Goal: Task Accomplishment & Management: Use online tool/utility

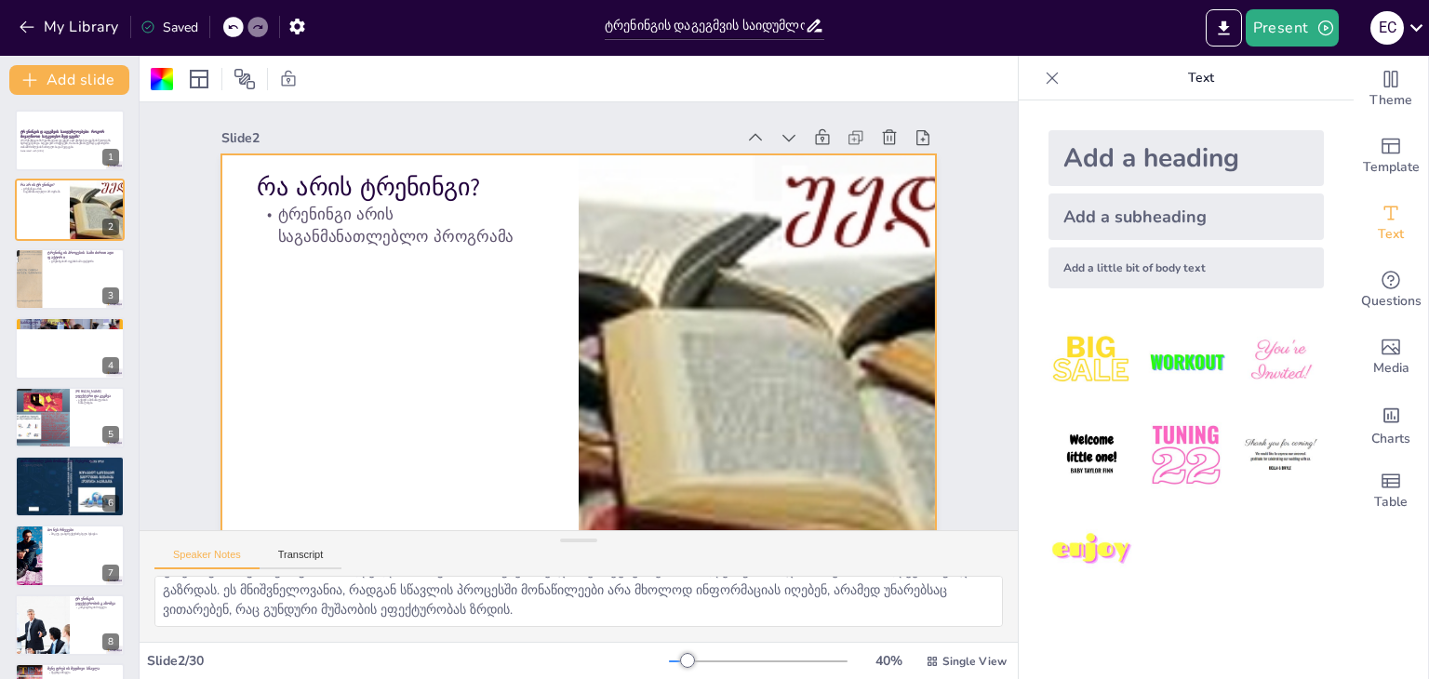
checkbox input "true"
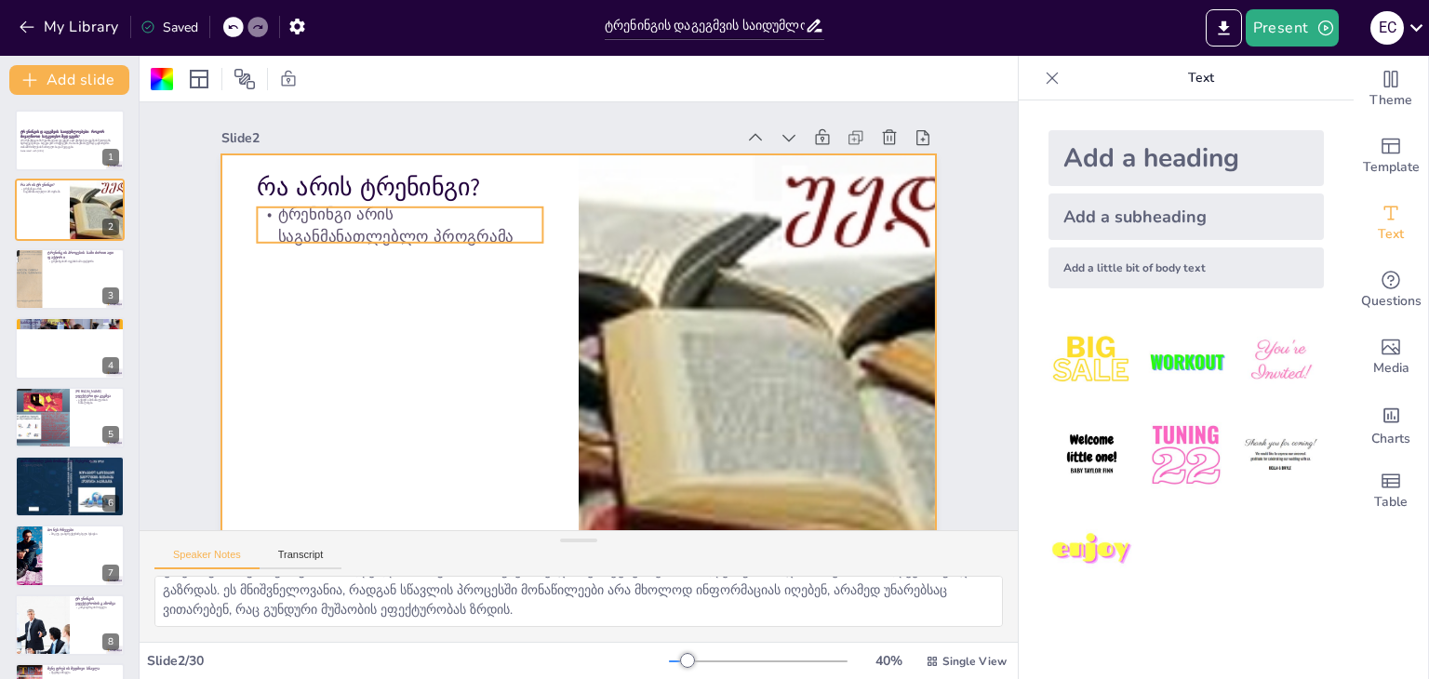
checkbox input "true"
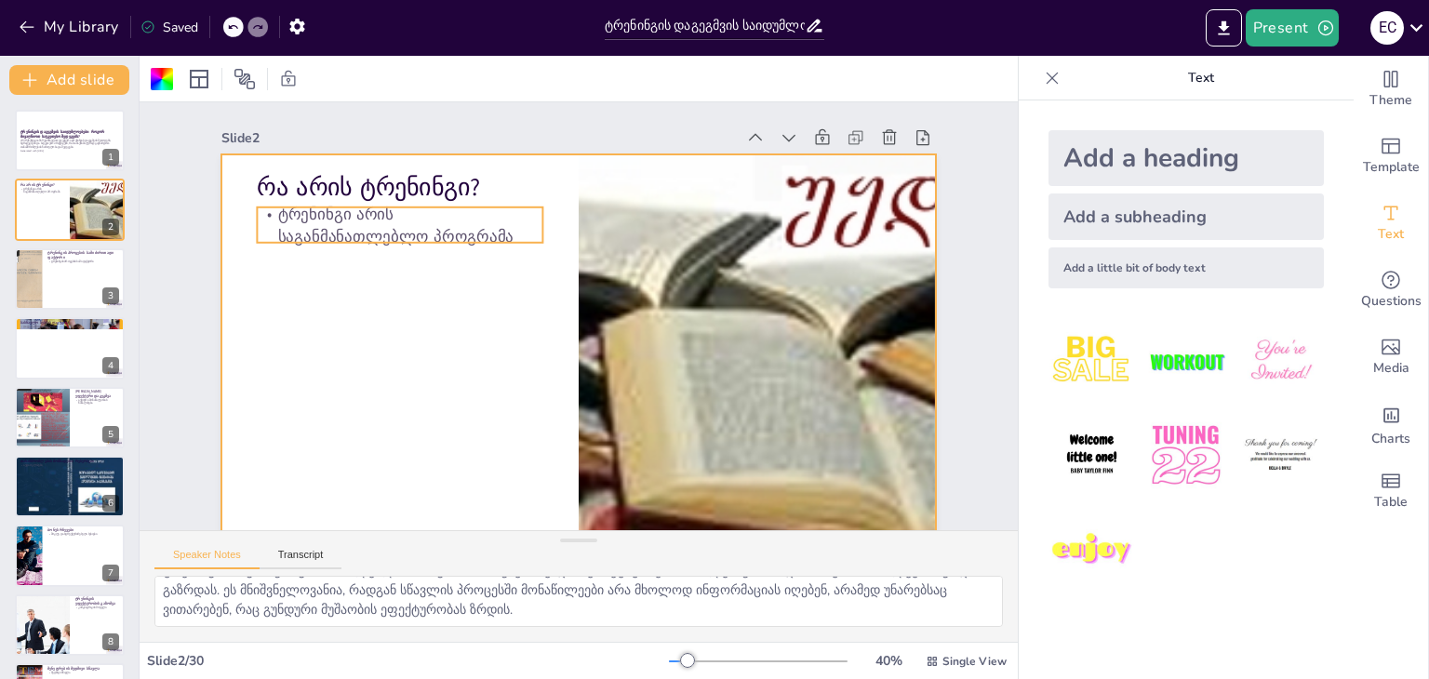
checkbox input "true"
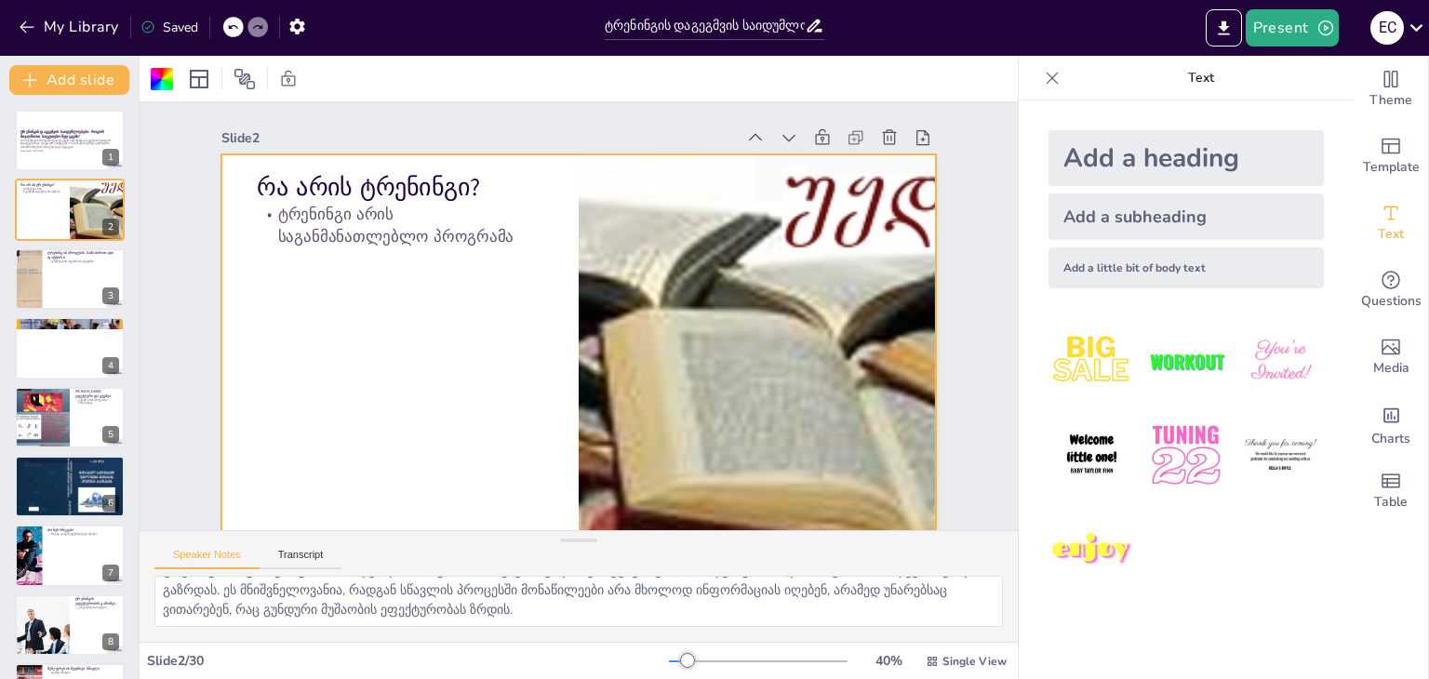
checkbox input "true"
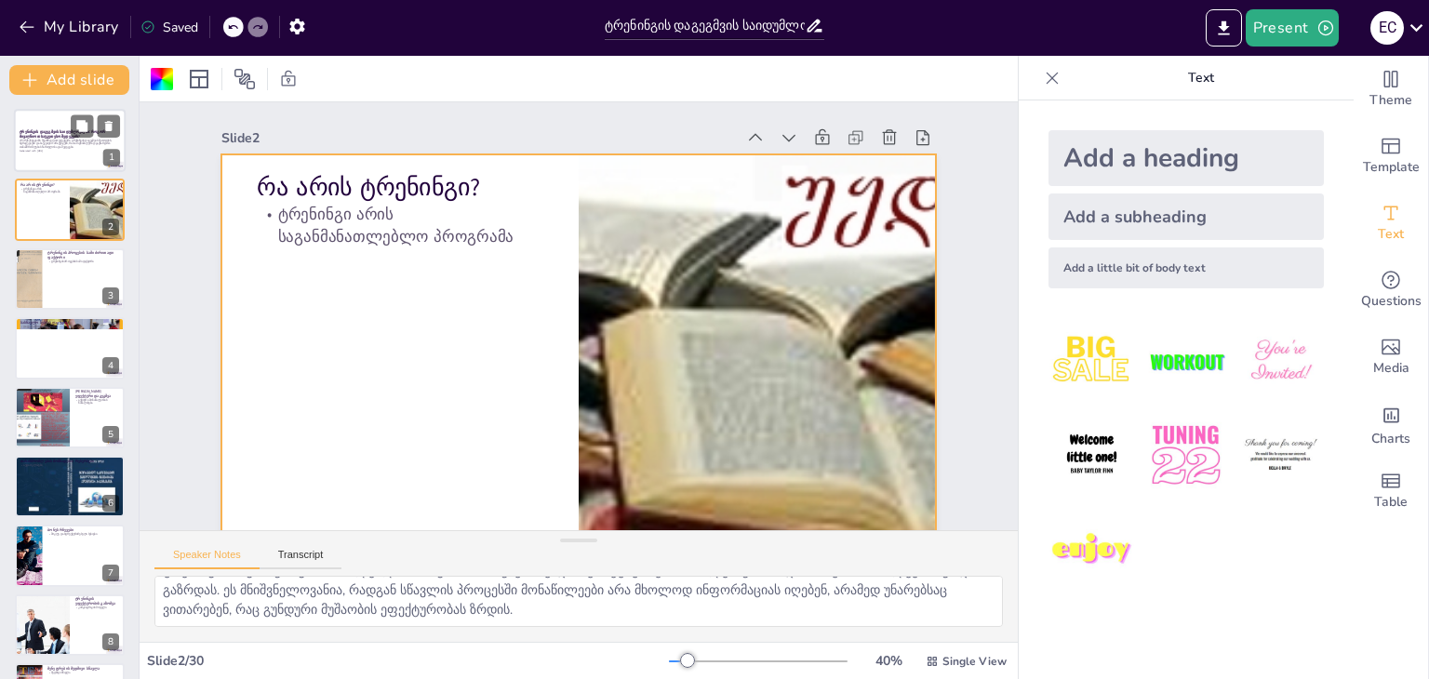
checkbox input "true"
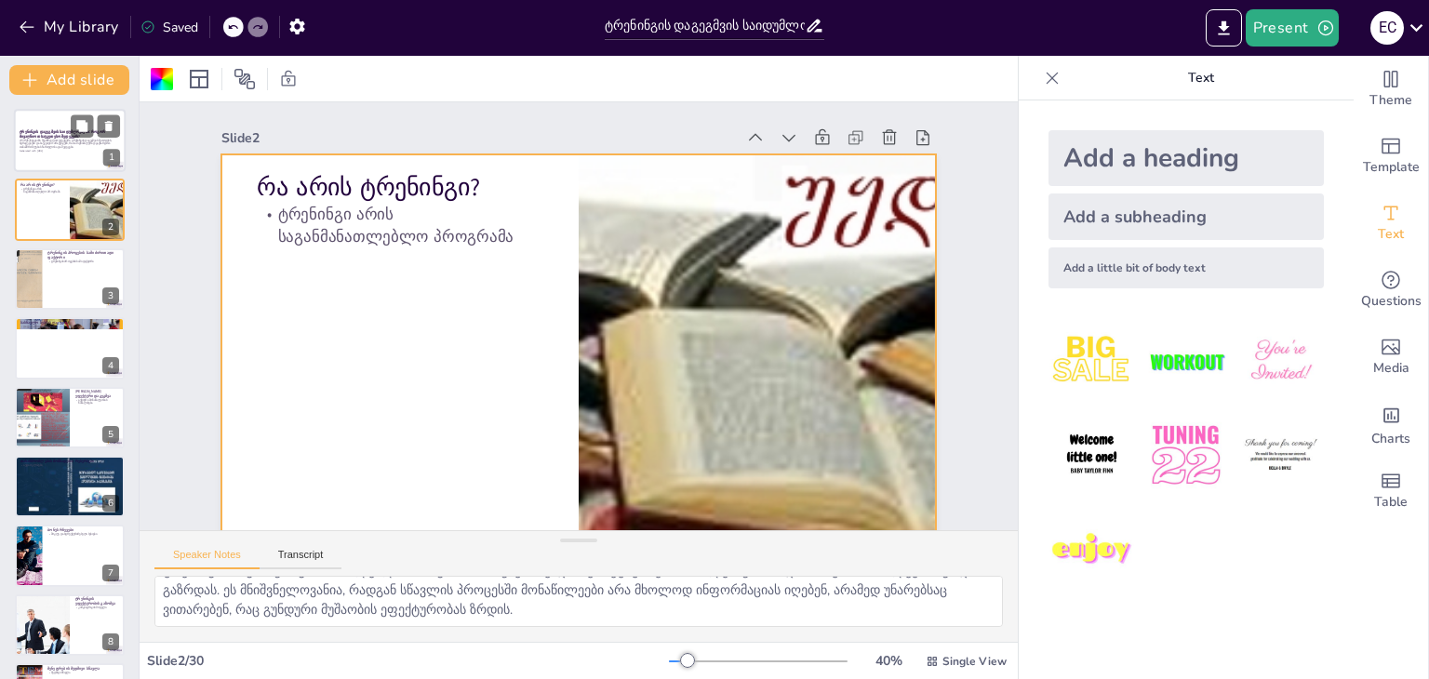
checkbox input "true"
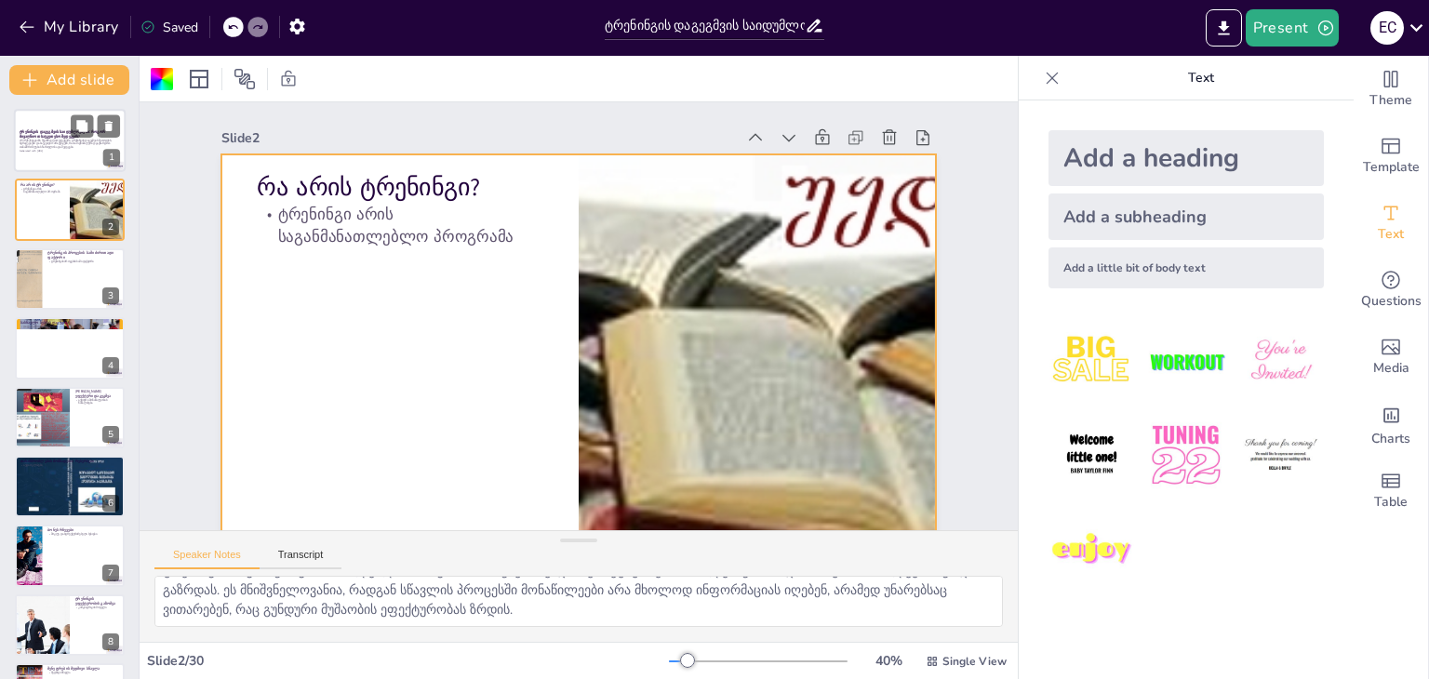
checkbox input "true"
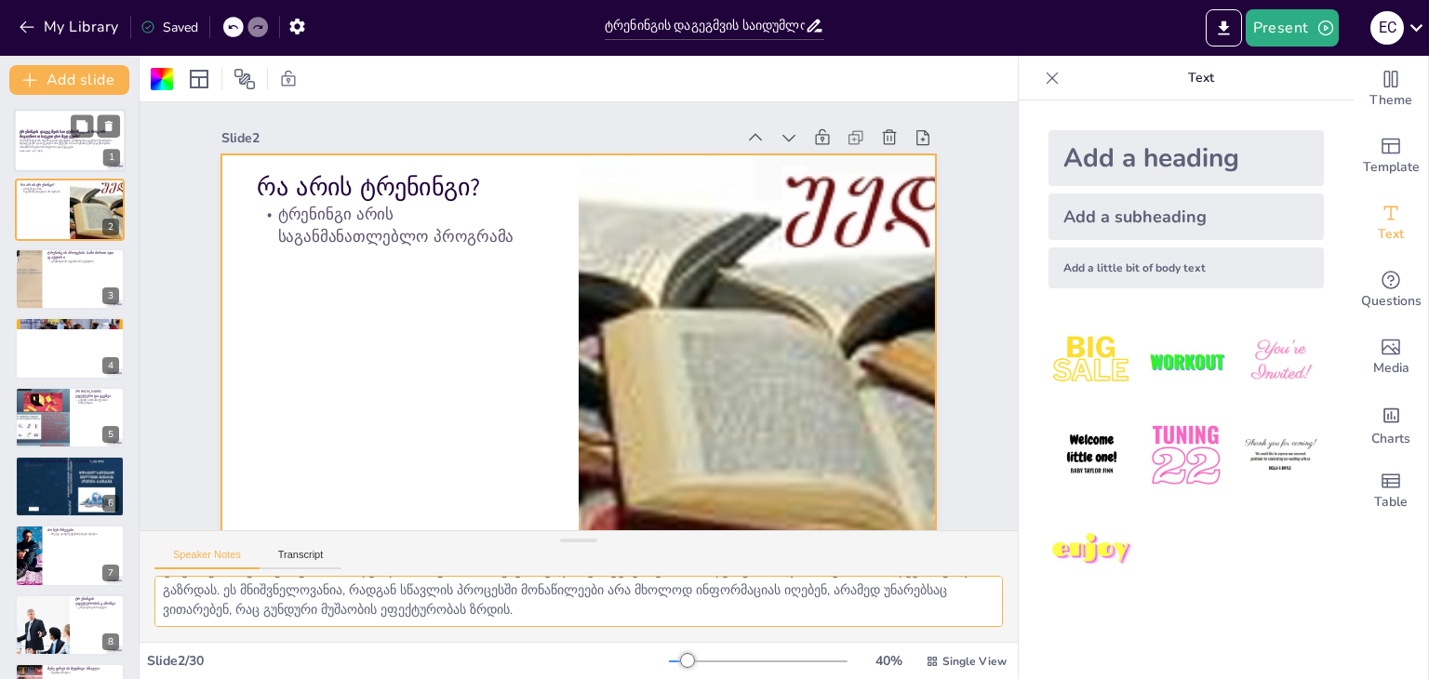
click at [56, 139] on p "ამ პრეზენტაციაში შევისწავლით ეფექტური ტრენინგის დაგეგმვის მეთოდებს, სტრატეგიებს…" at bounding box center [70, 144] width 100 height 10
checkbox input "true"
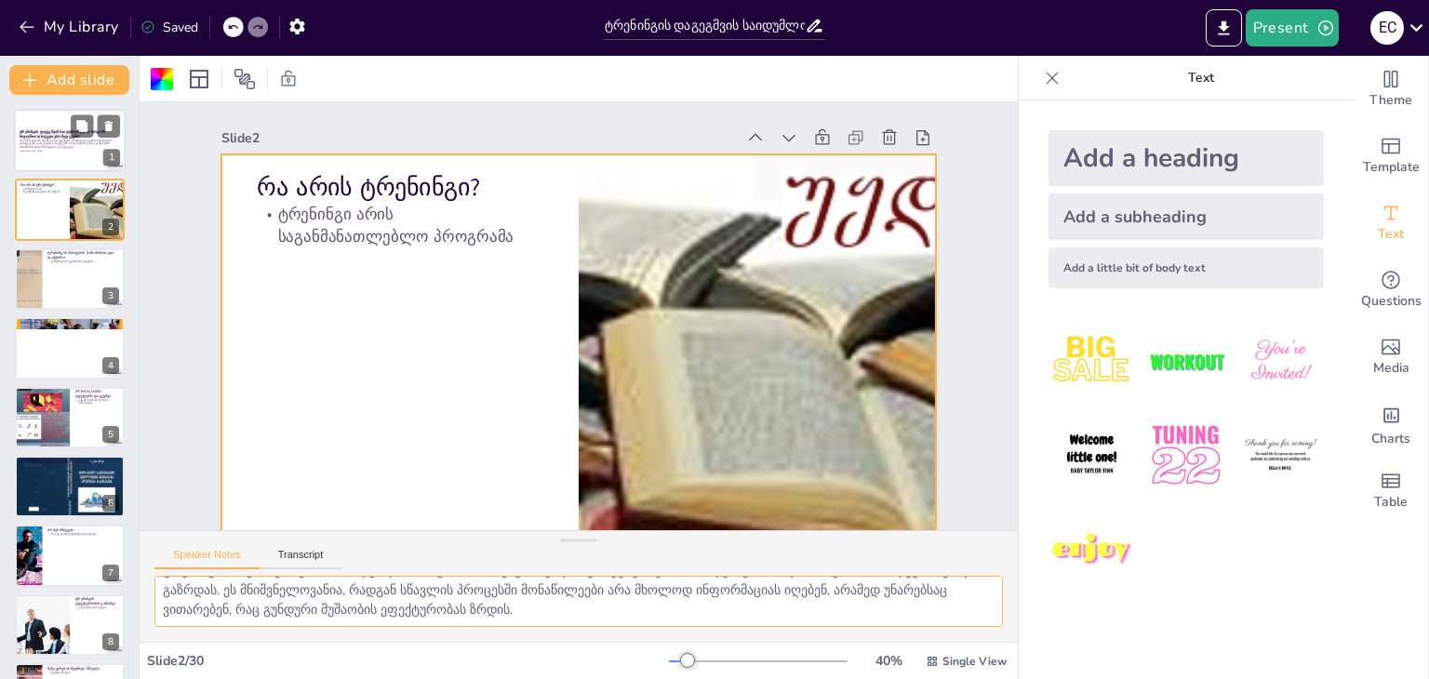
checkbox input "true"
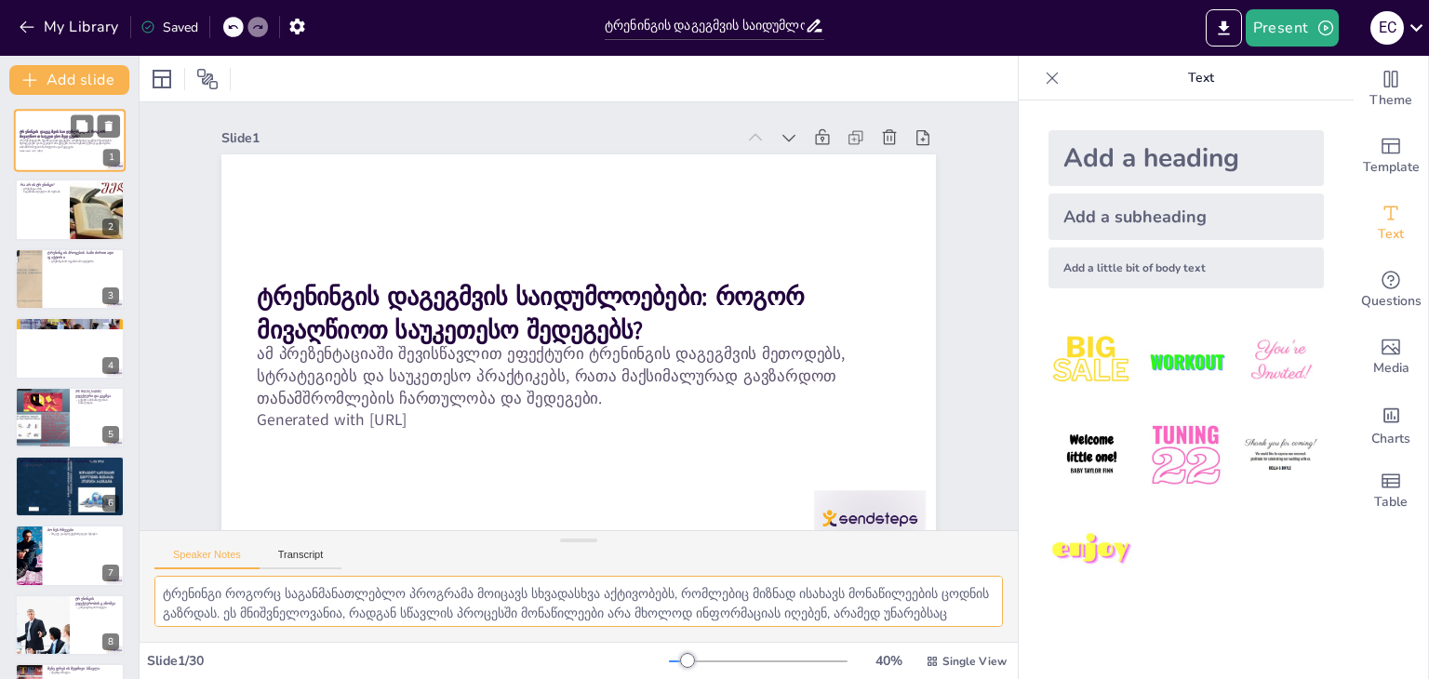
checkbox input "true"
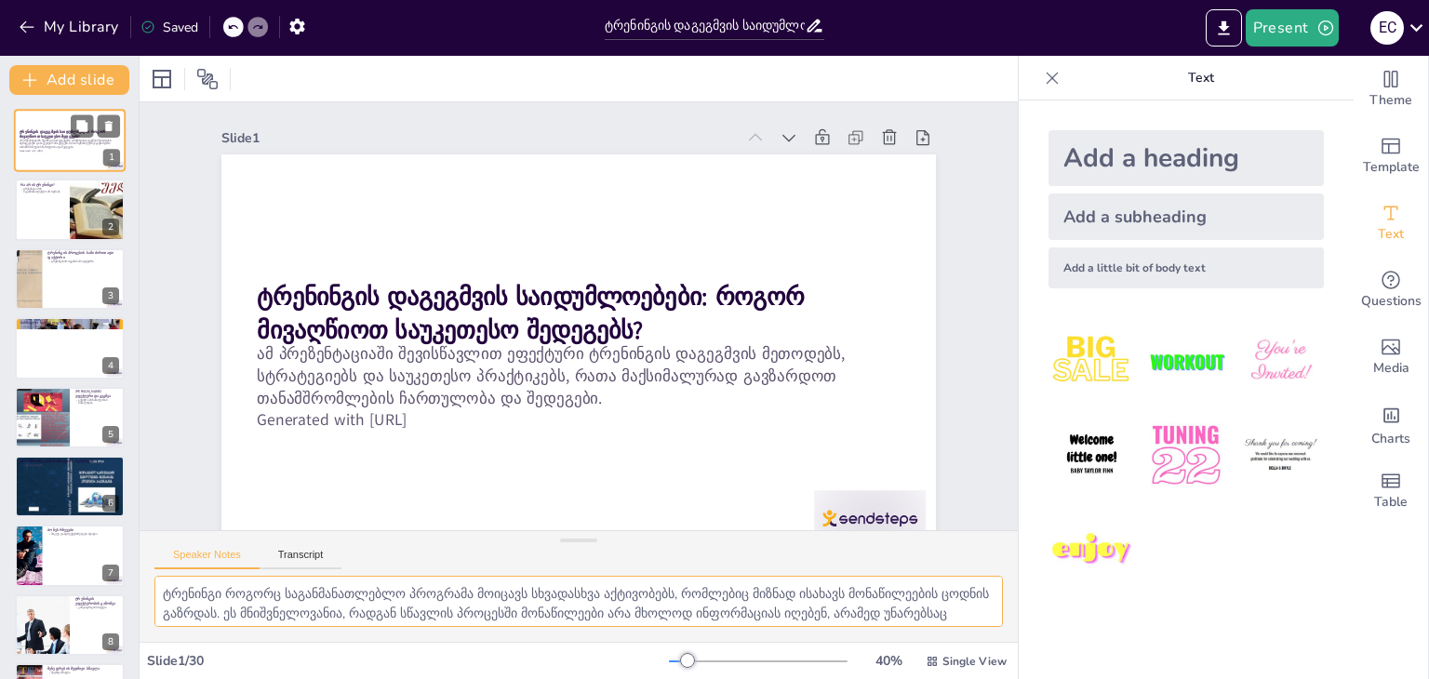
checkbox input "true"
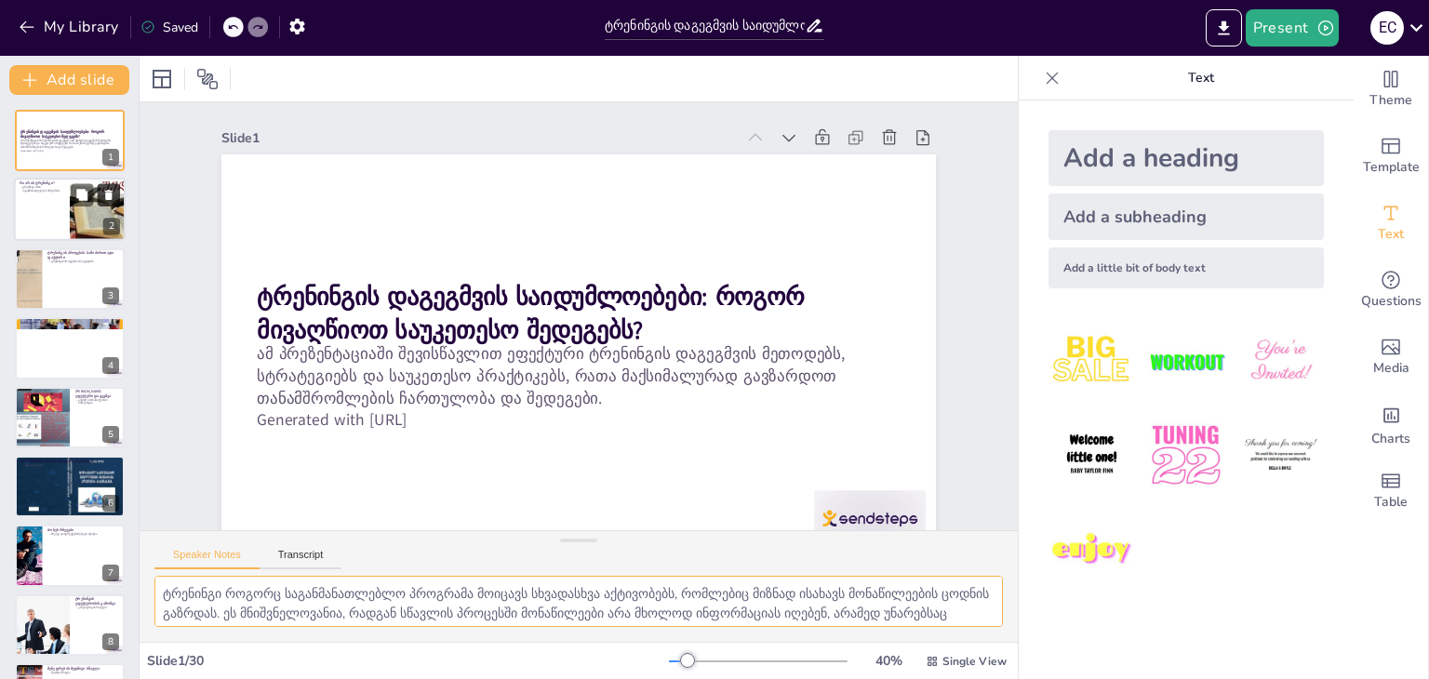
checkbox input "true"
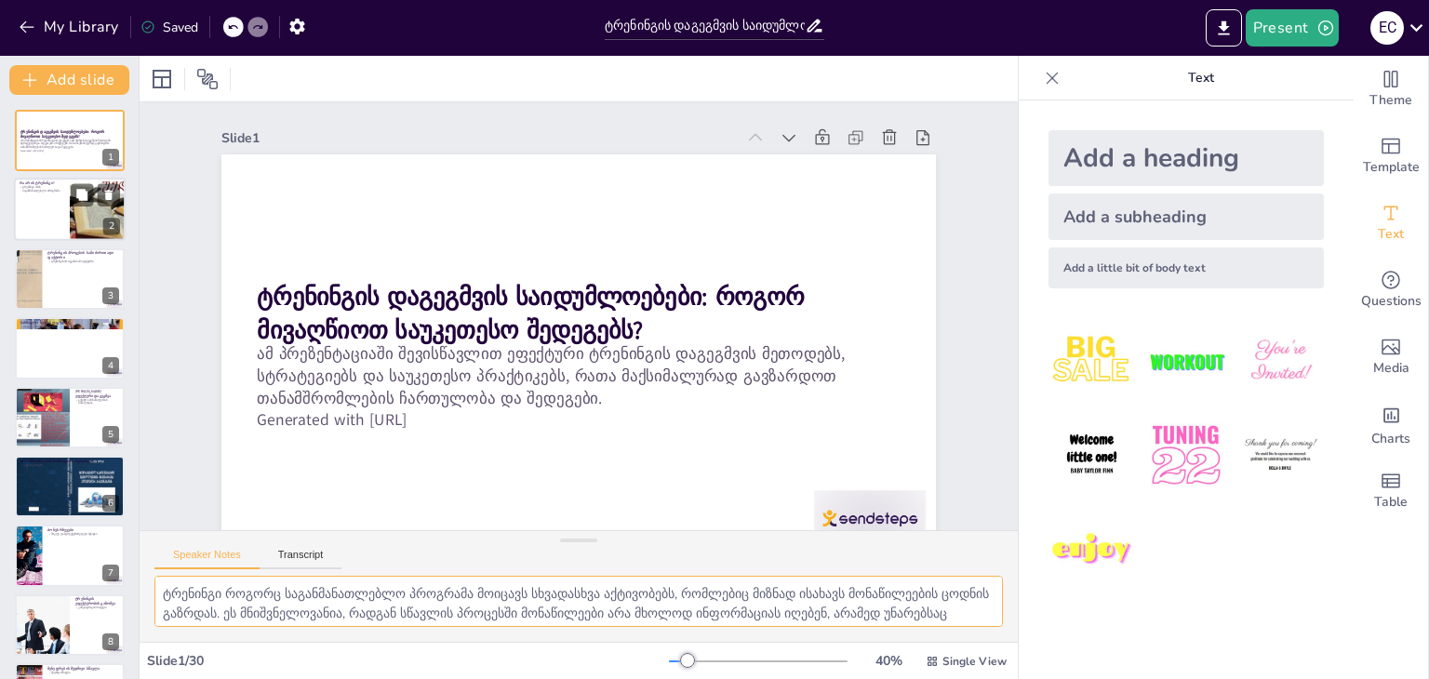
checkbox input "true"
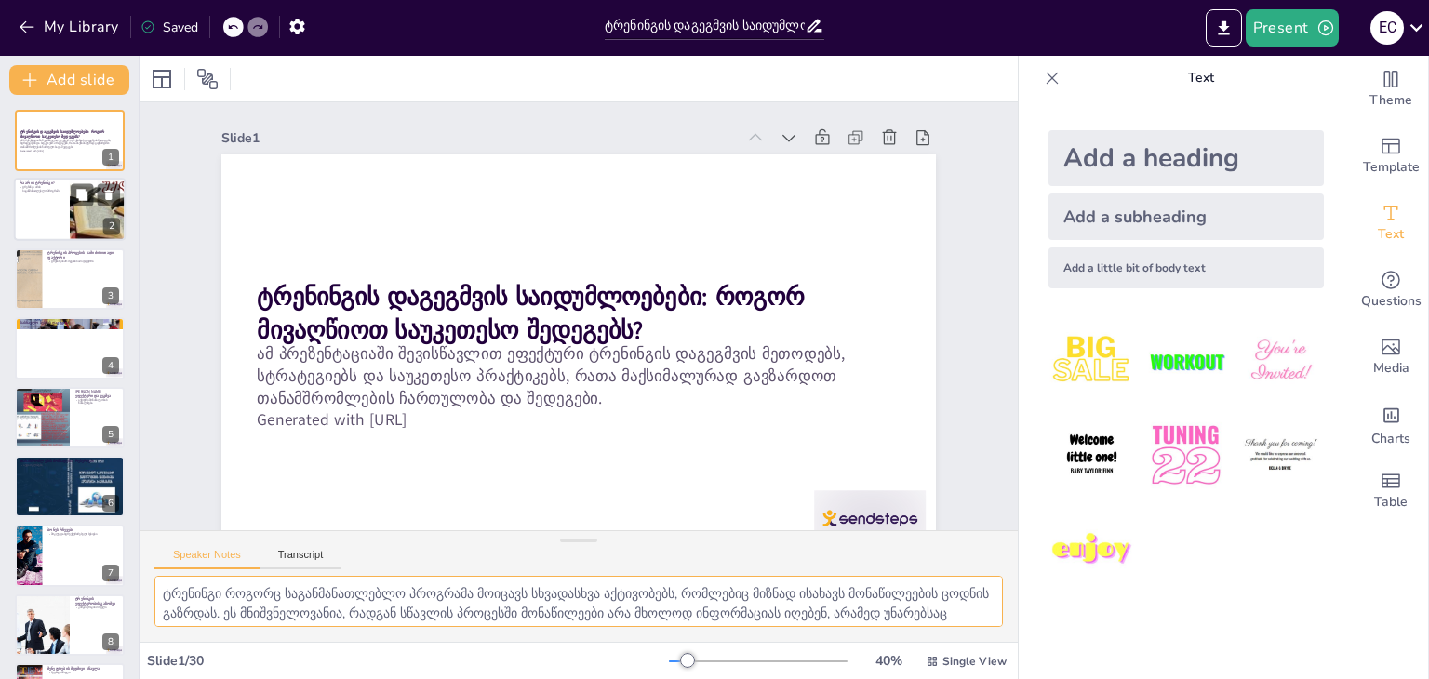
checkbox input "true"
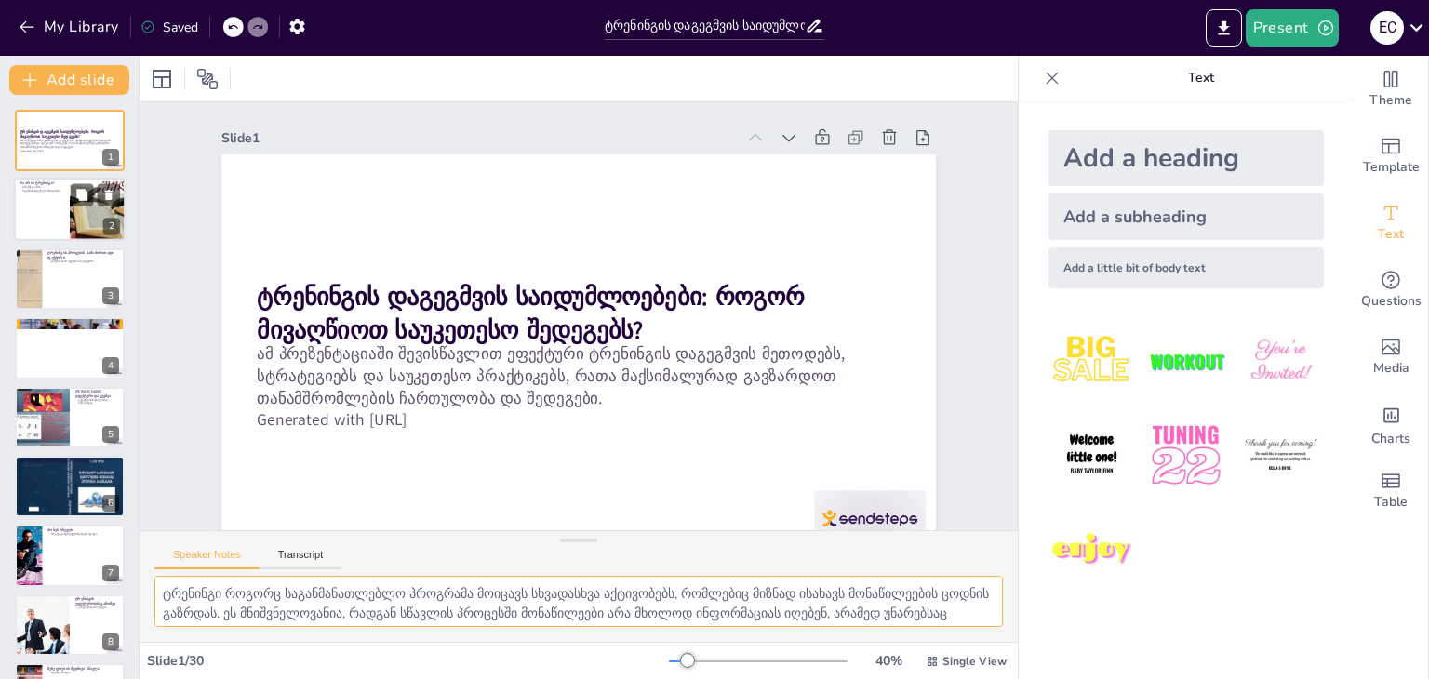
checkbox input "true"
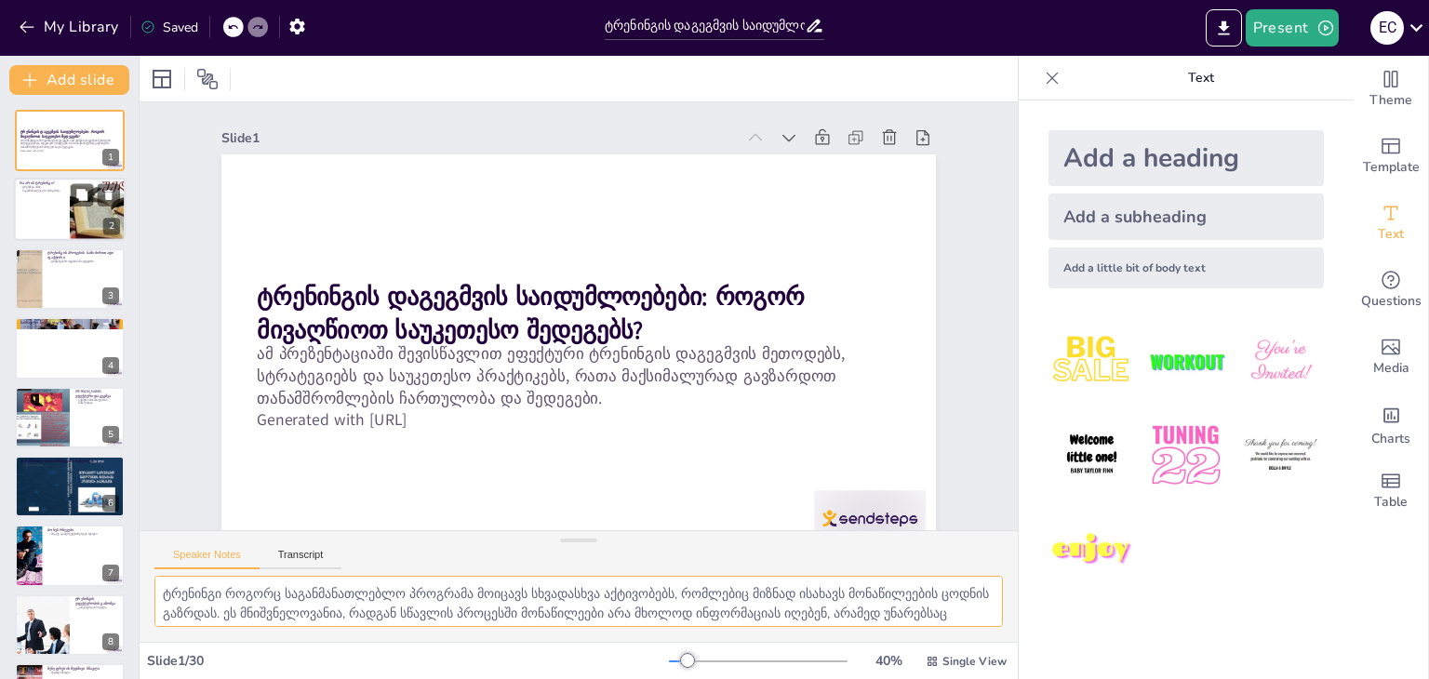
click at [56, 204] on div at bounding box center [70, 210] width 112 height 63
checkbox input "true"
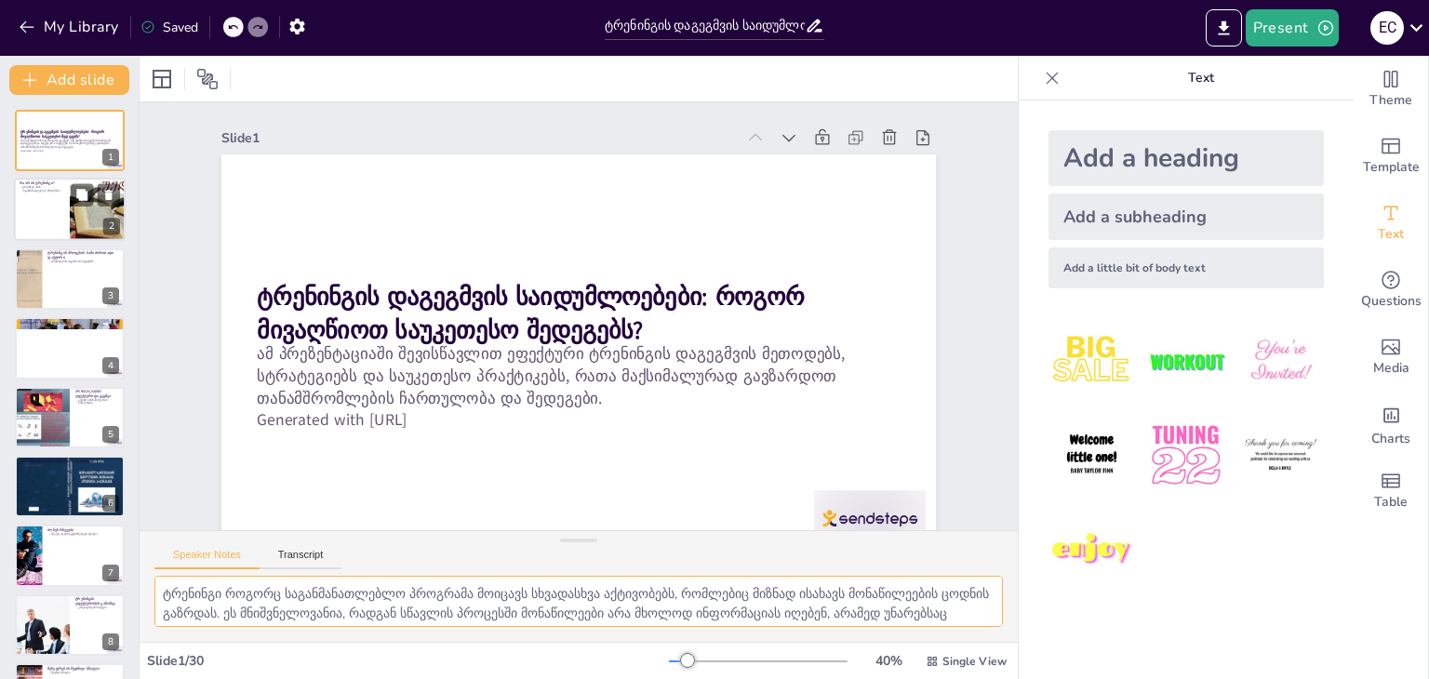
checkbox input "true"
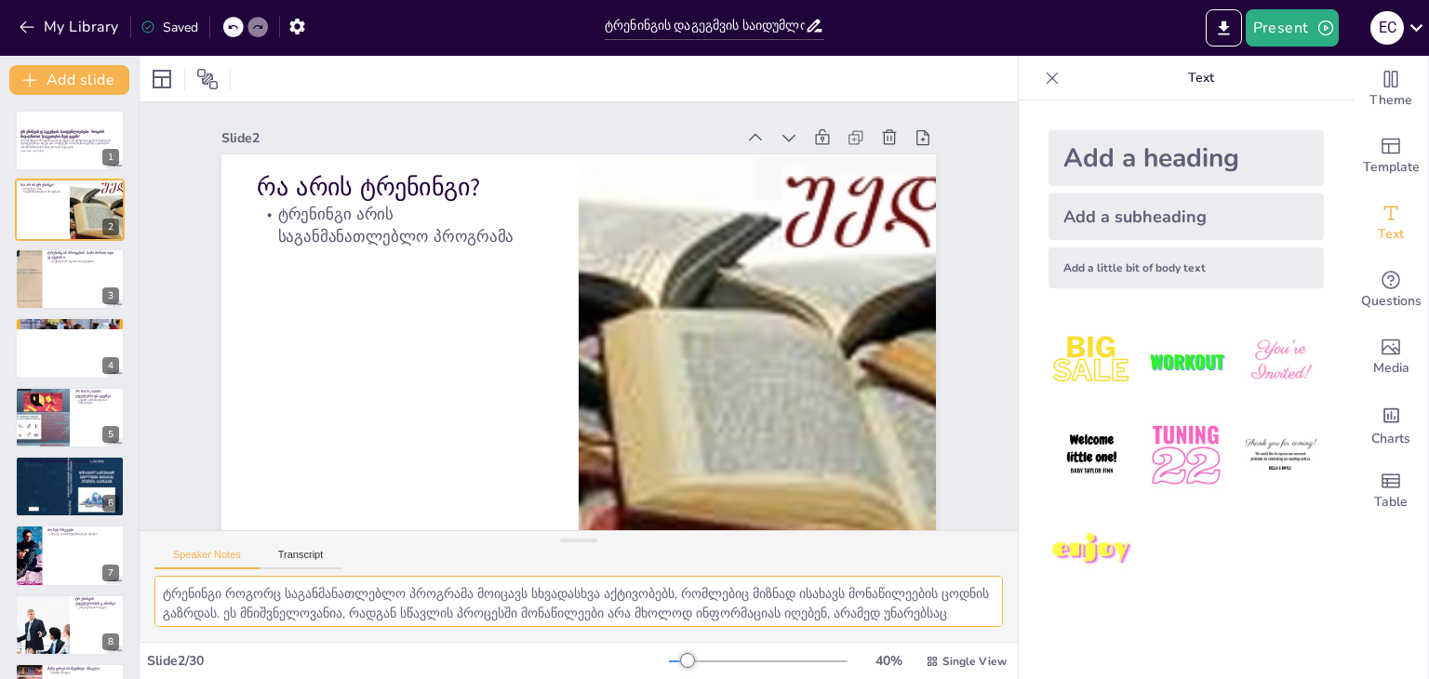
checkbox input "true"
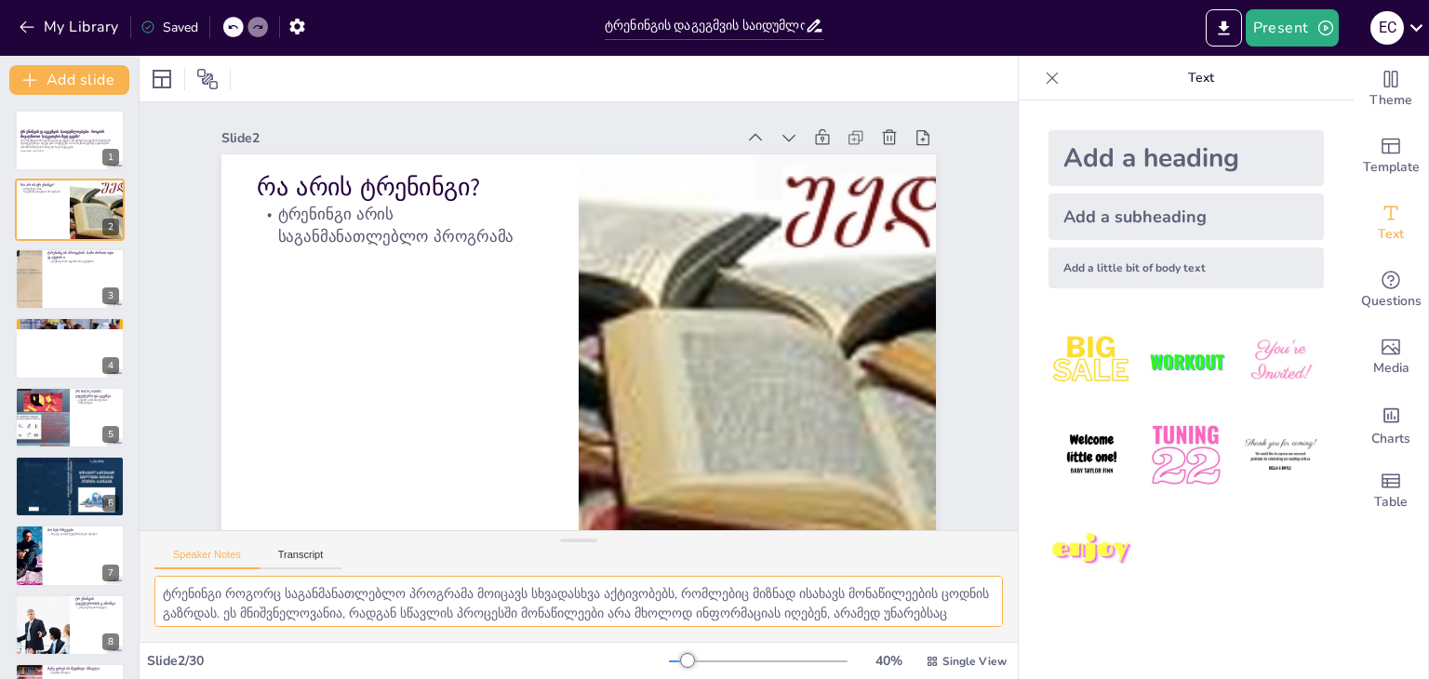
checkbox input "true"
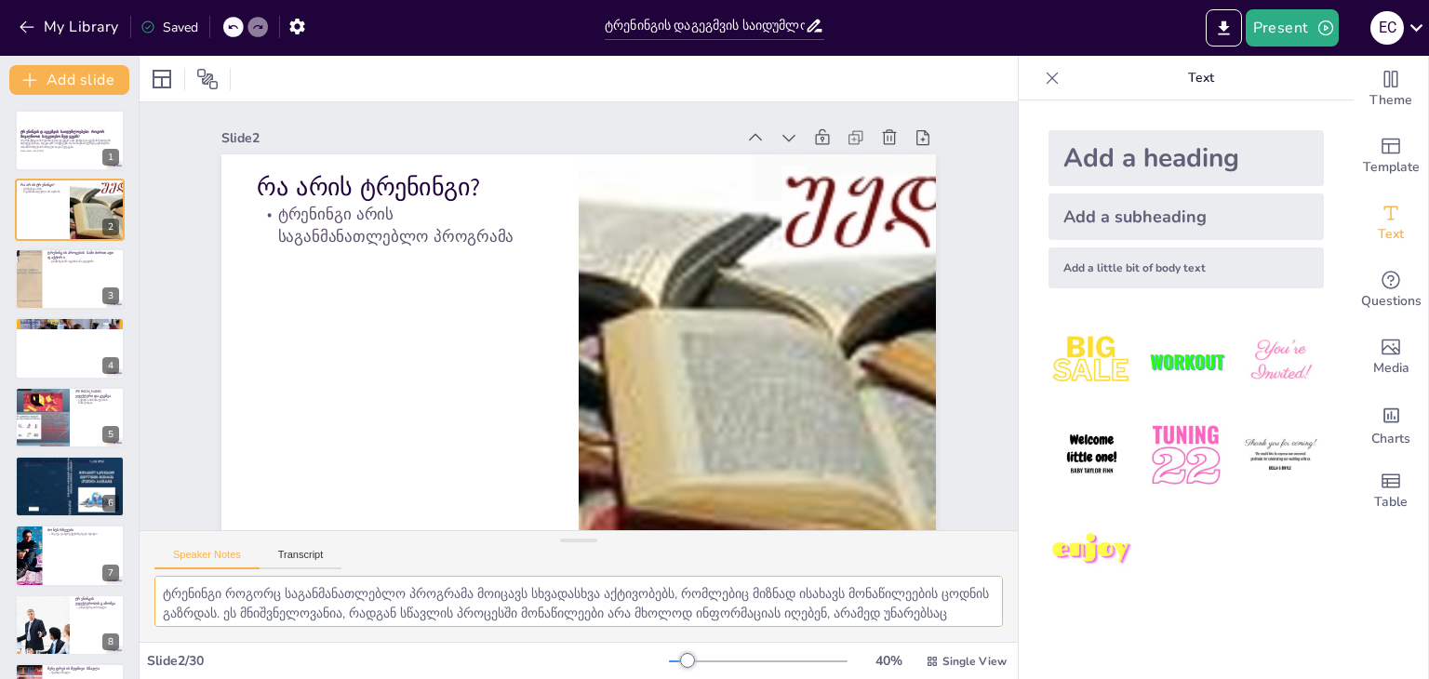
checkbox input "true"
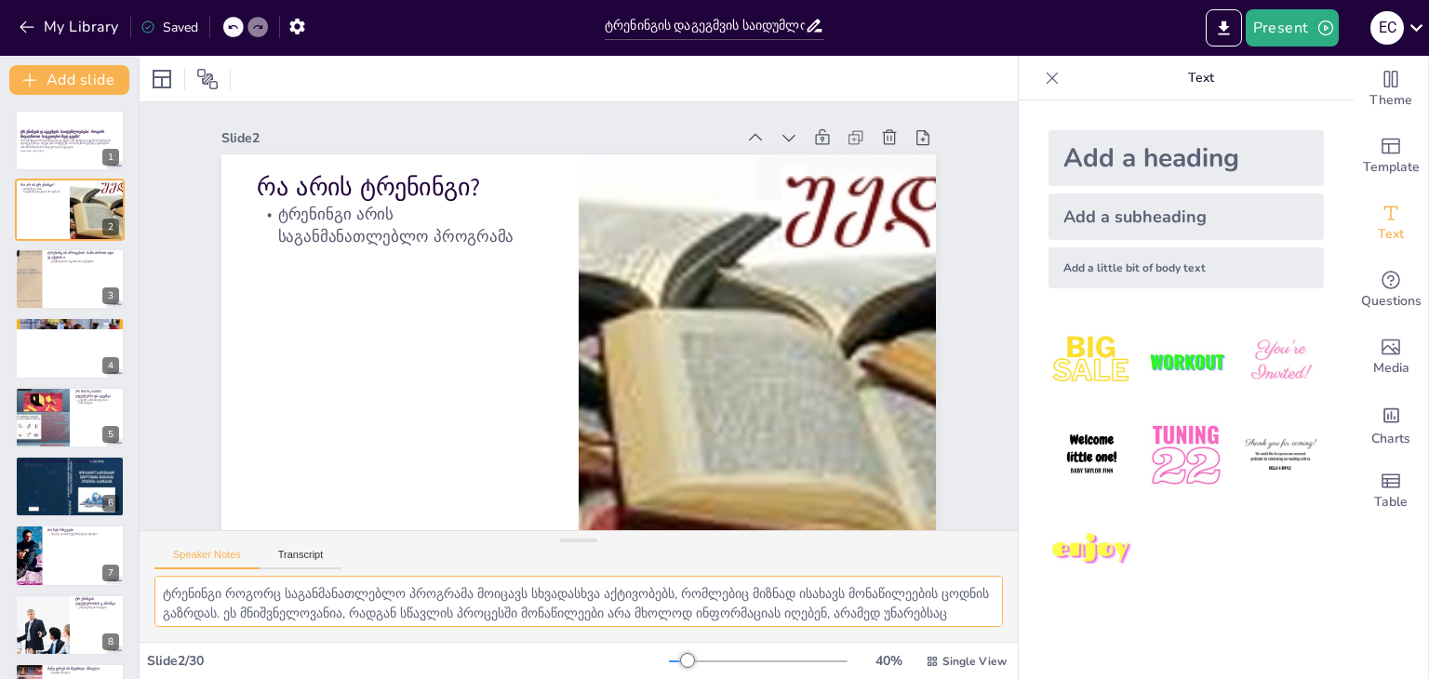
checkbox input "true"
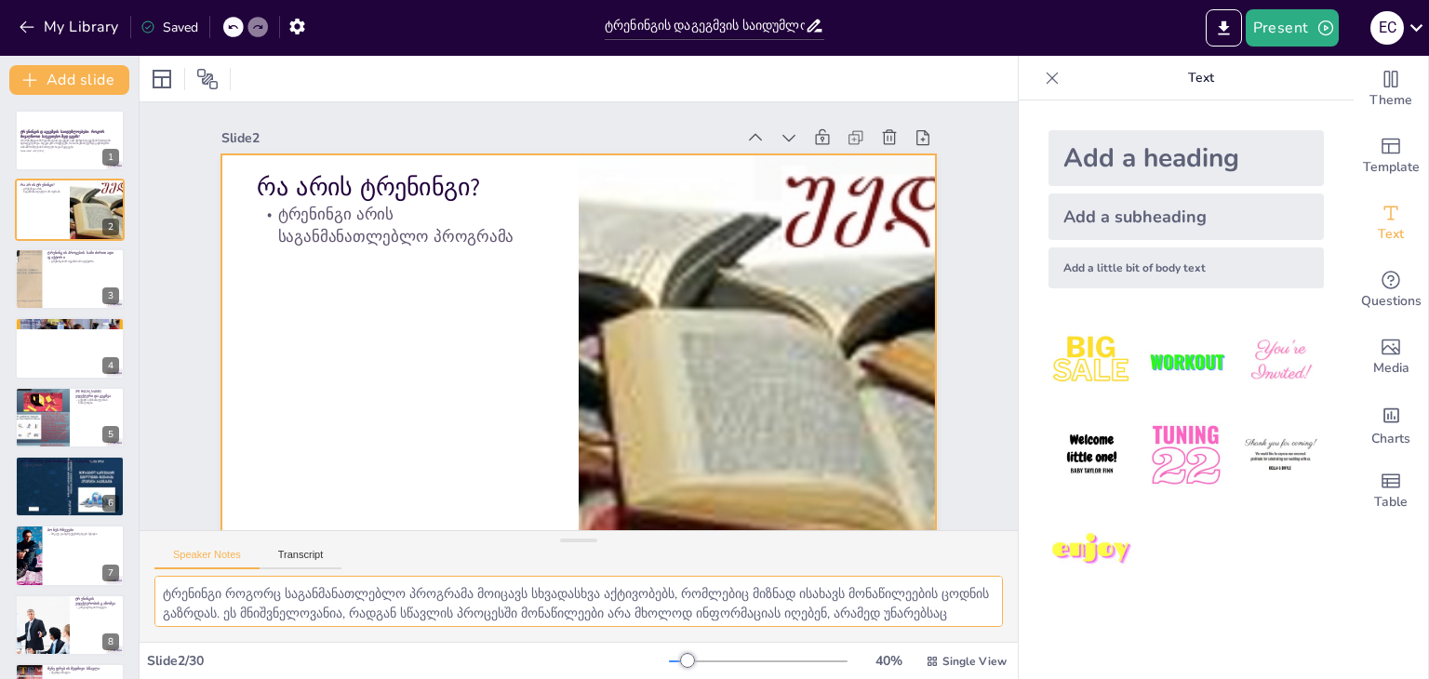
checkbox input "true"
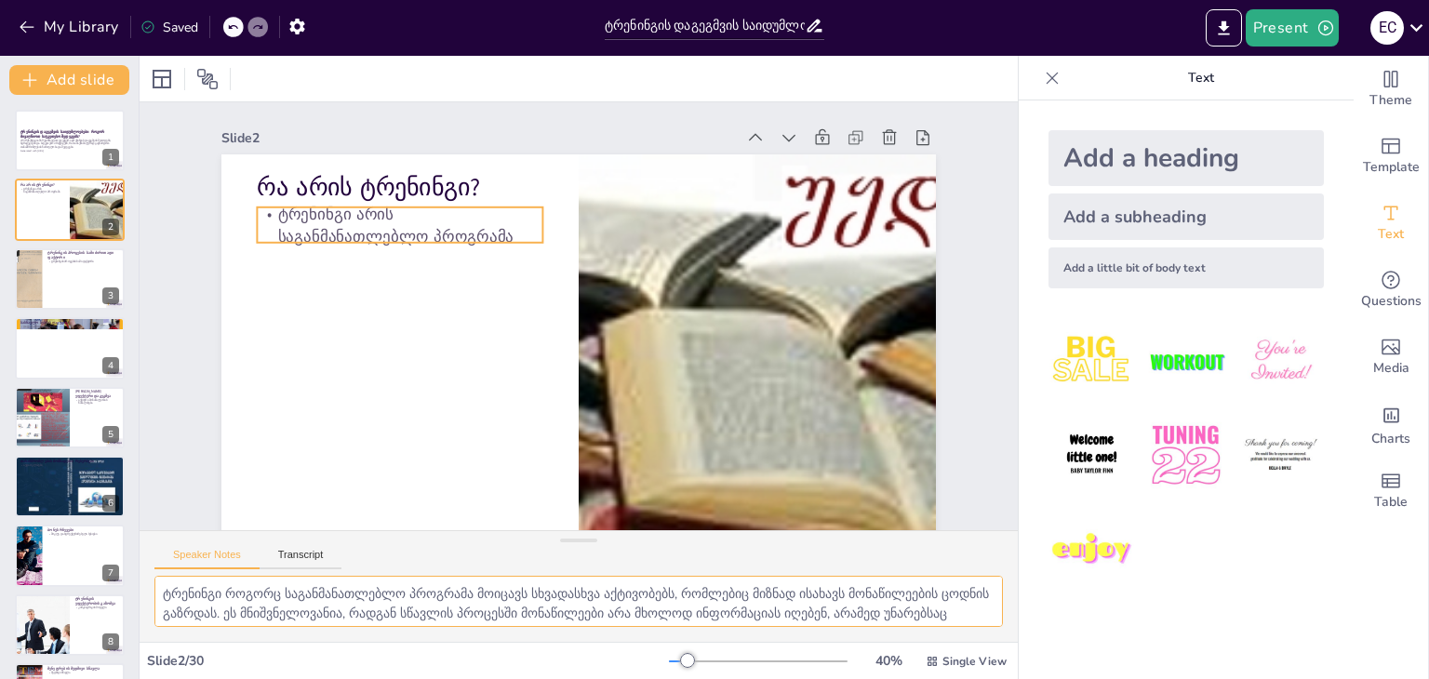
checkbox input "true"
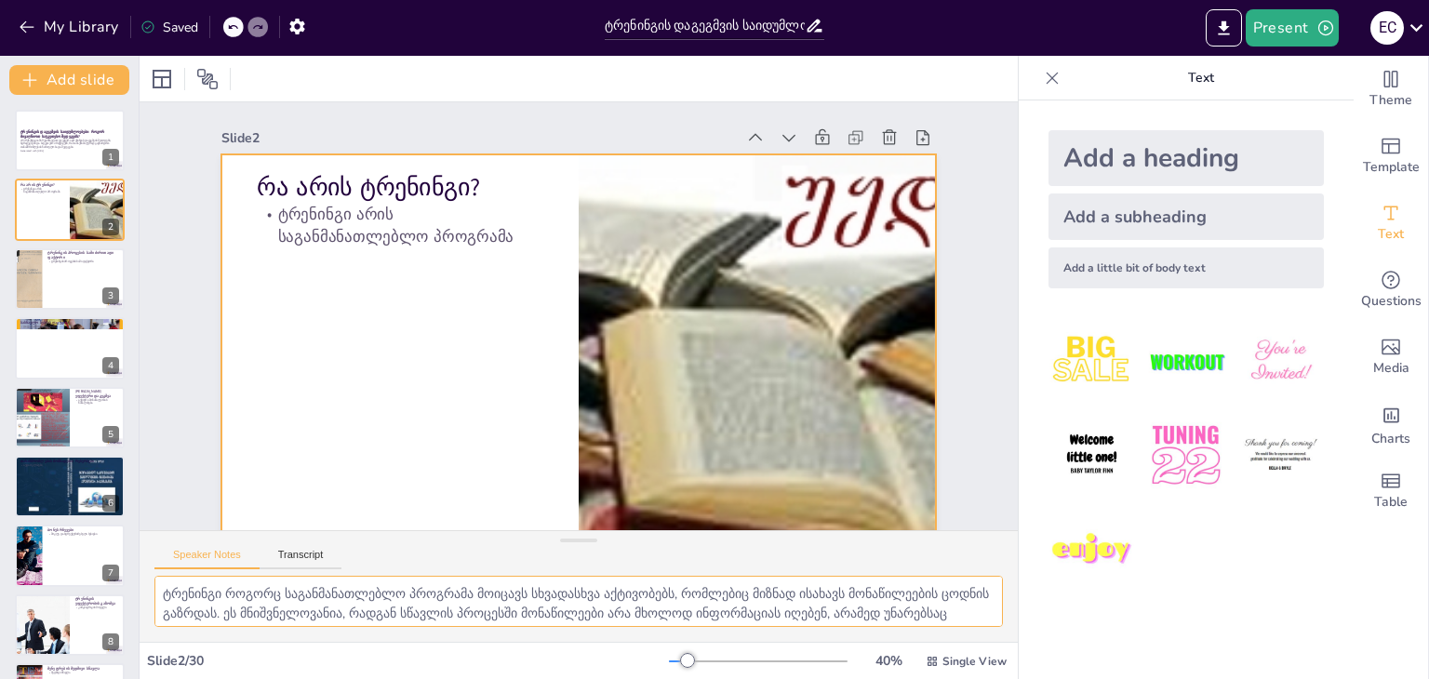
checkbox input "true"
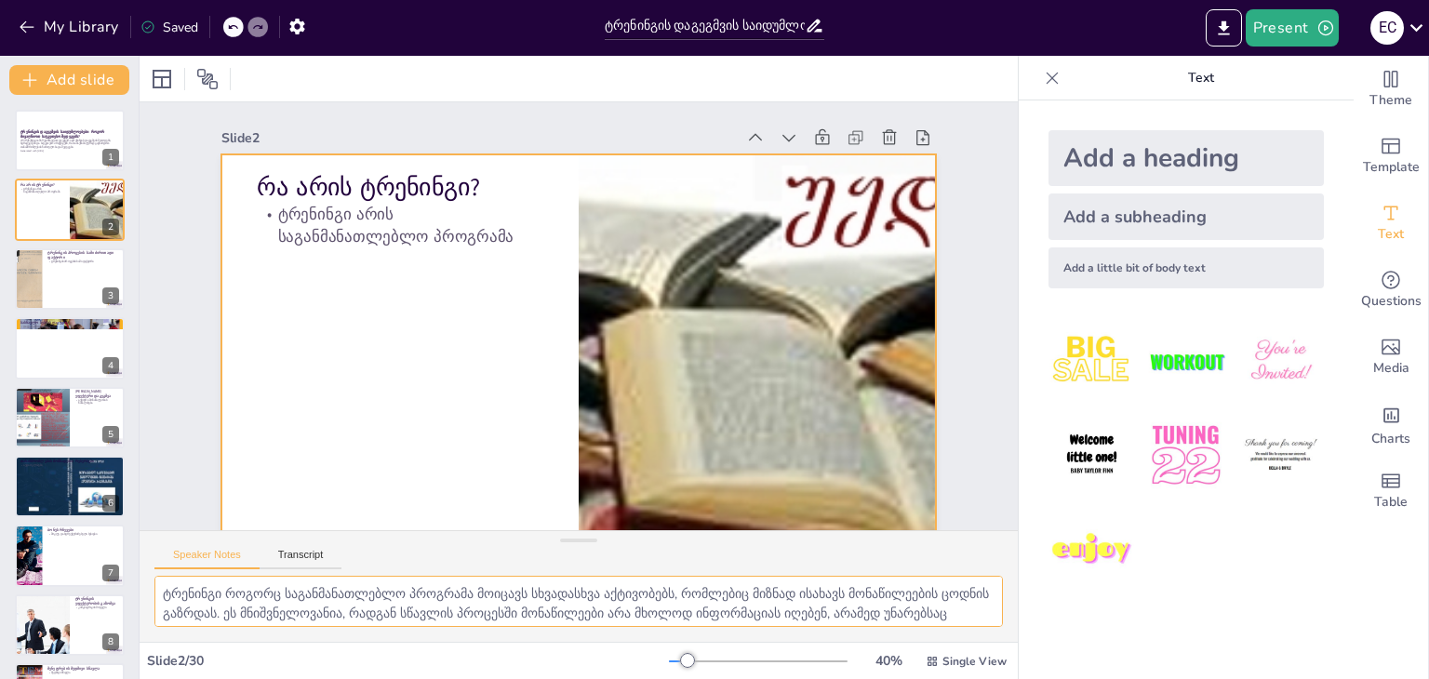
checkbox input "true"
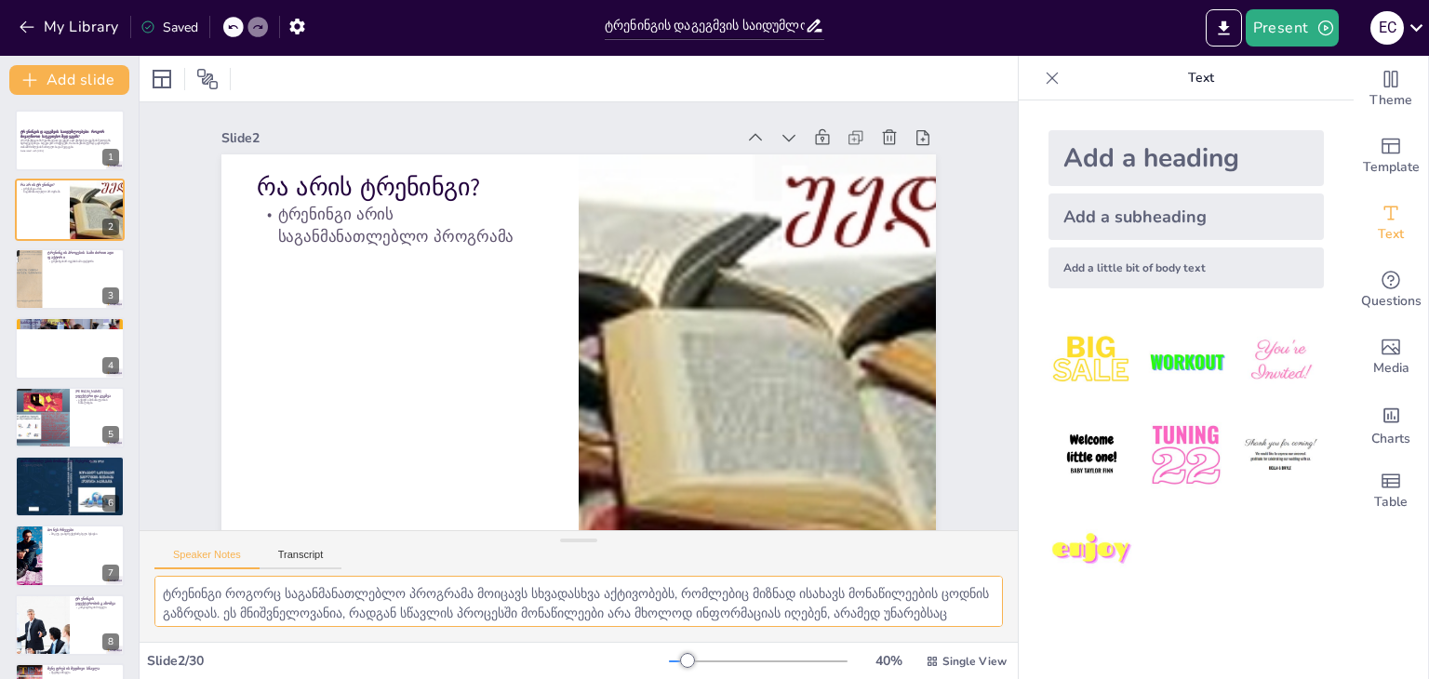
checkbox input "true"
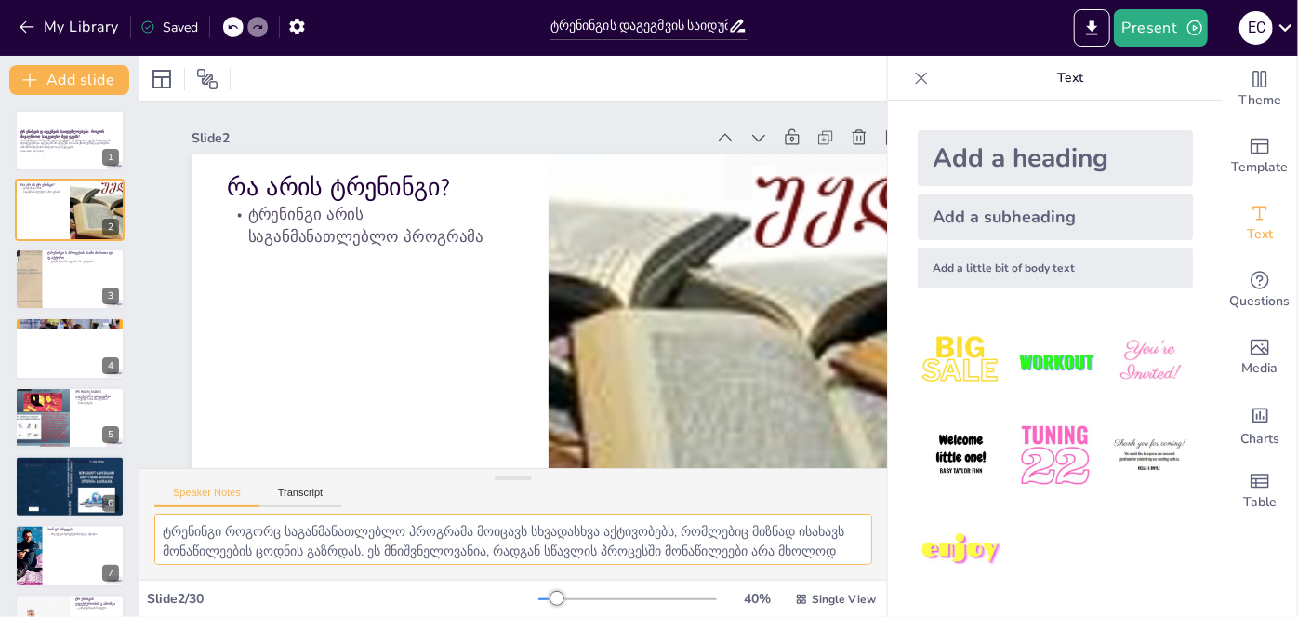
checkbox input "true"
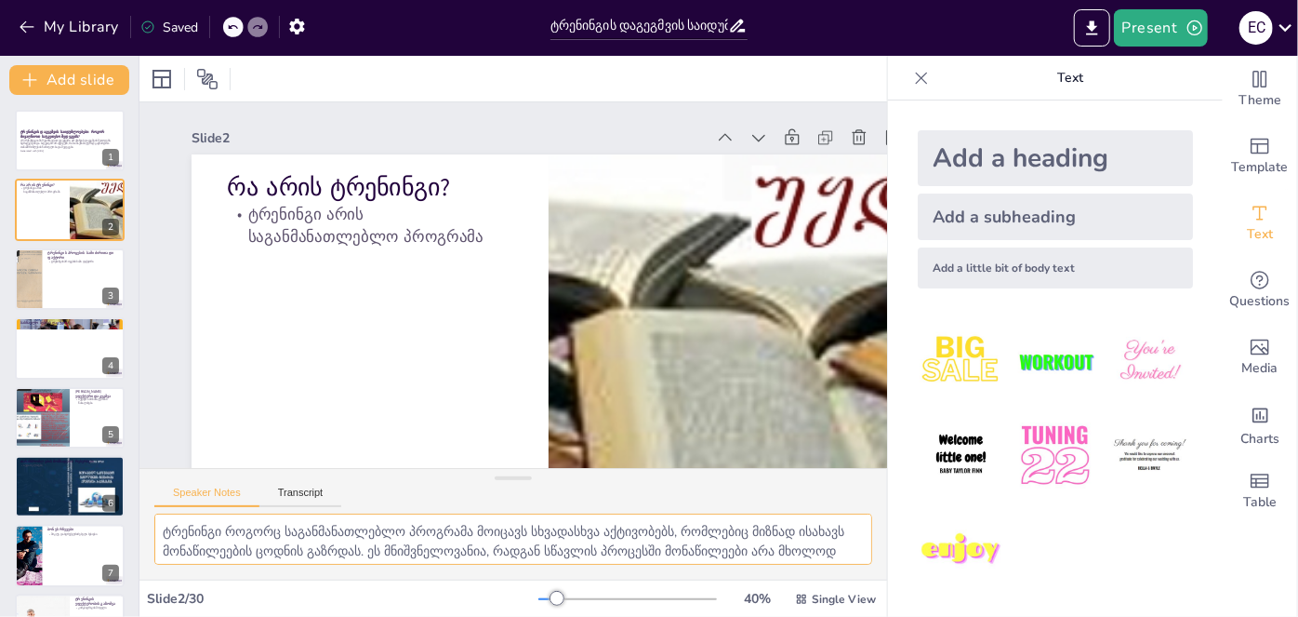
checkbox input "true"
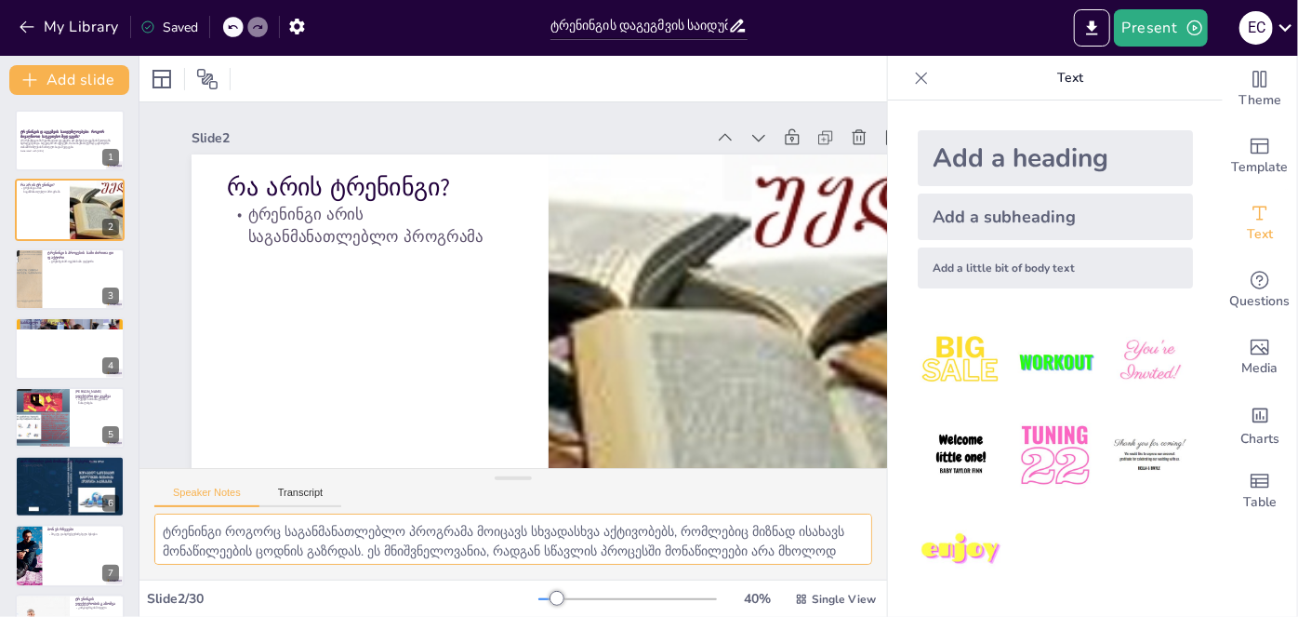
checkbox input "true"
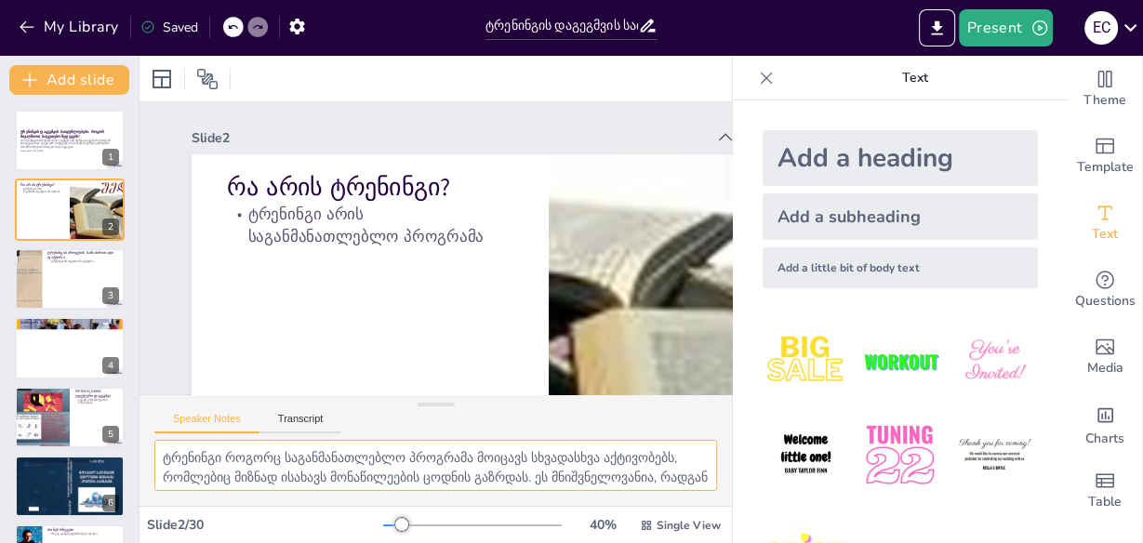
checkbox input "true"
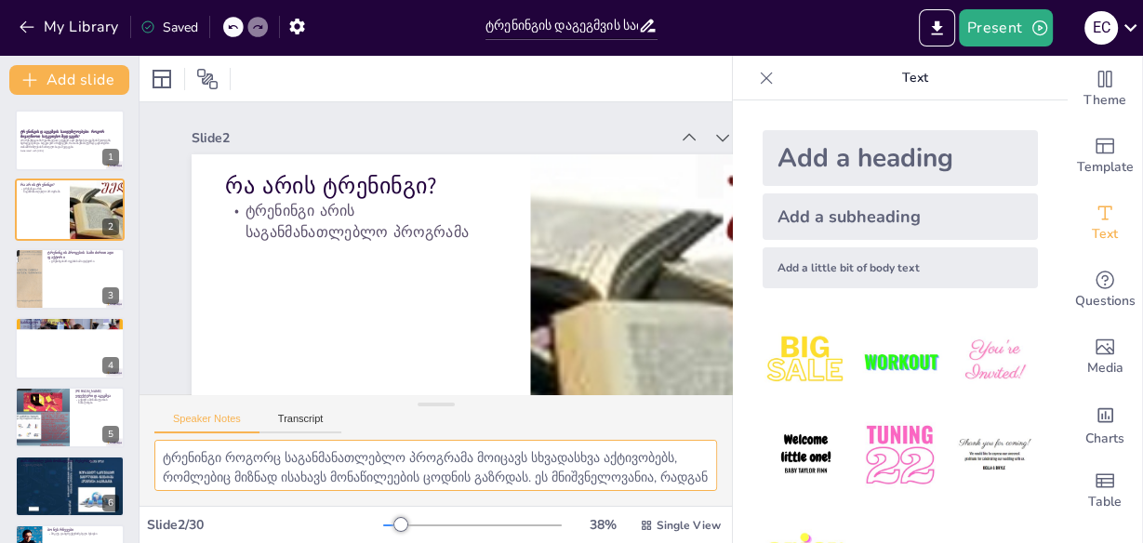
checkbox input "true"
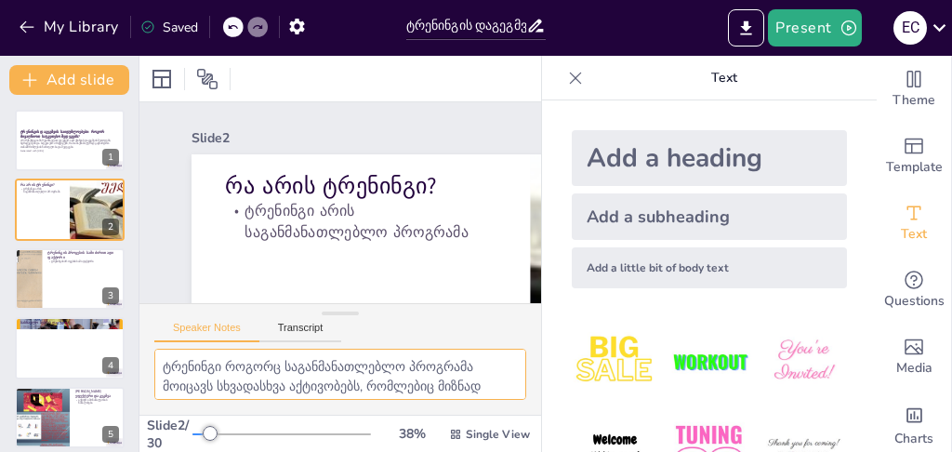
checkbox input "true"
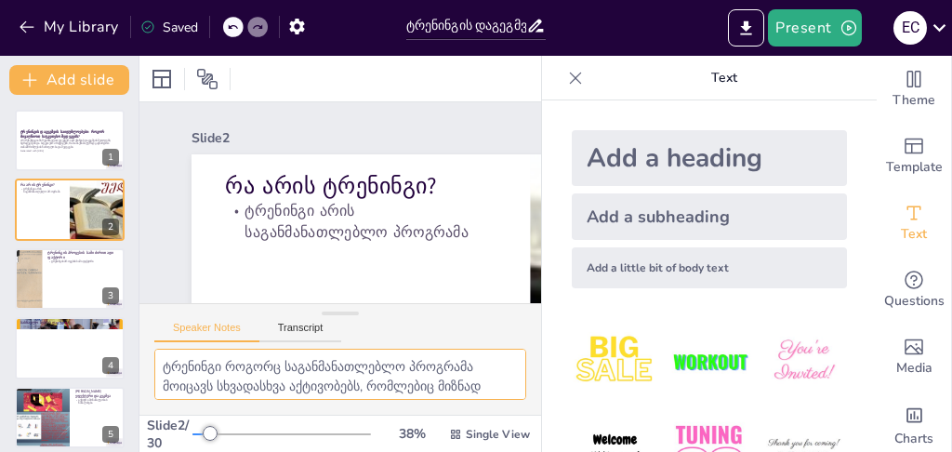
checkbox input "true"
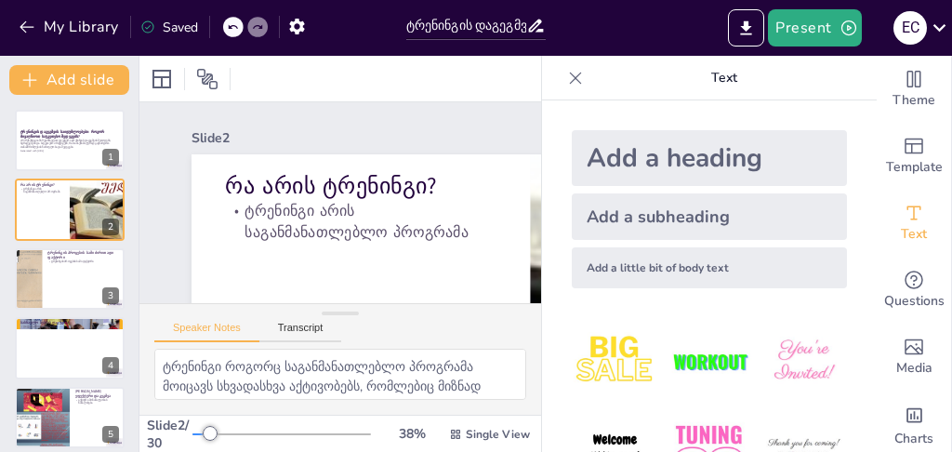
click at [568, 73] on icon at bounding box center [575, 78] width 19 height 19
checkbox input "true"
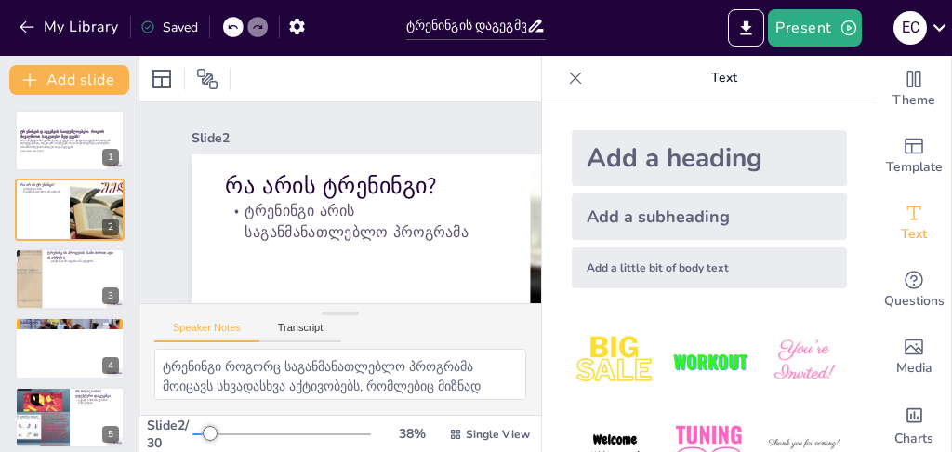
checkbox input "true"
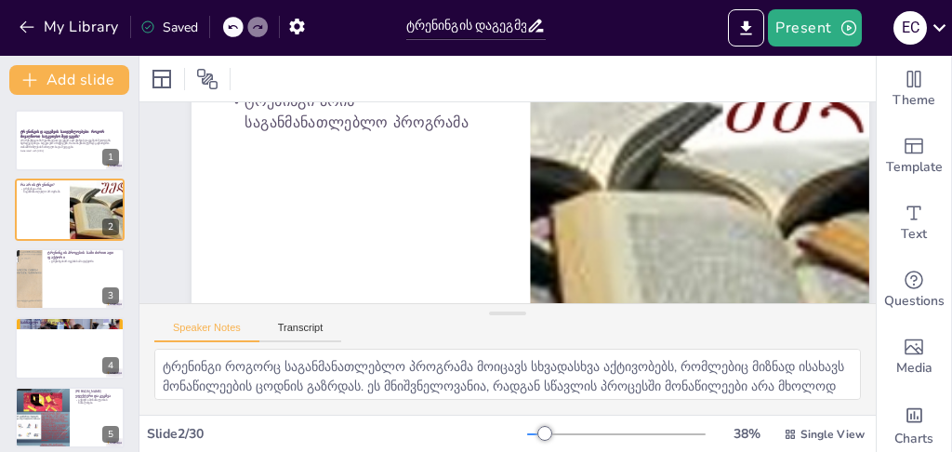
checkbox input "true"
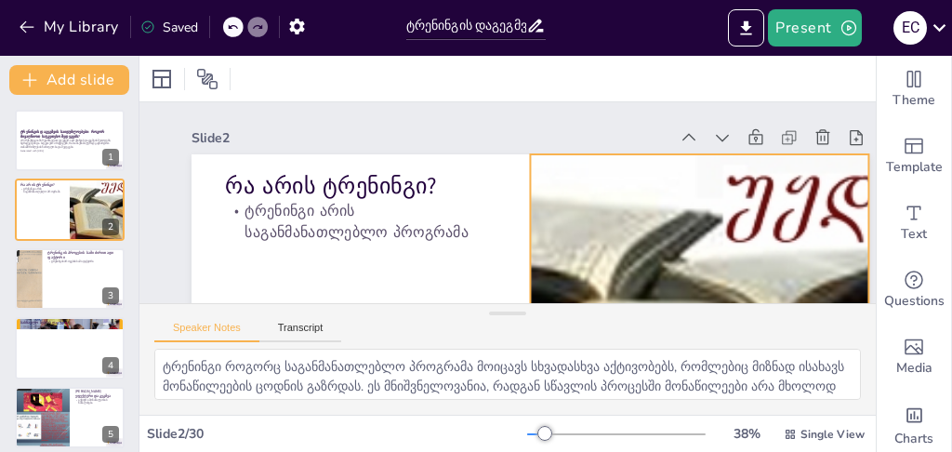
checkbox input "true"
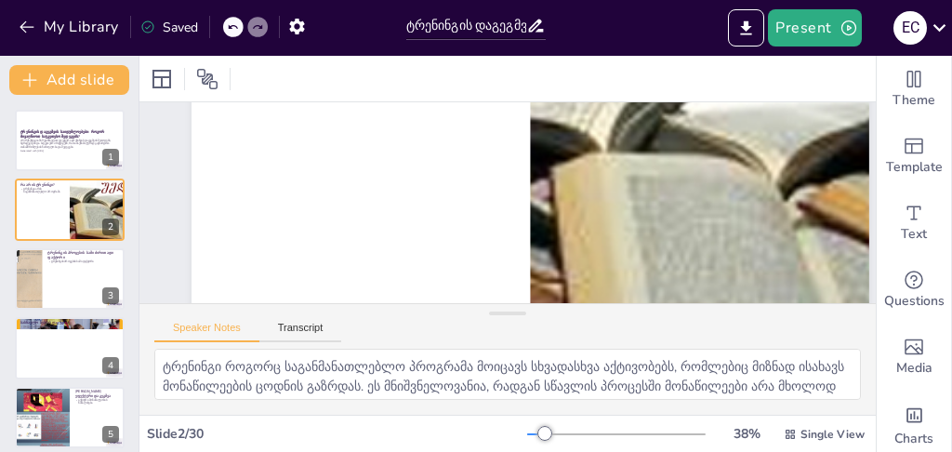
scroll to position [186, 0]
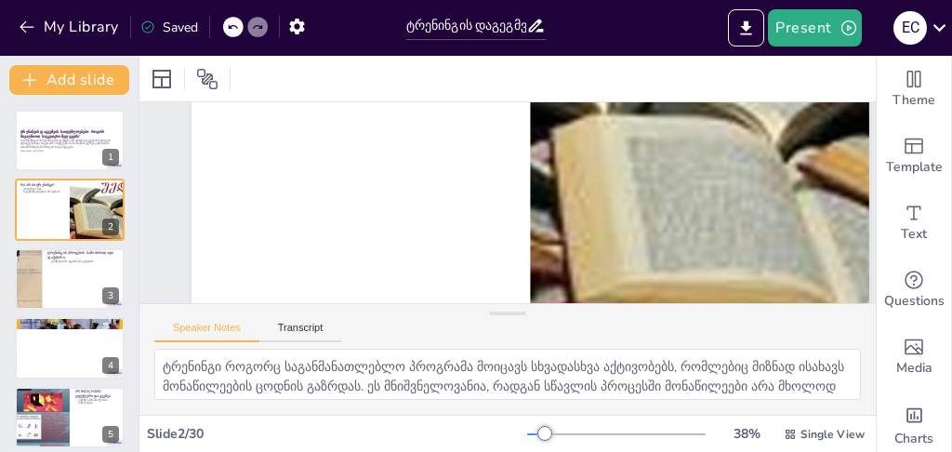
checkbox input "true"
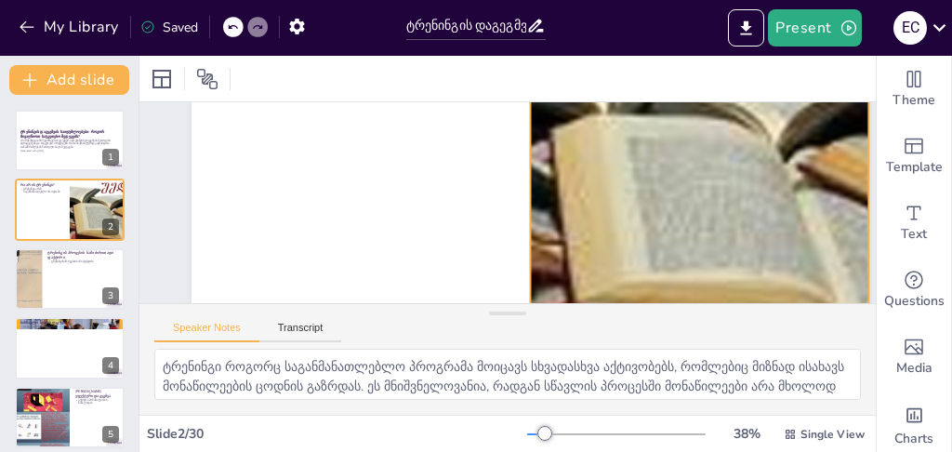
checkbox input "true"
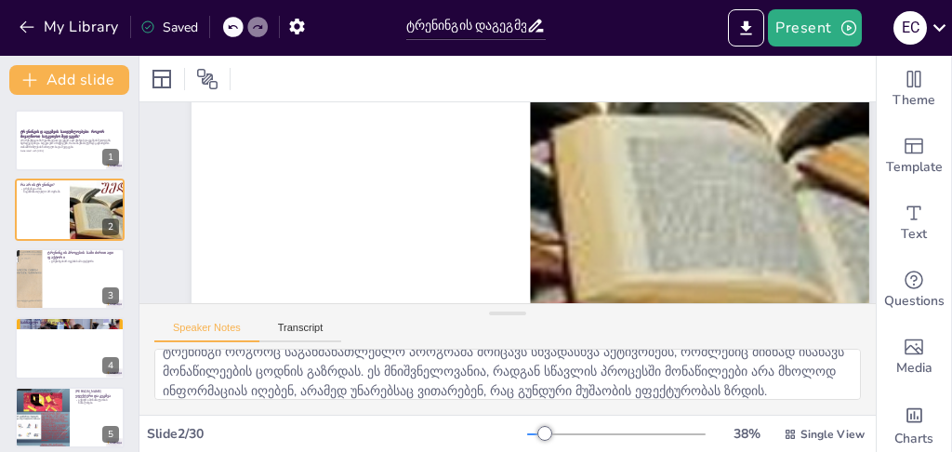
scroll to position [22, 0]
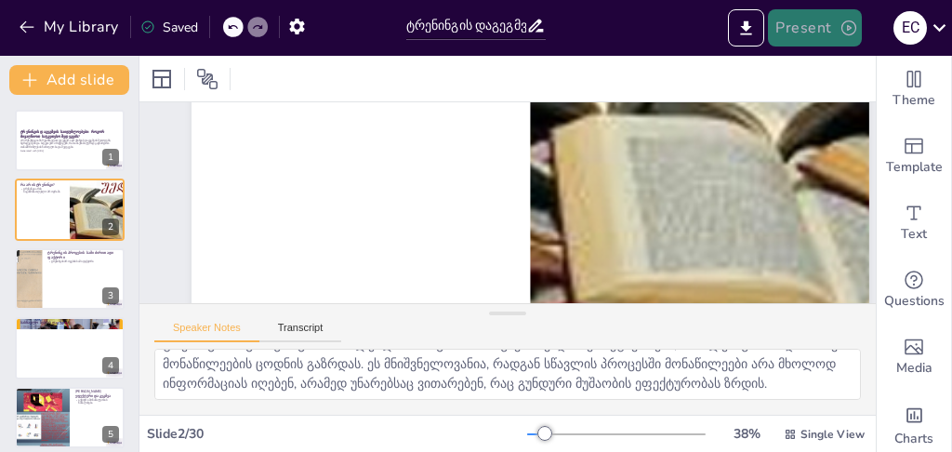
checkbox input "true"
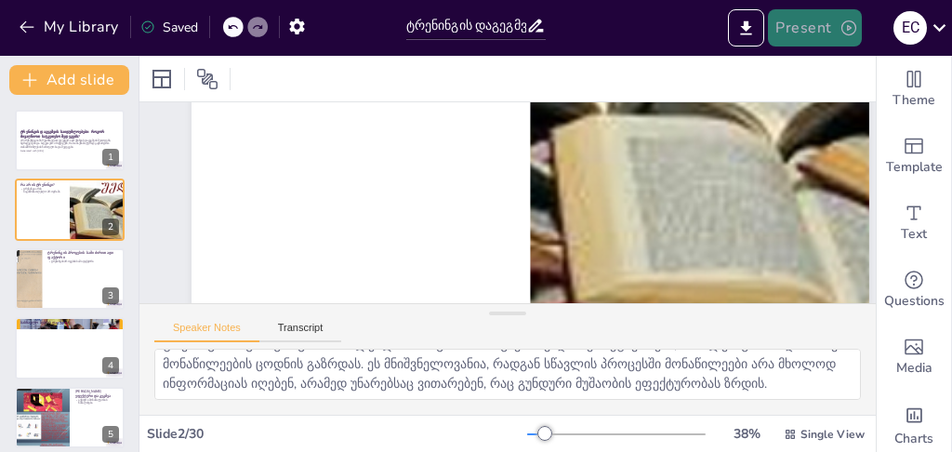
checkbox input "true"
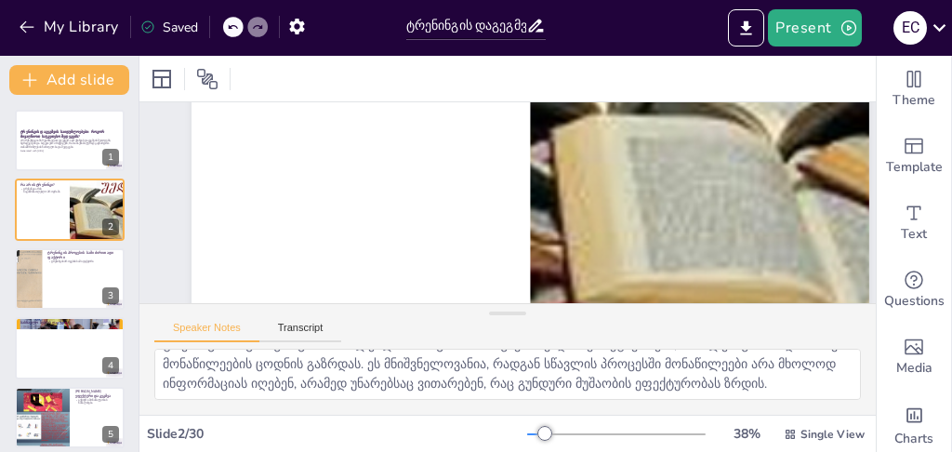
checkbox input "true"
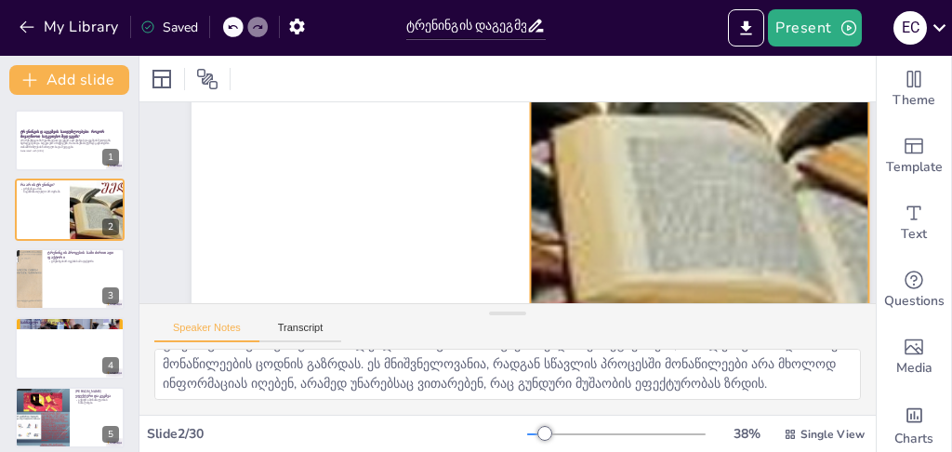
checkbox input "true"
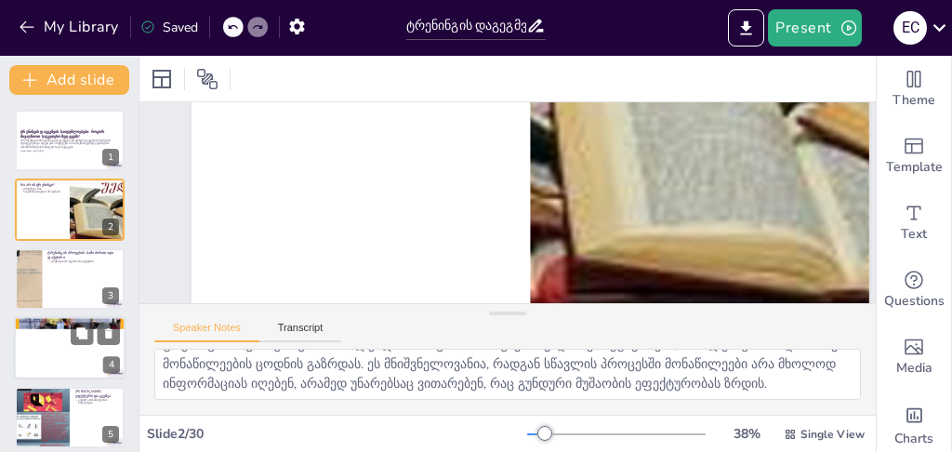
scroll to position [242, 0]
click at [41, 287] on div at bounding box center [27, 278] width 47 height 63
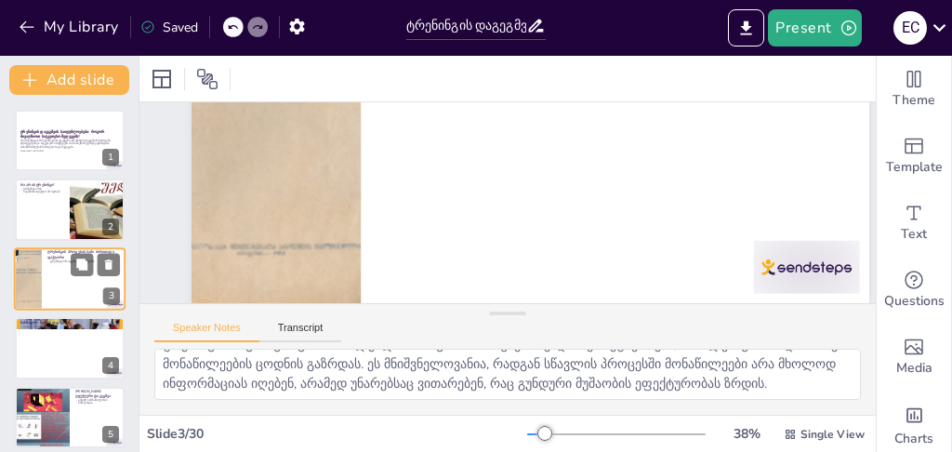
scroll to position [39, 0]
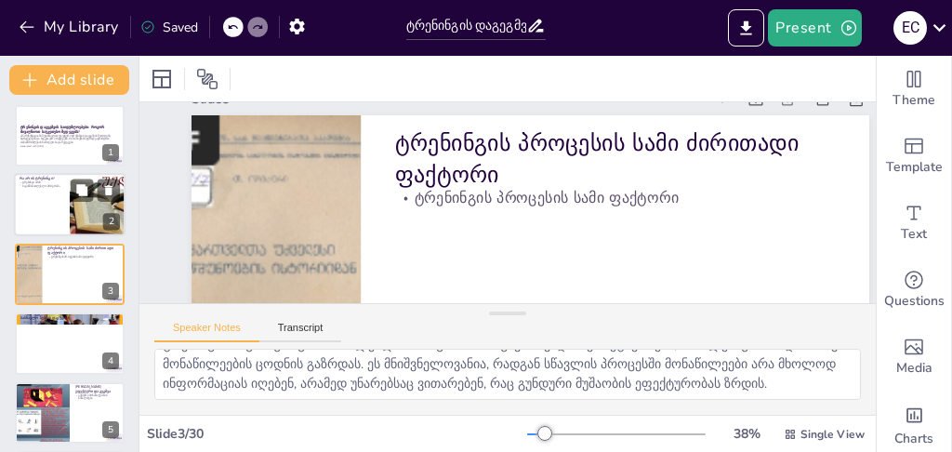
click at [60, 207] on div at bounding box center [70, 205] width 112 height 63
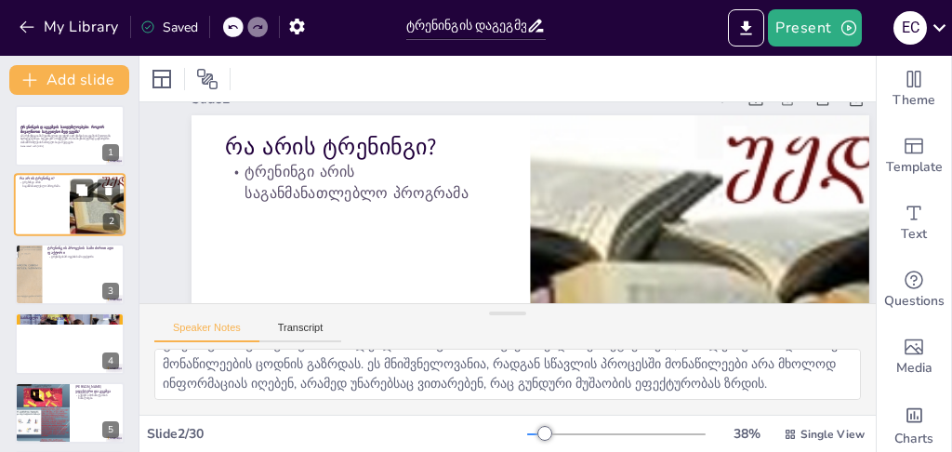
scroll to position [0, 0]
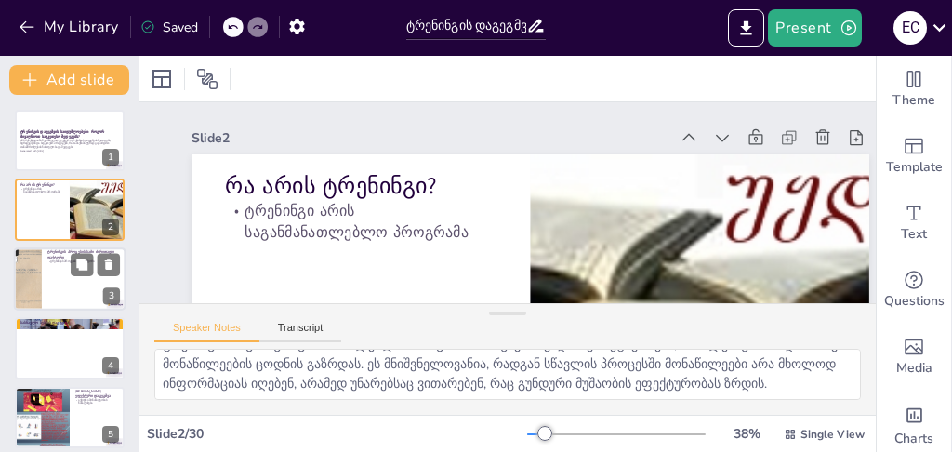
click at [50, 290] on div at bounding box center [70, 278] width 112 height 63
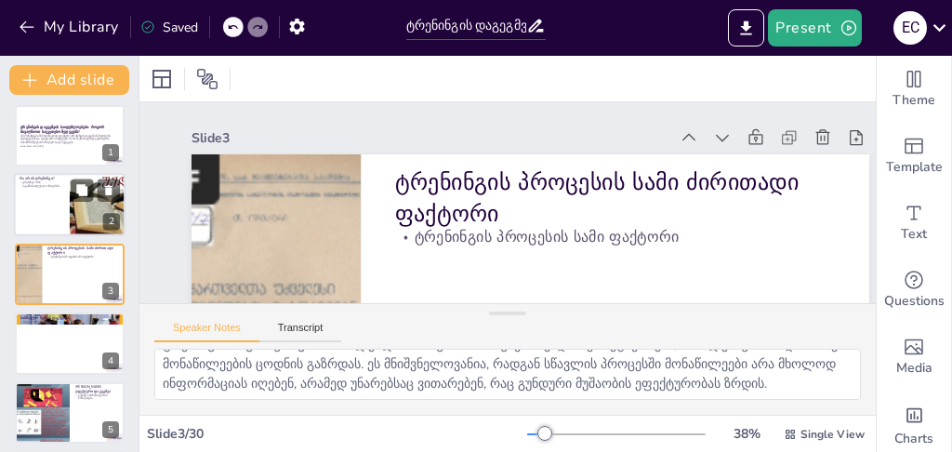
click at [48, 189] on div at bounding box center [70, 205] width 112 height 63
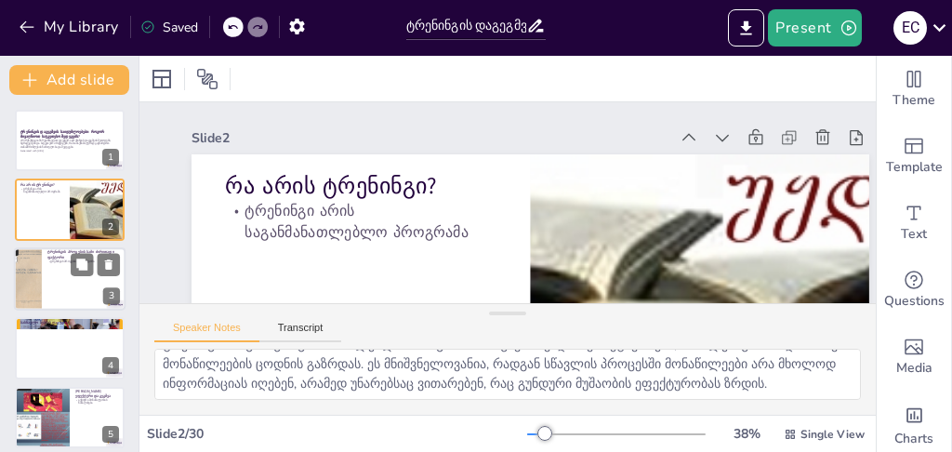
click at [50, 271] on div at bounding box center [70, 278] width 112 height 63
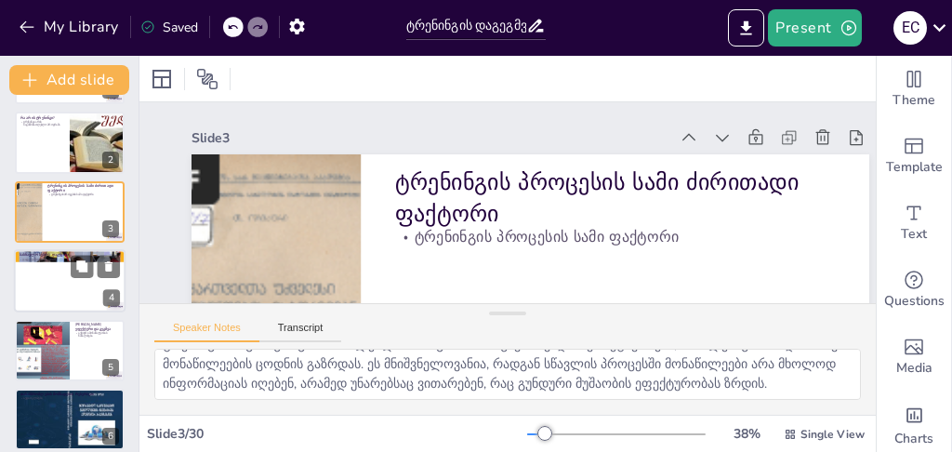
click at [90, 277] on div at bounding box center [70, 280] width 112 height 63
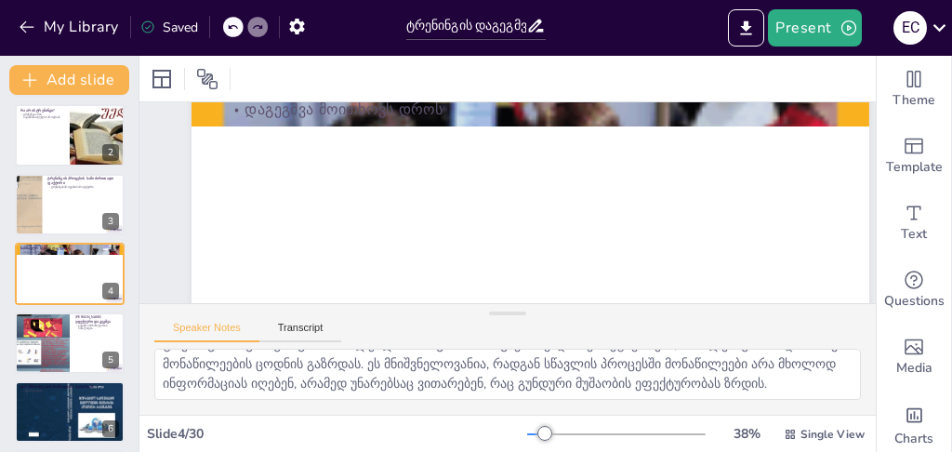
scroll to position [0, 0]
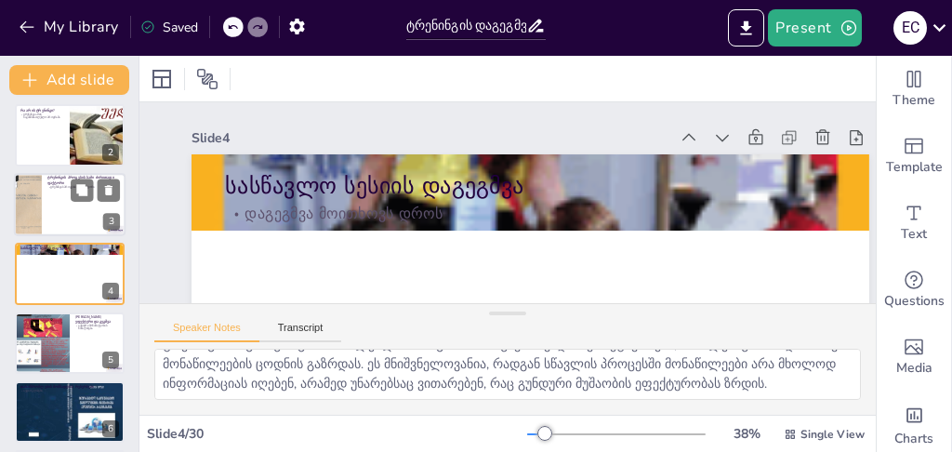
click at [80, 228] on div at bounding box center [70, 204] width 112 height 63
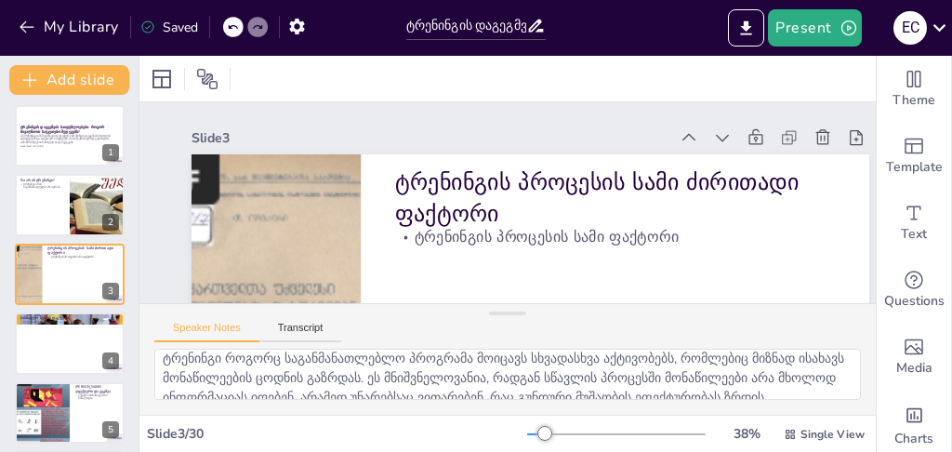
scroll to position [22, 0]
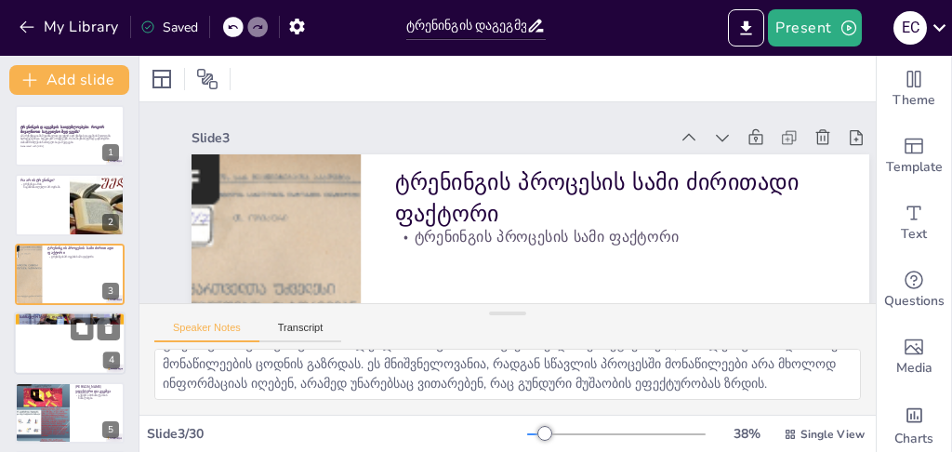
click at [49, 335] on div at bounding box center [70, 343] width 112 height 63
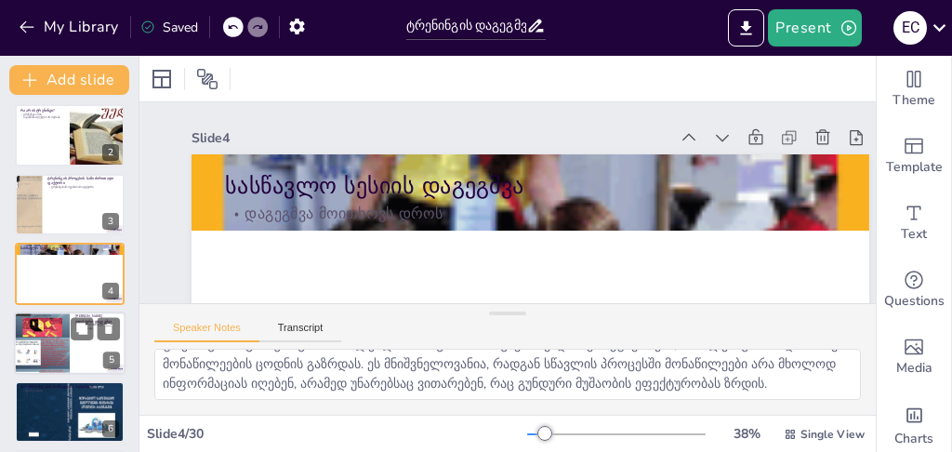
click at [61, 335] on div at bounding box center [42, 343] width 56 height 74
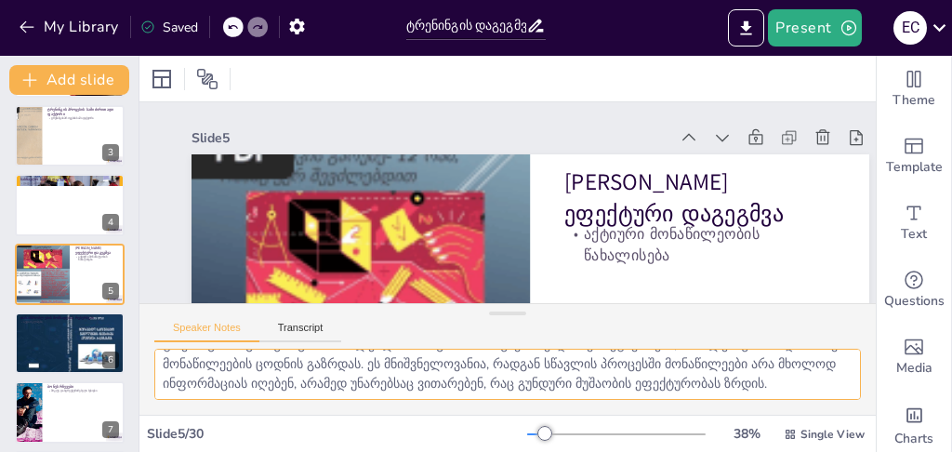
click at [725, 382] on textarea "[PERSON_NAME] დაგეგმვა მოითხოვს განსაკუთრებულ მიდგომას. აქტიური მონაწილეობის წა…" at bounding box center [507, 374] width 707 height 51
click at [44, 336] on div at bounding box center [70, 343] width 112 height 77
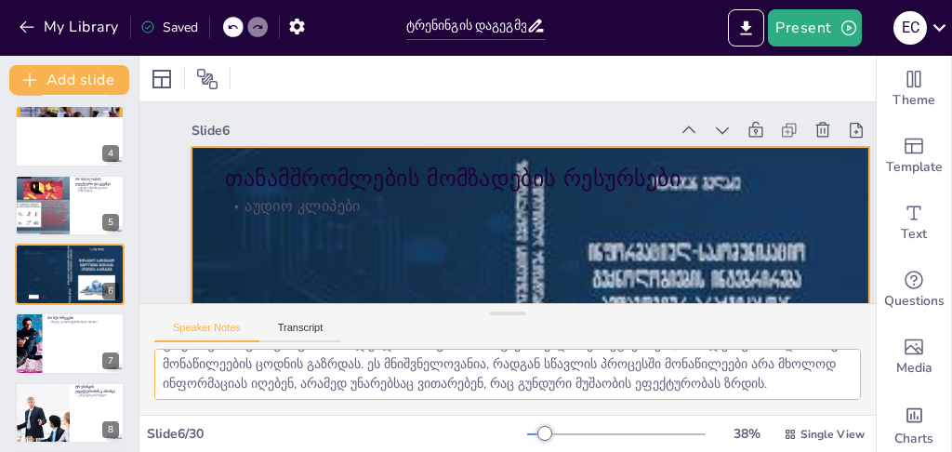
scroll to position [0, 0]
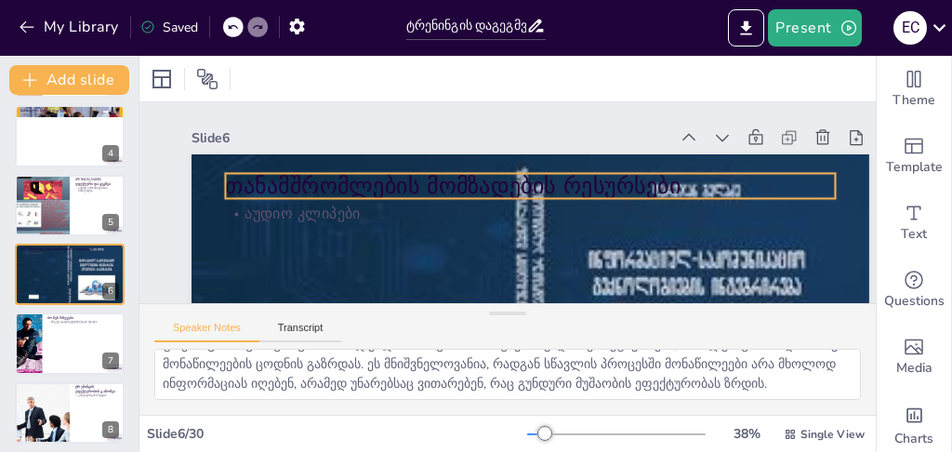
click at [488, 182] on p "თანამშრომლების მომზადების რესურსები" at bounding box center [530, 186] width 610 height 32
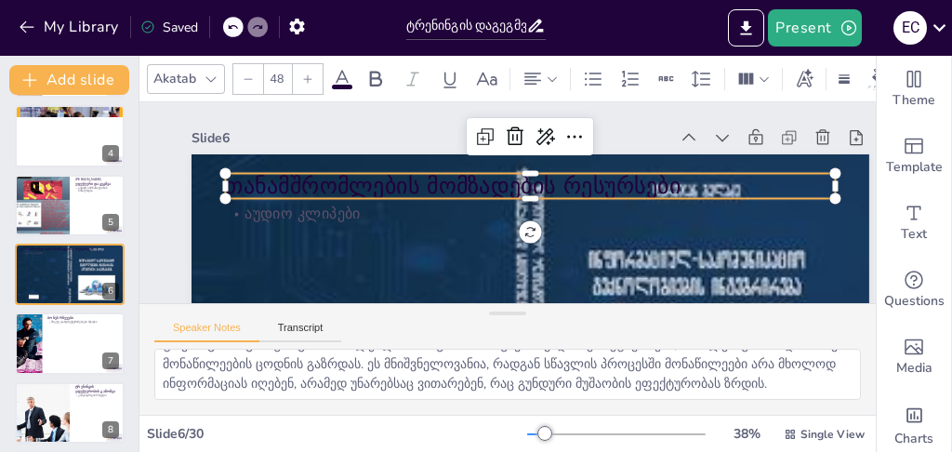
click at [488, 182] on p "თანამშრომლების მომზადების რესურსები" at bounding box center [530, 186] width 610 height 32
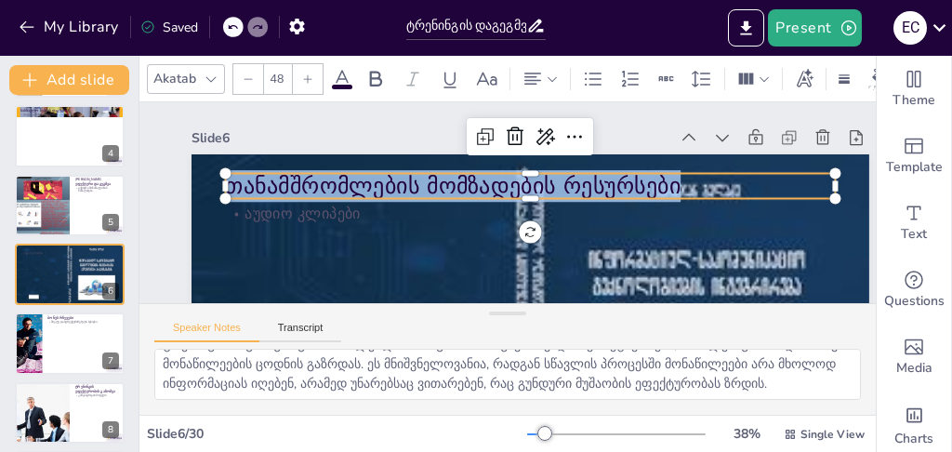
click at [488, 182] on p "თანამშრომლების მომზადების რესურსები" at bounding box center [530, 186] width 610 height 32
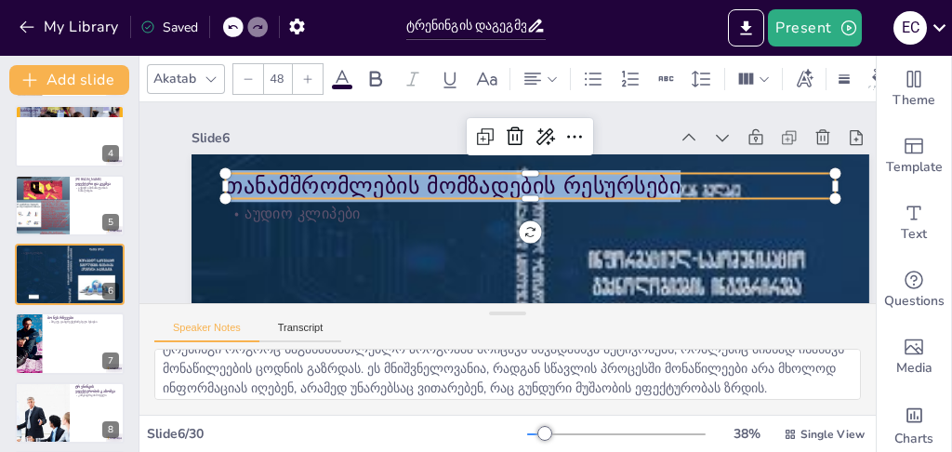
scroll to position [22, 0]
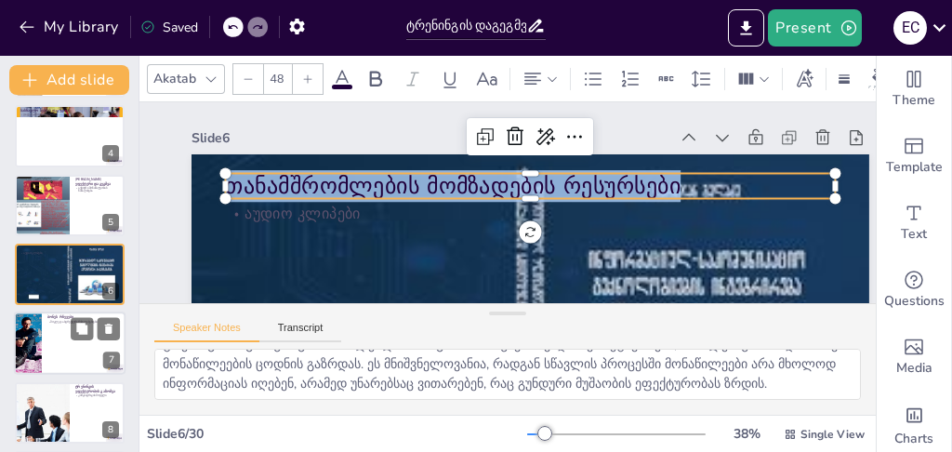
click at [30, 348] on div at bounding box center [28, 344] width 48 height 63
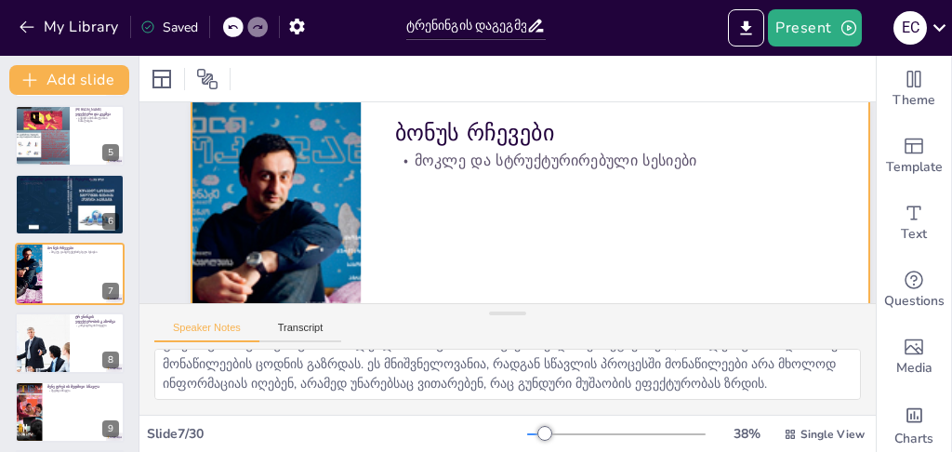
scroll to position [61, 0]
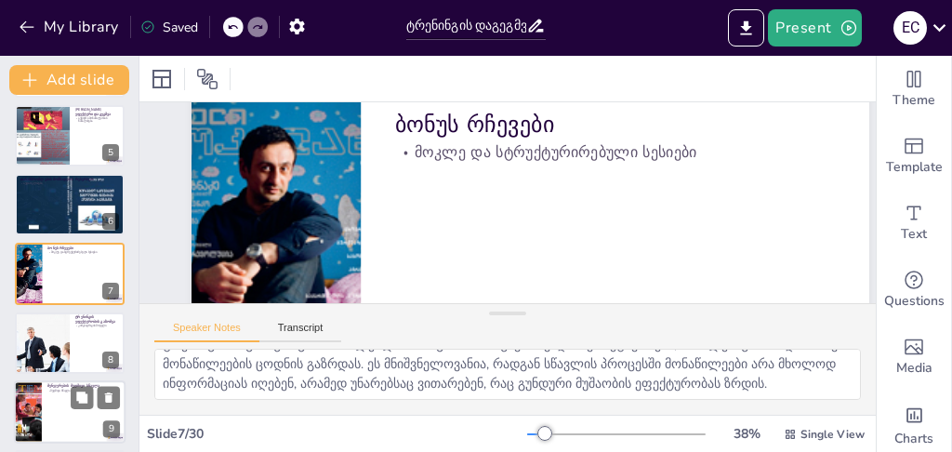
click at [24, 336] on div at bounding box center [42, 343] width 93 height 61
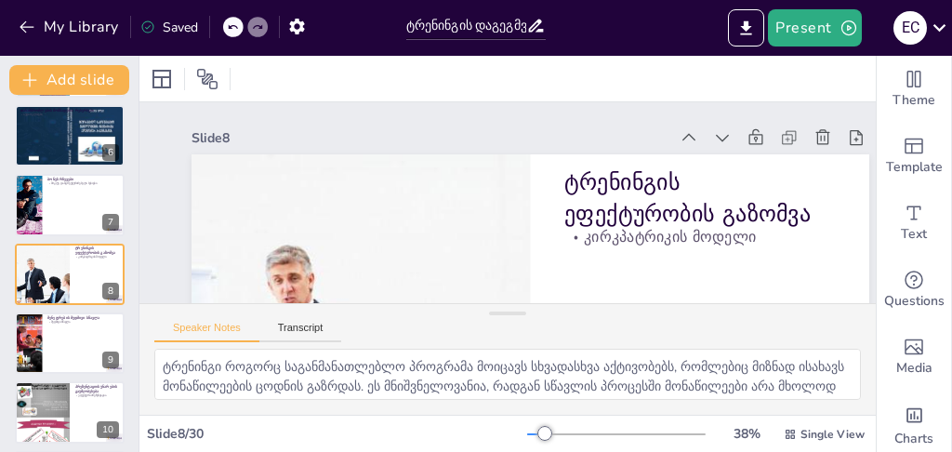
scroll to position [22, 0]
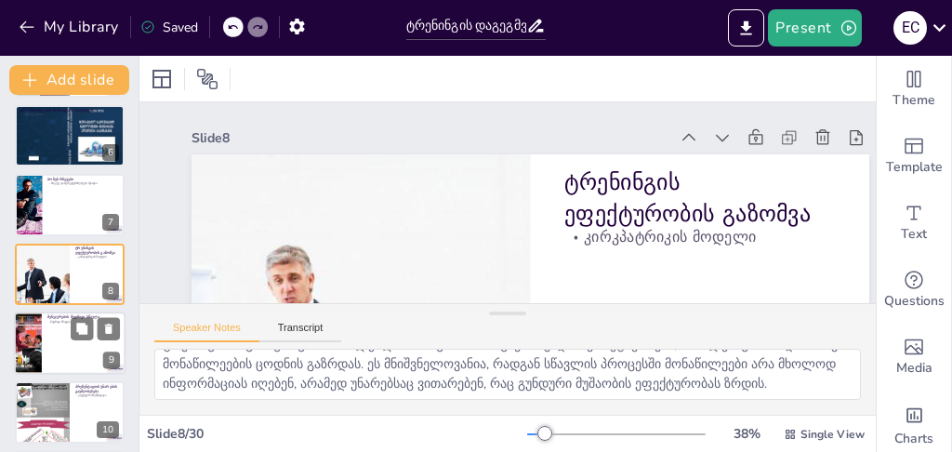
click at [20, 346] on div at bounding box center [27, 343] width 47 height 63
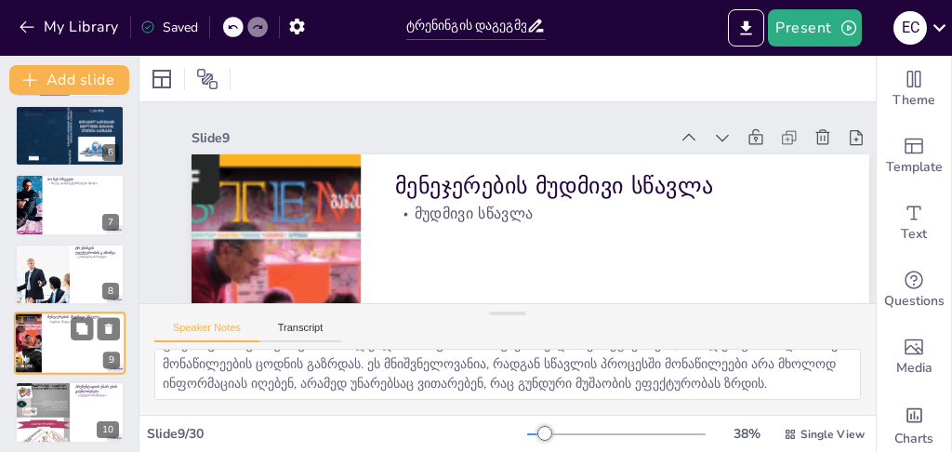
scroll to position [420, 0]
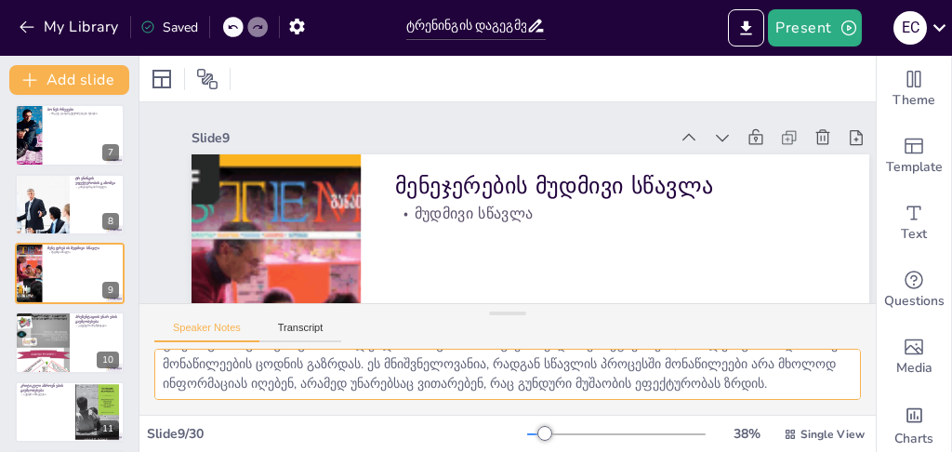
click at [429, 379] on textarea "მენეჯერების მუდმივი სწავლა აუცილებელია, რათა ისინი შეძლონ გუნდის წარმატება და გ…" at bounding box center [507, 374] width 707 height 51
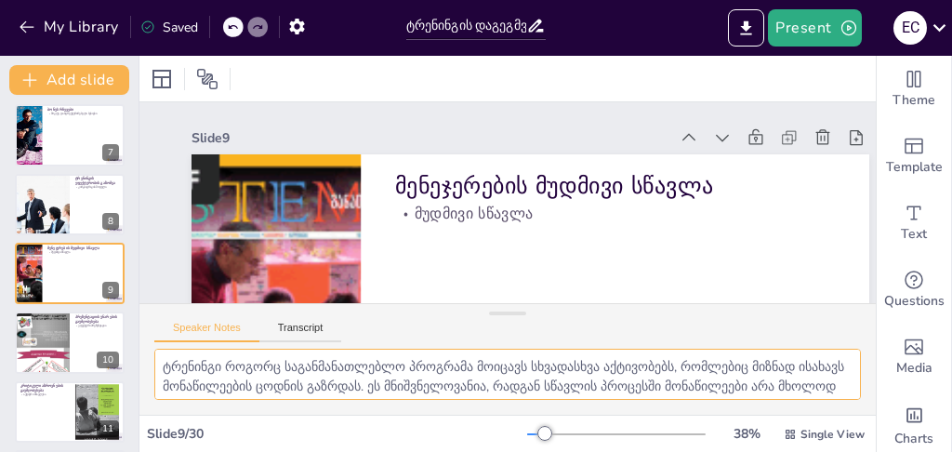
scroll to position [22, 0]
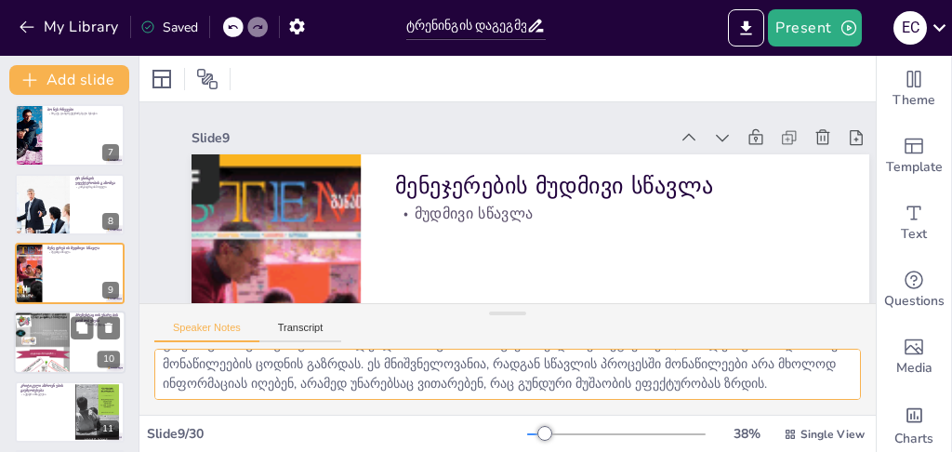
click at [53, 332] on div at bounding box center [42, 343] width 56 height 74
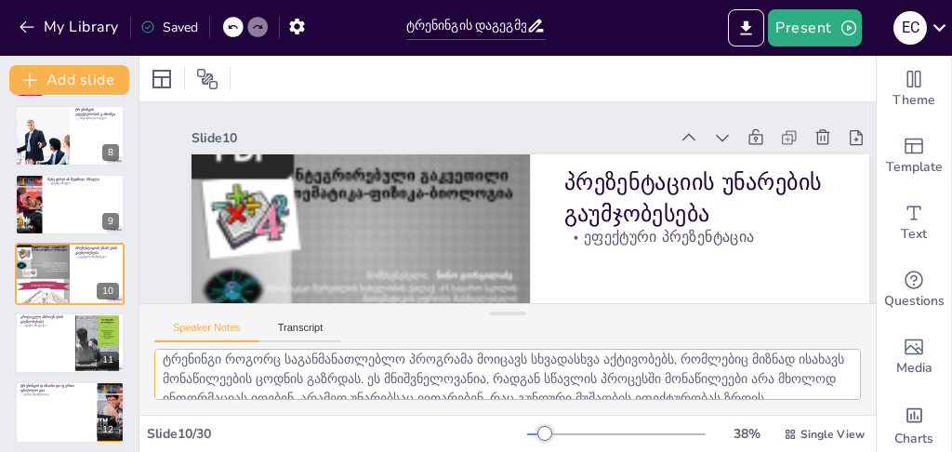
scroll to position [0, 0]
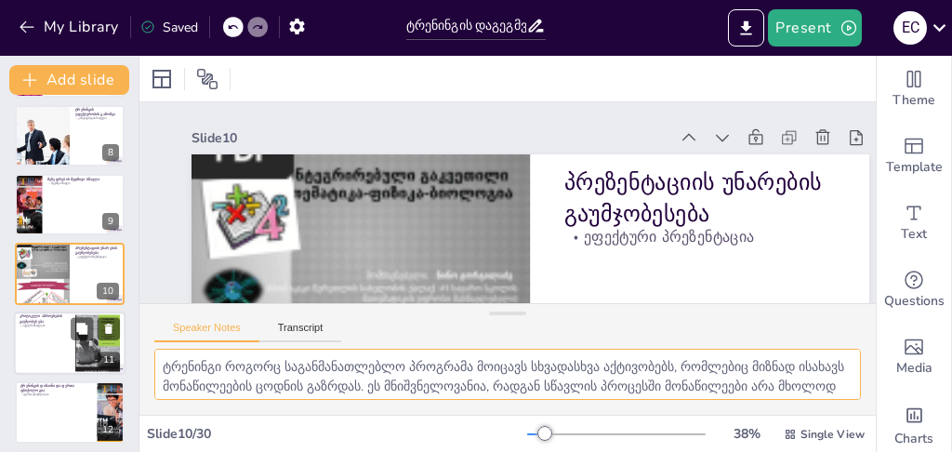
click at [26, 340] on div at bounding box center [70, 343] width 112 height 63
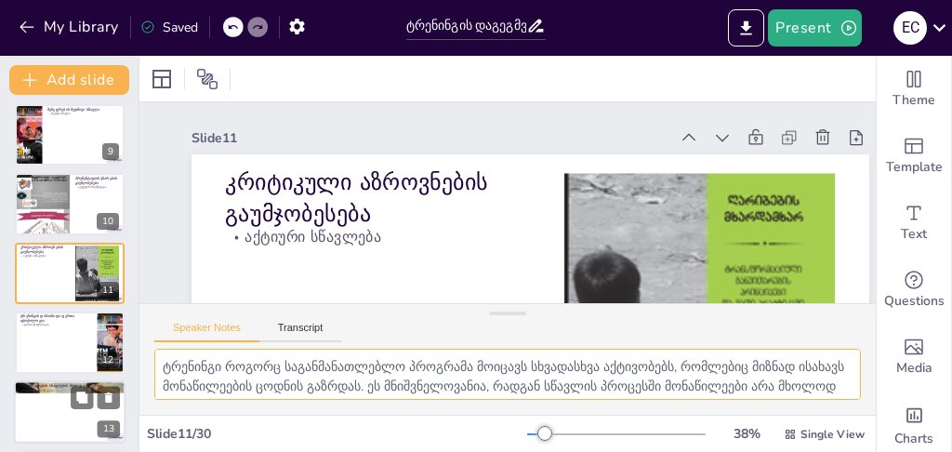
click at [73, 339] on div at bounding box center [70, 342] width 110 height 61
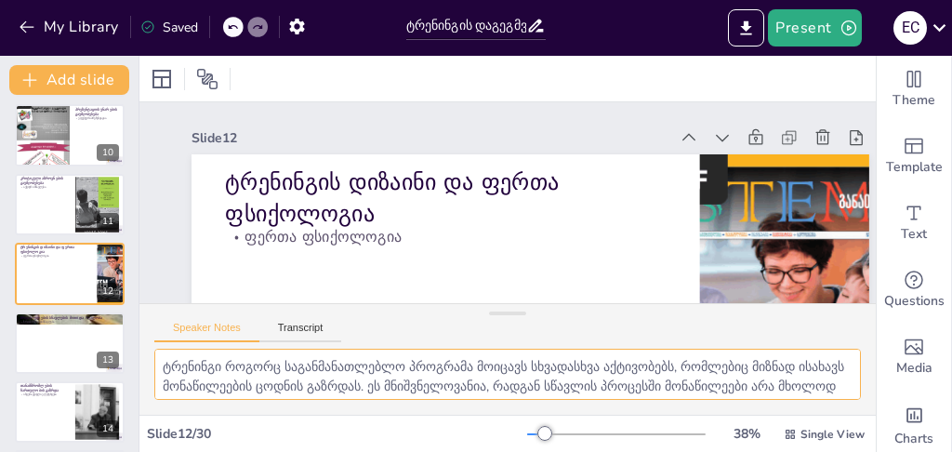
scroll to position [3, 0]
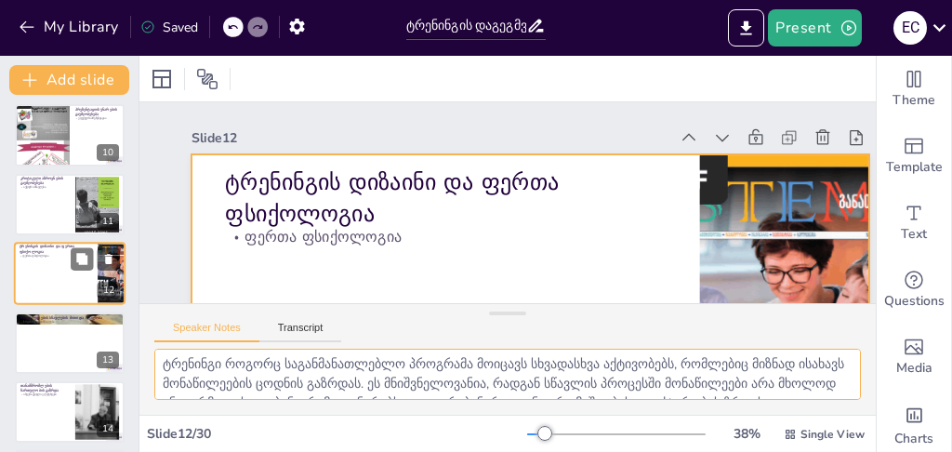
click at [57, 263] on div at bounding box center [70, 273] width 112 height 63
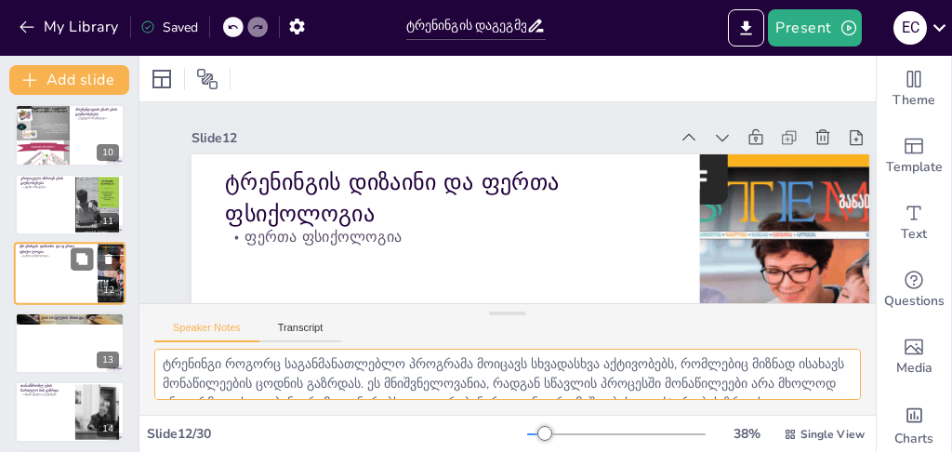
scroll to position [142, 0]
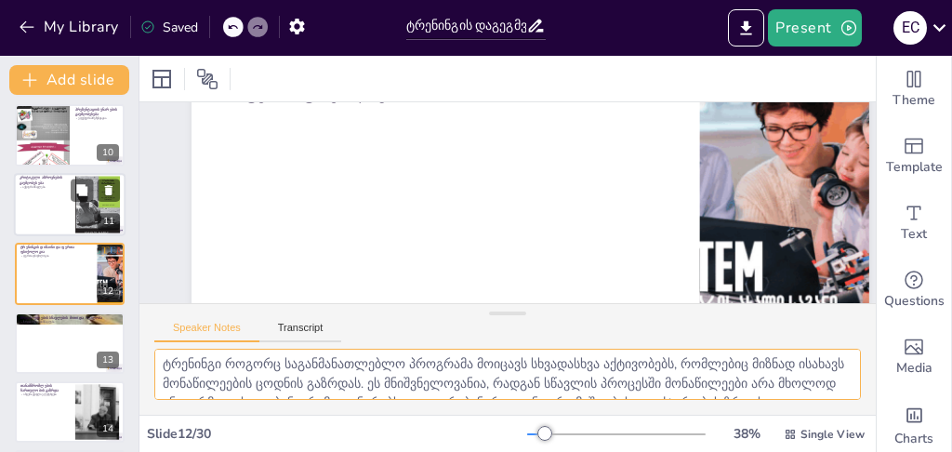
click at [55, 215] on div at bounding box center [70, 204] width 112 height 63
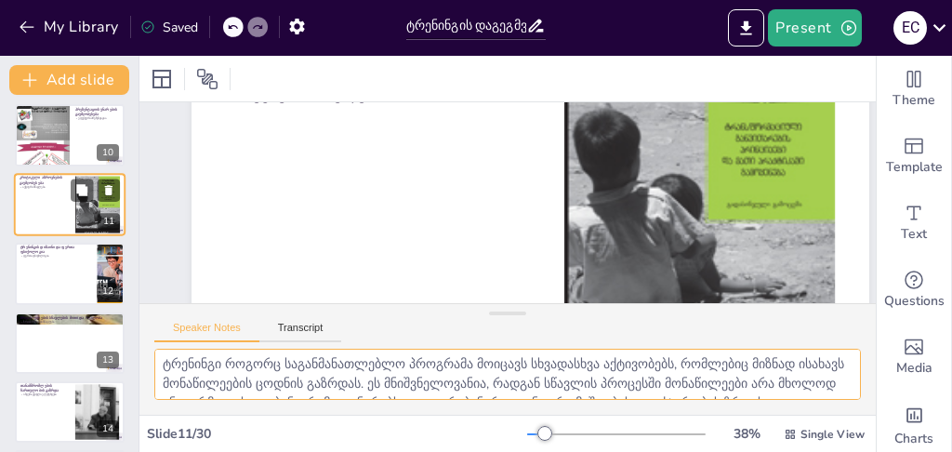
scroll to position [0, 0]
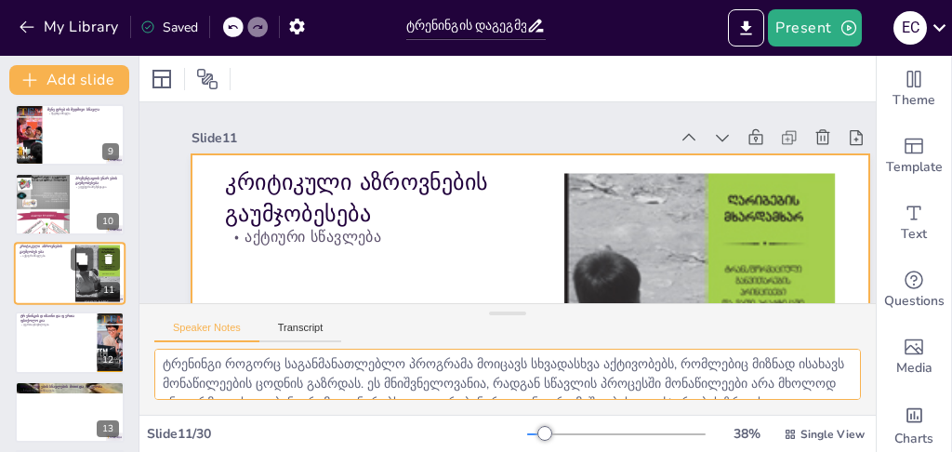
click at [45, 278] on div at bounding box center [70, 273] width 112 height 63
click at [56, 262] on div at bounding box center [70, 273] width 112 height 63
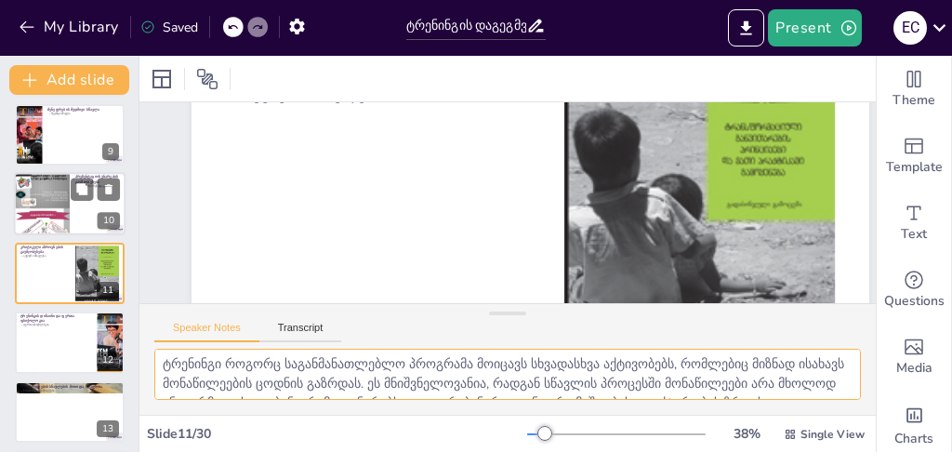
click at [28, 195] on div at bounding box center [42, 204] width 56 height 74
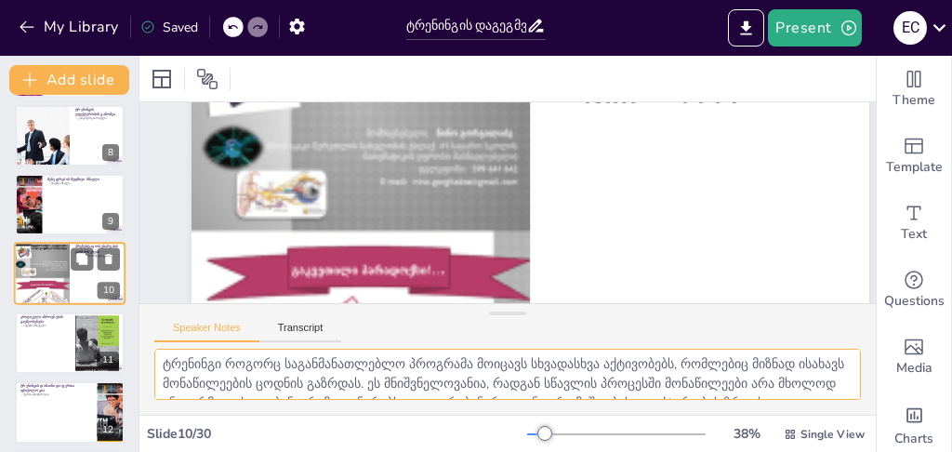
scroll to position [0, 0]
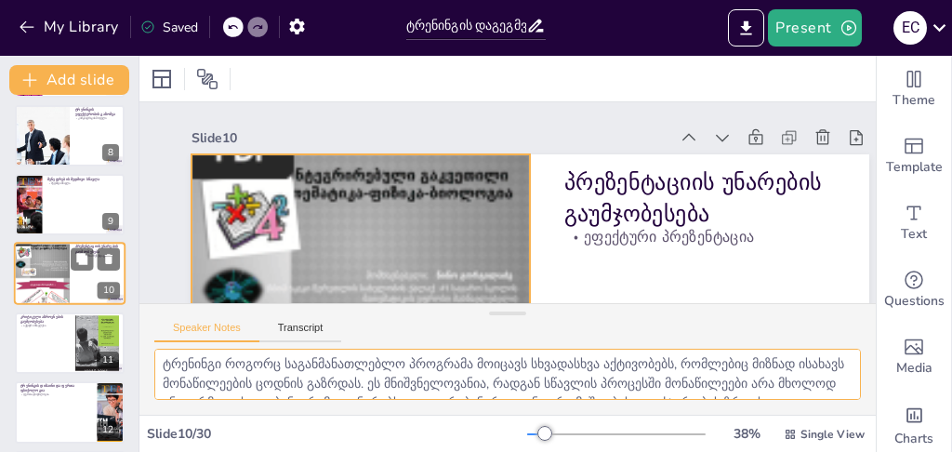
click at [55, 271] on div at bounding box center [42, 274] width 56 height 74
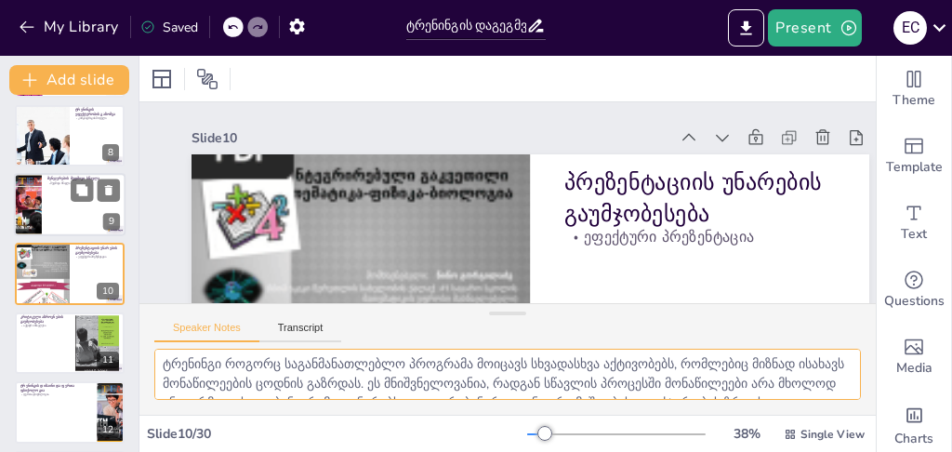
click at [20, 201] on div at bounding box center [27, 204] width 47 height 63
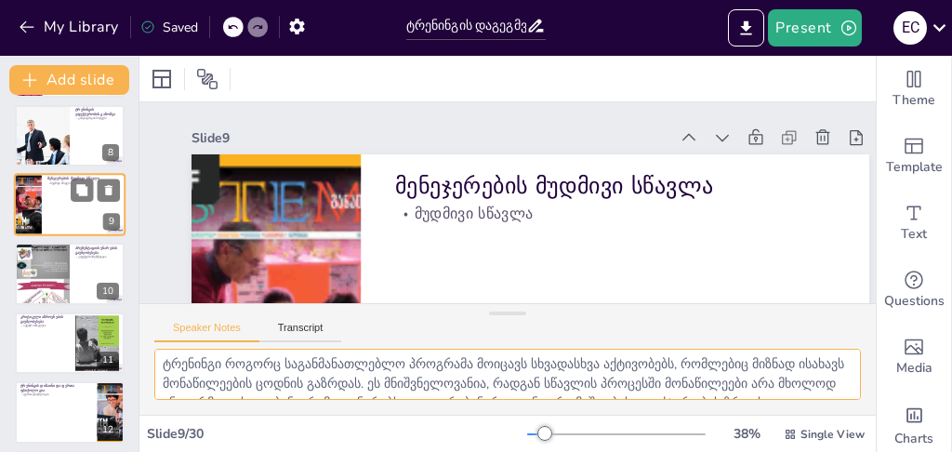
scroll to position [420, 0]
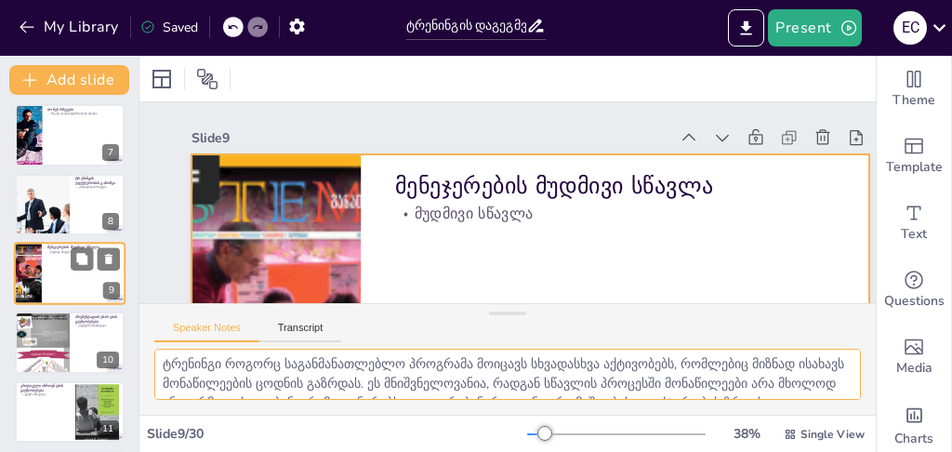
click at [58, 272] on div at bounding box center [70, 273] width 112 height 63
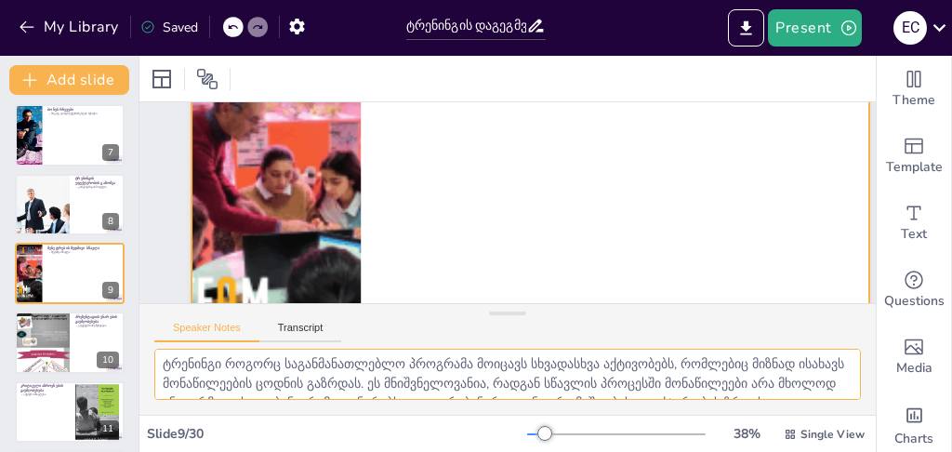
scroll to position [0, 0]
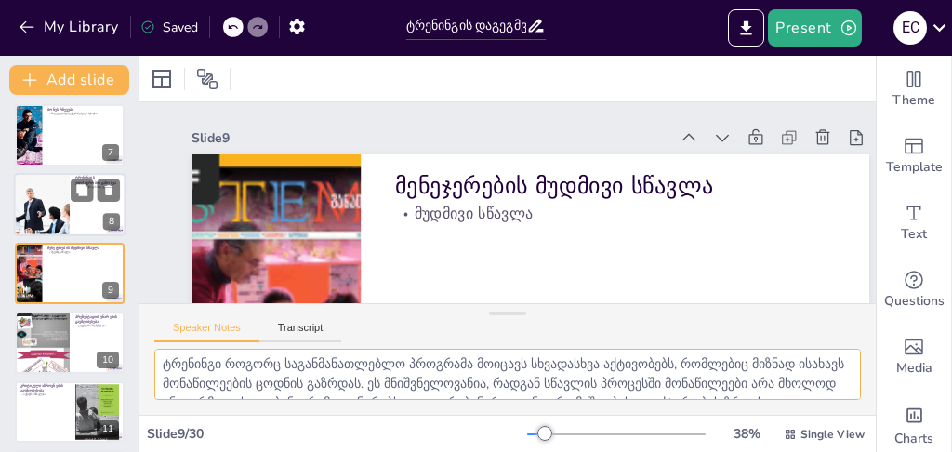
click at [45, 210] on div at bounding box center [41, 204] width 95 height 63
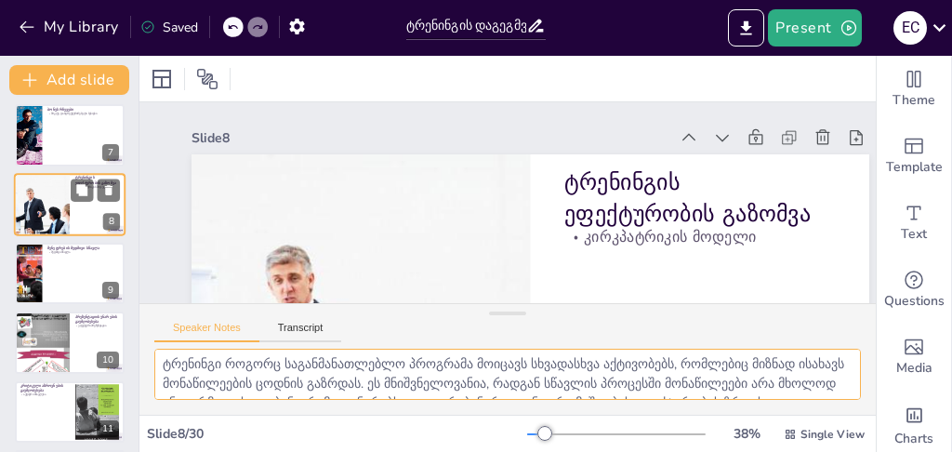
scroll to position [351, 0]
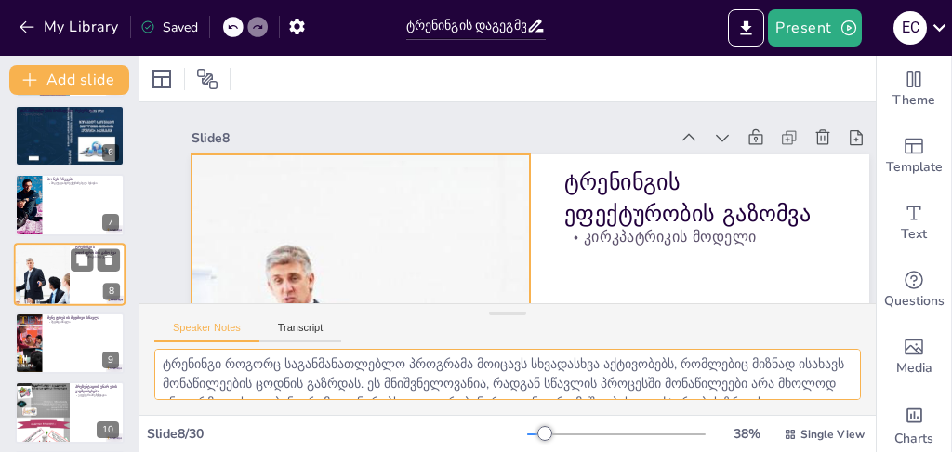
click at [51, 264] on div at bounding box center [41, 274] width 95 height 63
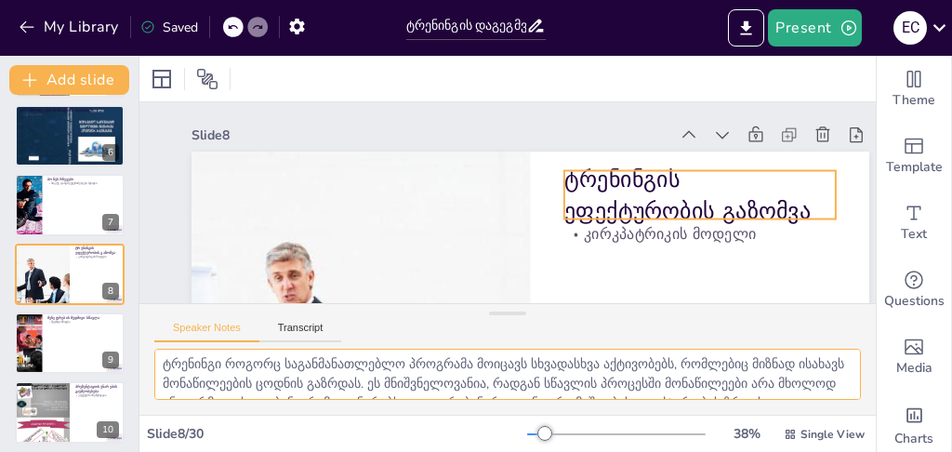
scroll to position [0, 0]
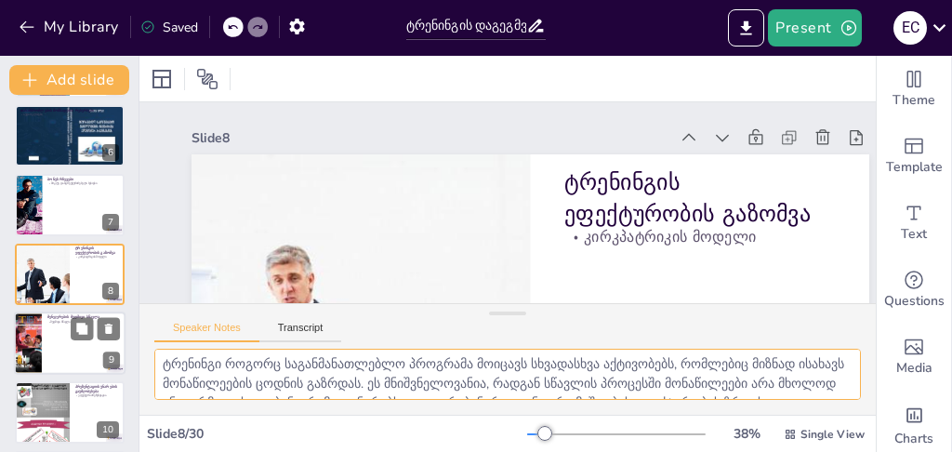
click at [38, 323] on div at bounding box center [27, 343] width 47 height 63
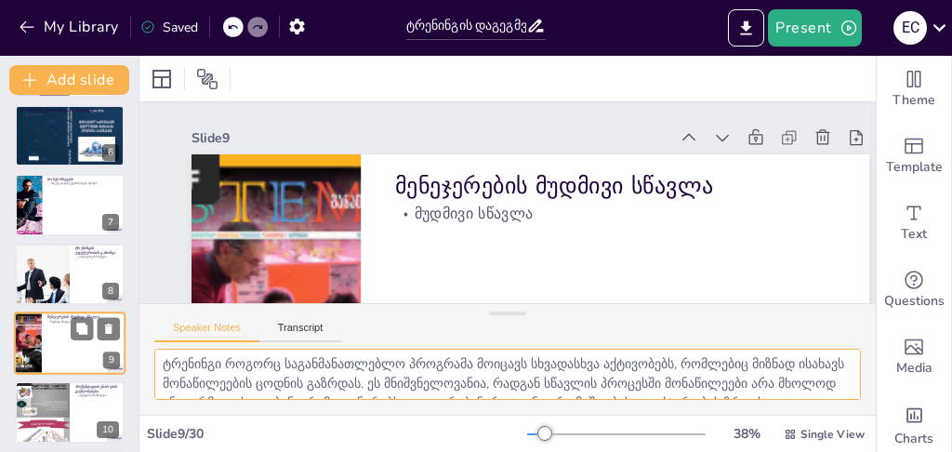
scroll to position [420, 0]
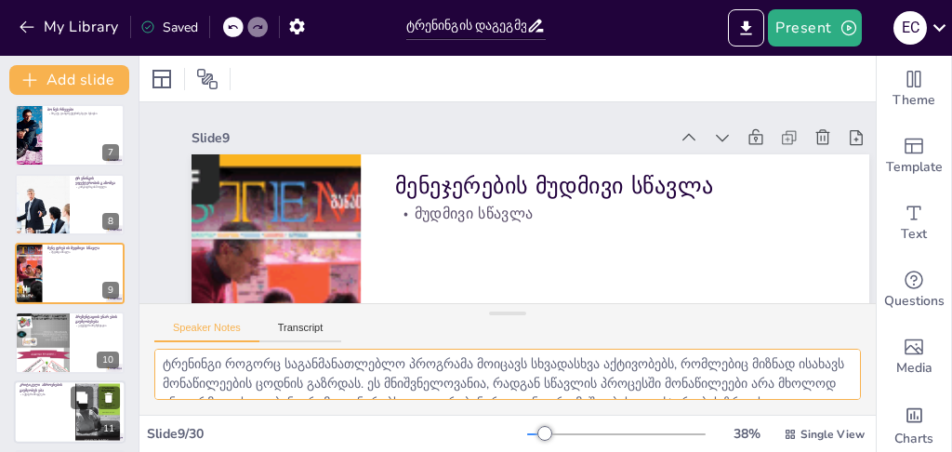
click at [55, 342] on div at bounding box center [42, 342] width 55 height 73
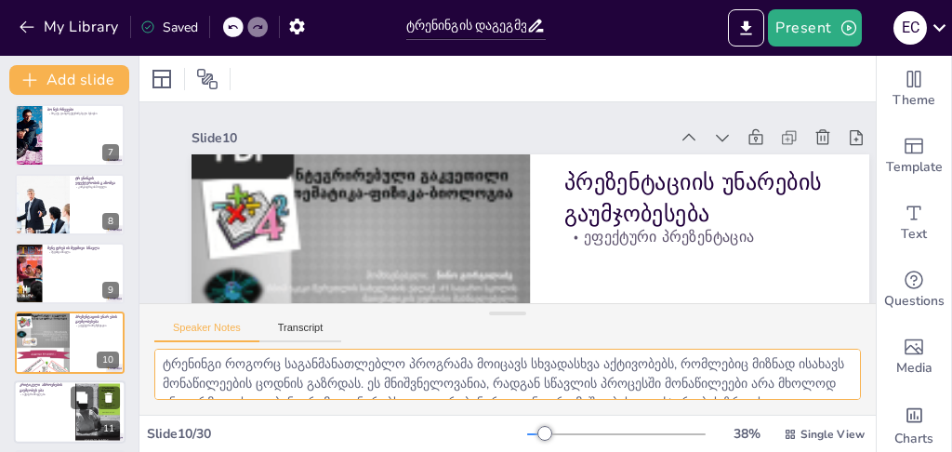
scroll to position [489, 0]
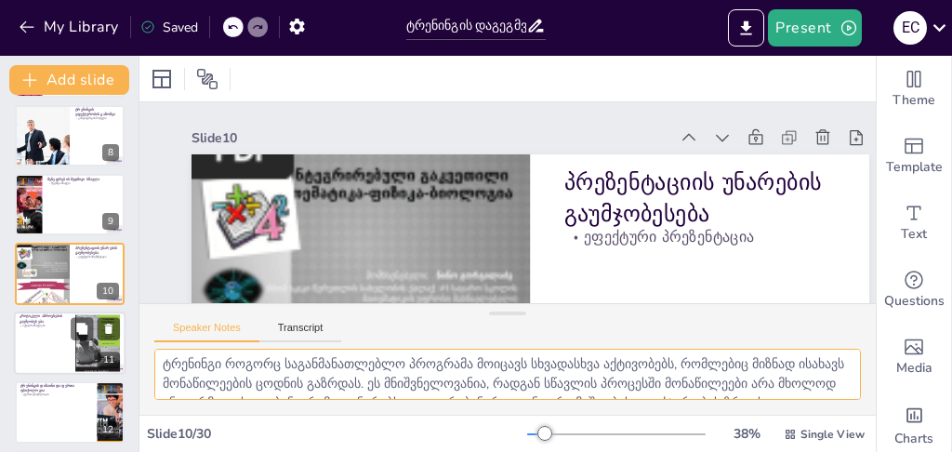
click at [47, 335] on div at bounding box center [70, 343] width 112 height 63
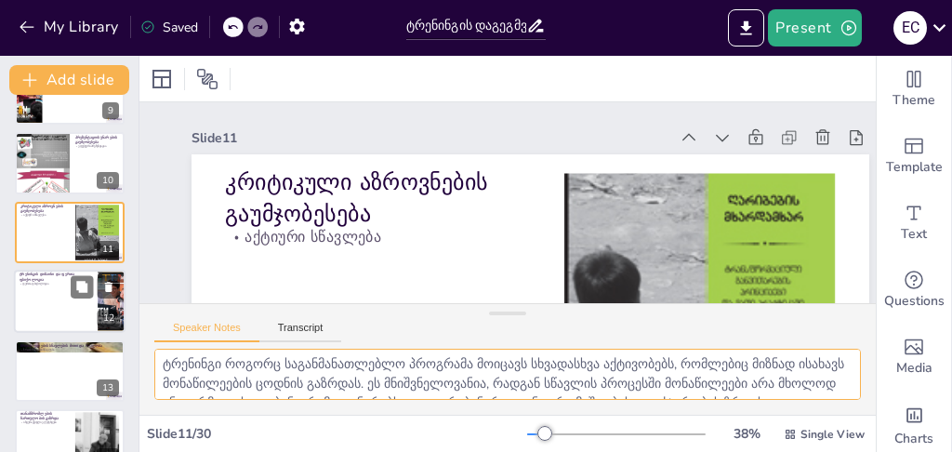
scroll to position [620, 0]
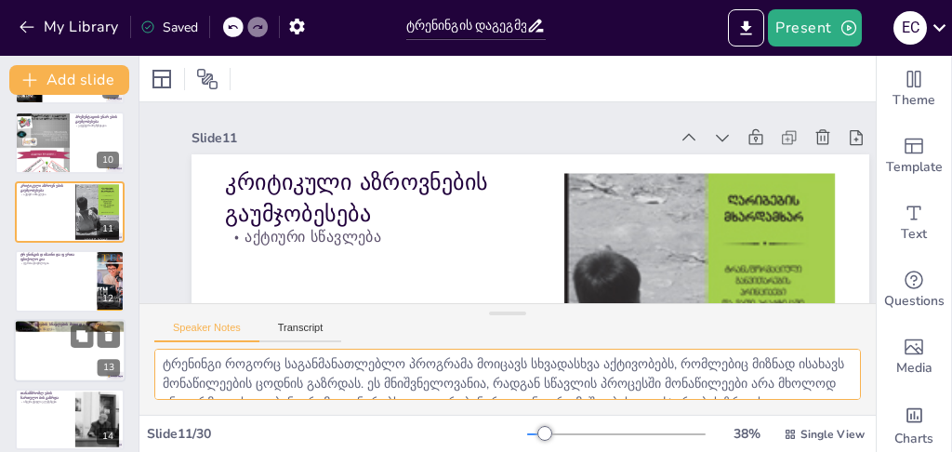
click at [55, 339] on div at bounding box center [70, 350] width 112 height 63
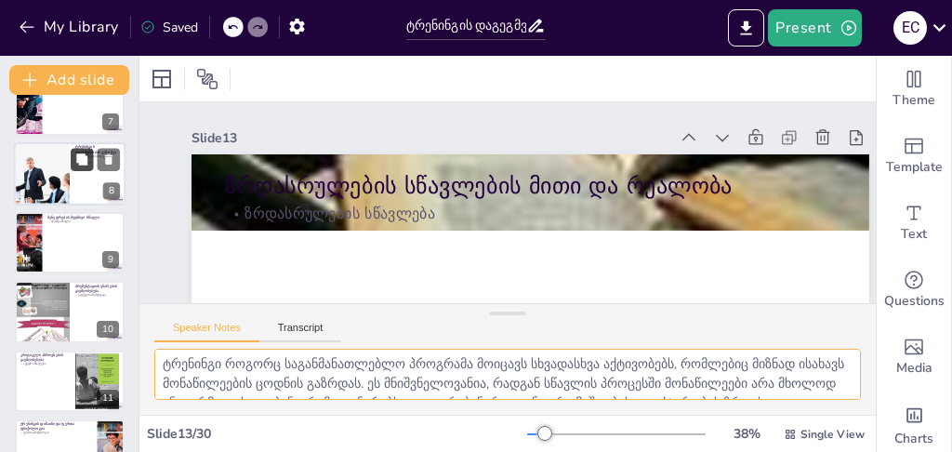
scroll to position [449, 0]
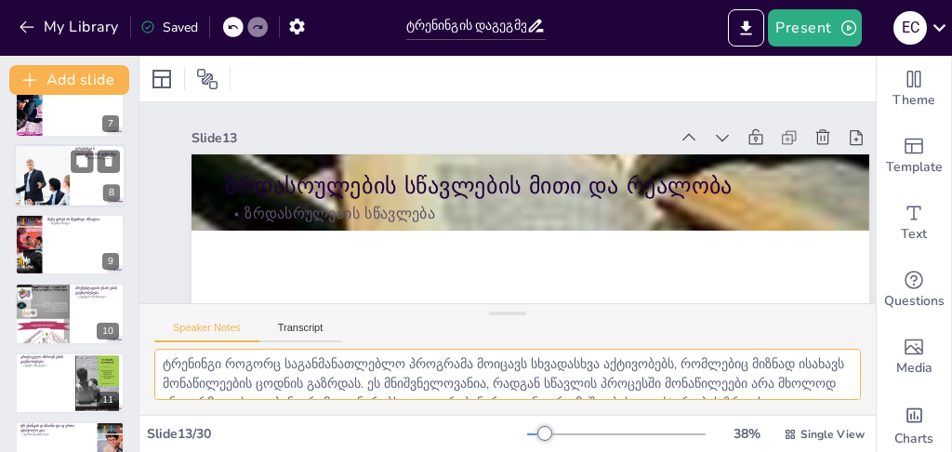
click at [29, 231] on div at bounding box center [29, 244] width 47 height 61
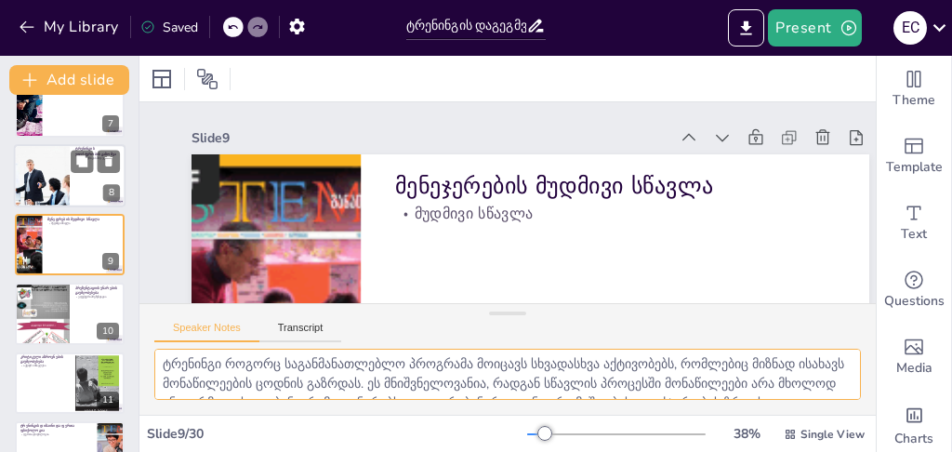
scroll to position [420, 0]
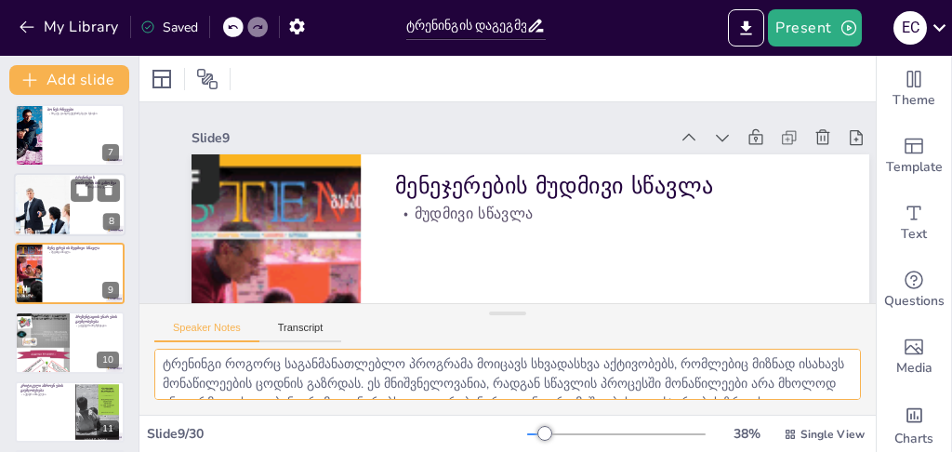
click at [43, 188] on div at bounding box center [41, 204] width 95 height 63
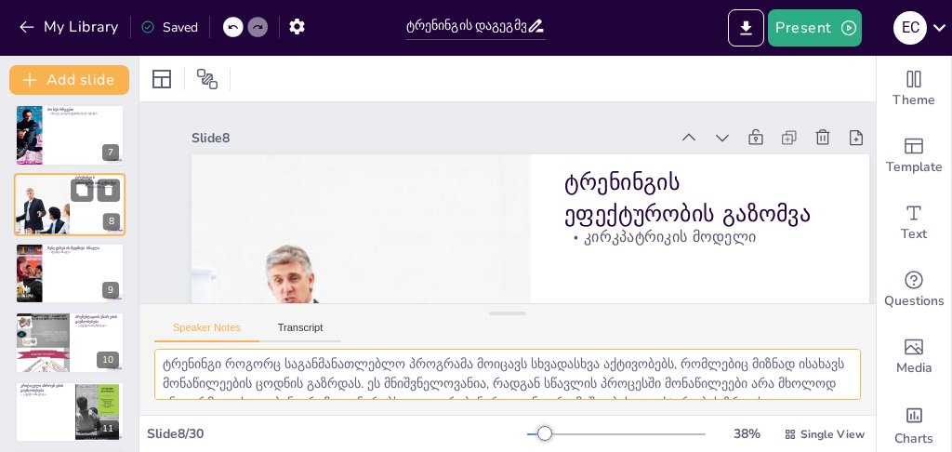
scroll to position [351, 0]
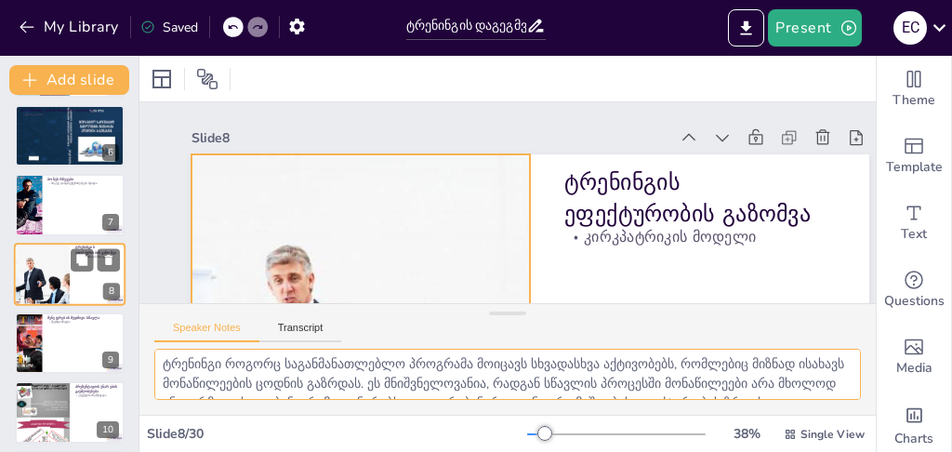
click at [57, 271] on div at bounding box center [41, 274] width 95 height 63
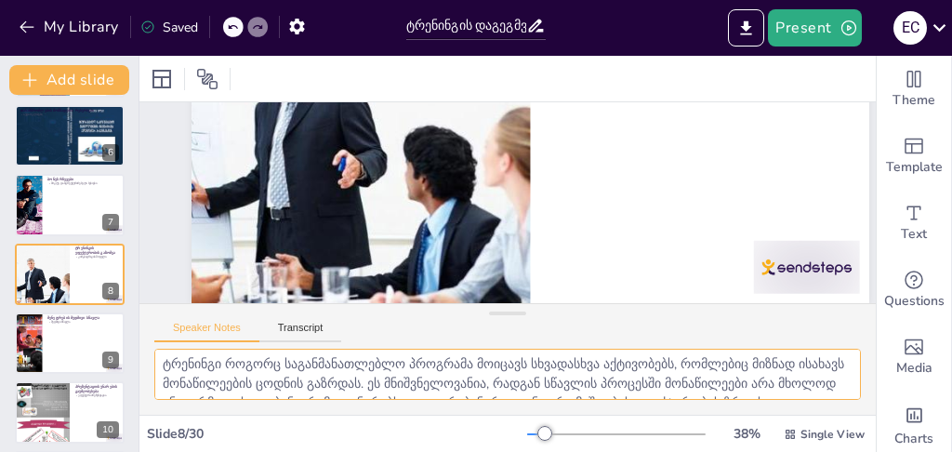
scroll to position [242, 0]
click at [41, 334] on div at bounding box center [29, 343] width 47 height 61
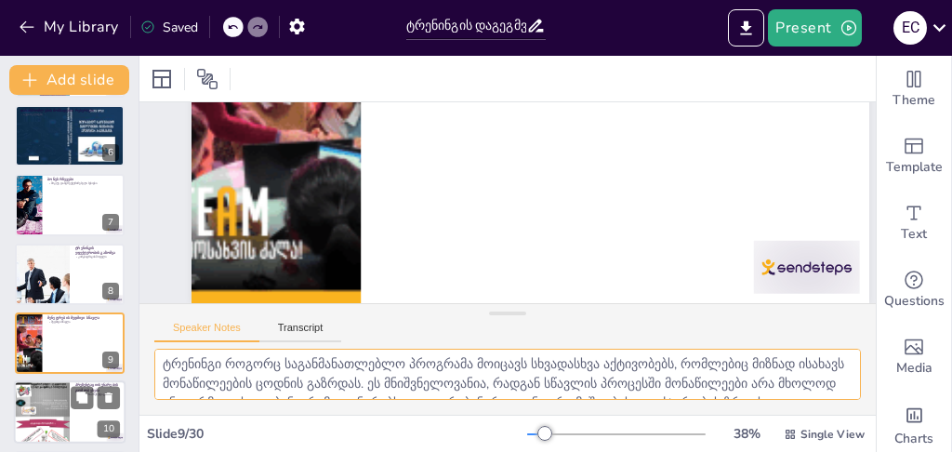
scroll to position [39, 0]
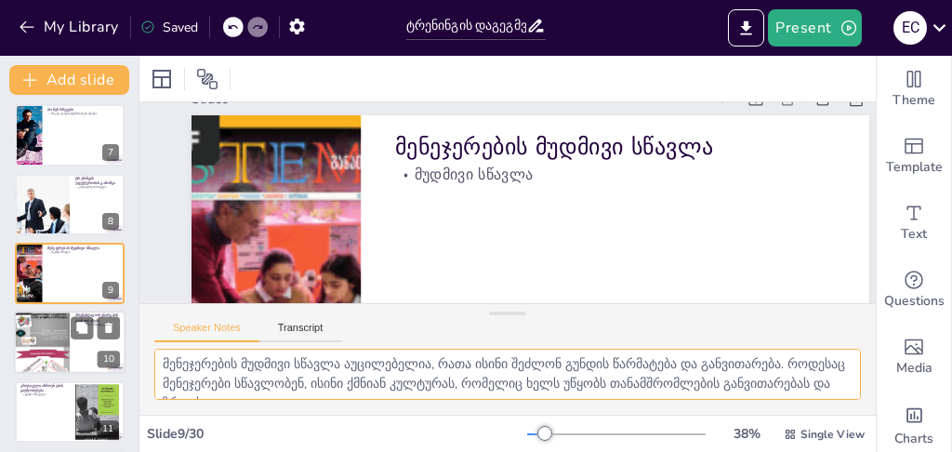
click at [48, 341] on div at bounding box center [42, 343] width 56 height 74
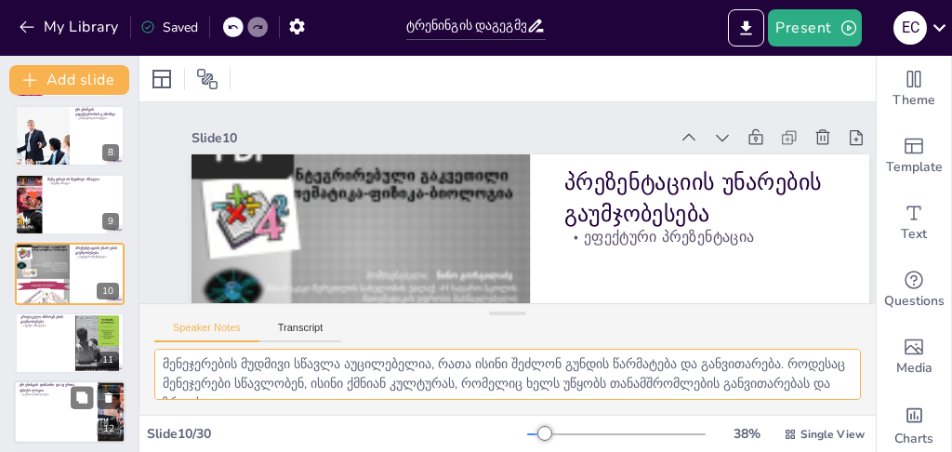
click at [49, 406] on div at bounding box center [70, 411] width 112 height 63
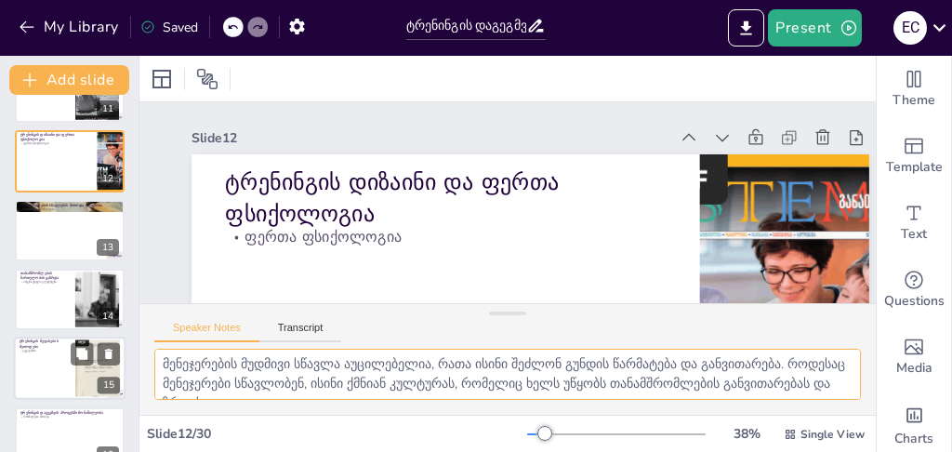
scroll to position [751, 0]
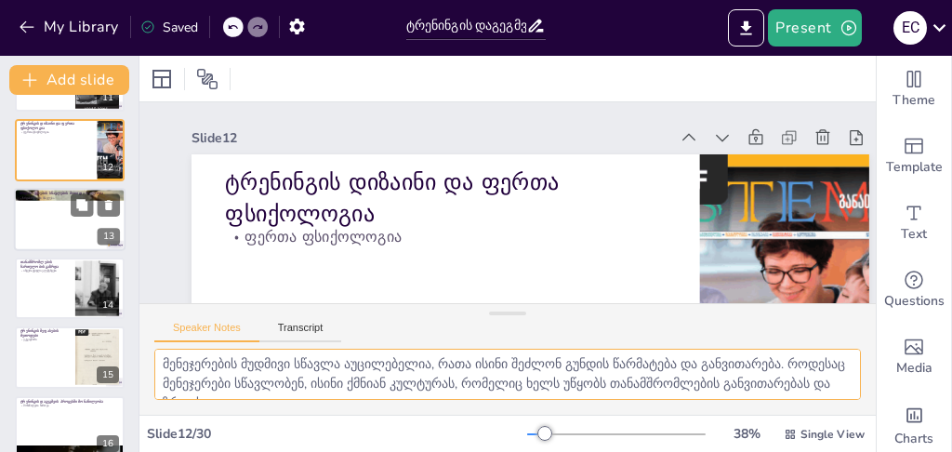
click at [43, 226] on div at bounding box center [70, 219] width 112 height 63
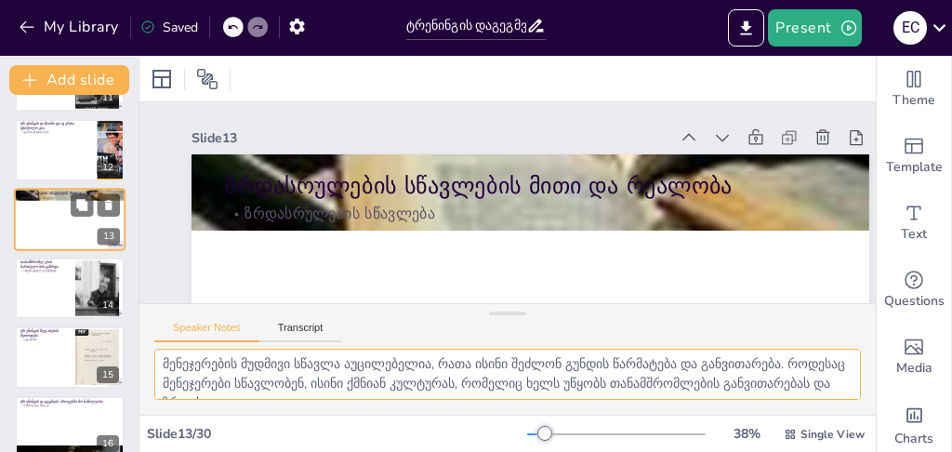
scroll to position [697, 0]
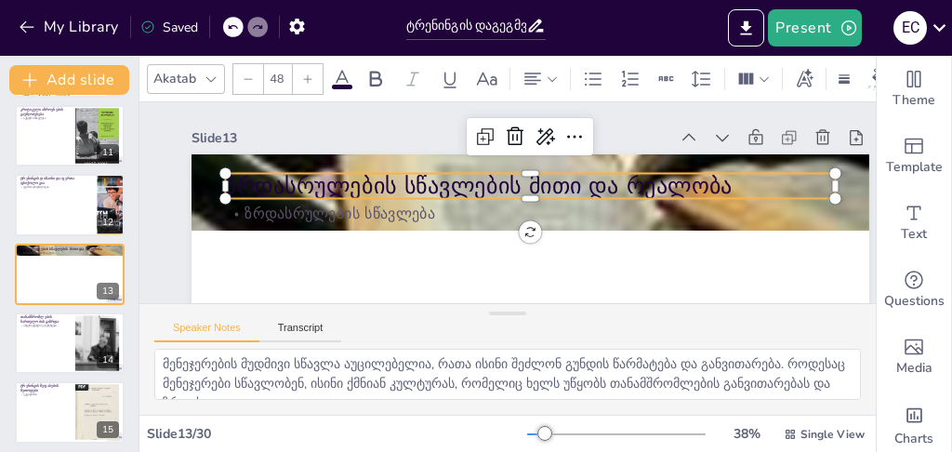
click at [352, 182] on p "ზრდასრულების სწავლების მითი და რეალობა" at bounding box center [530, 186] width 610 height 32
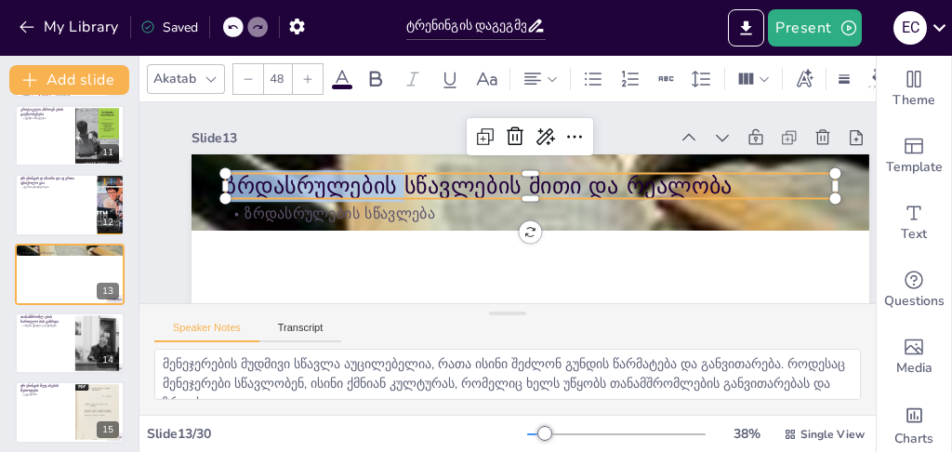
click at [352, 182] on p "ზრდასრულების სწავლების მითი და რეალობა" at bounding box center [530, 186] width 610 height 32
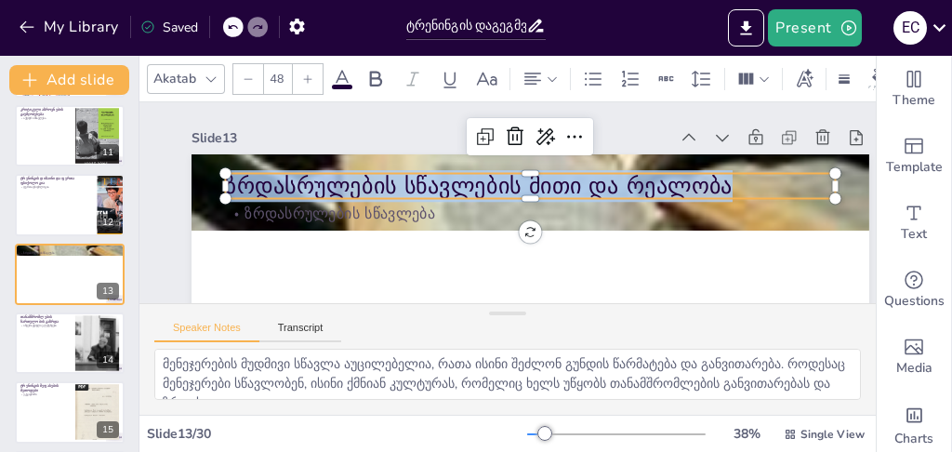
click at [352, 182] on p "ზრდასრულების სწავლების მითი და რეალობა" at bounding box center [530, 186] width 610 height 32
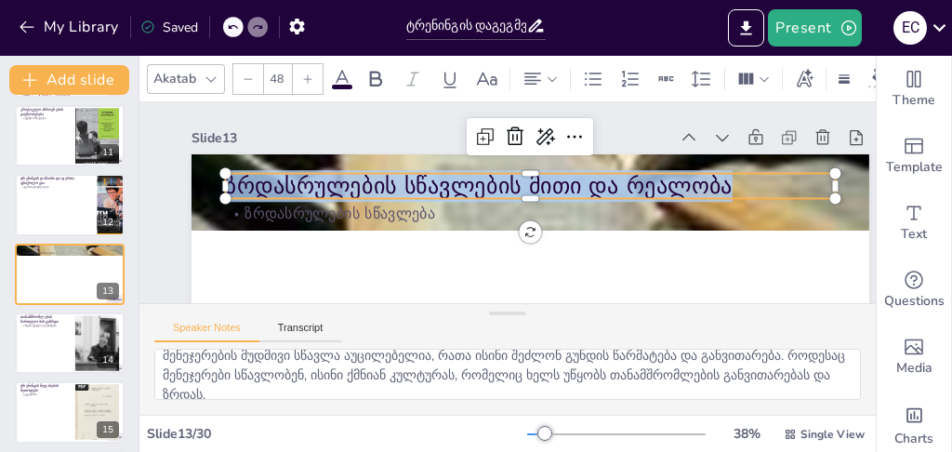
scroll to position [22, 0]
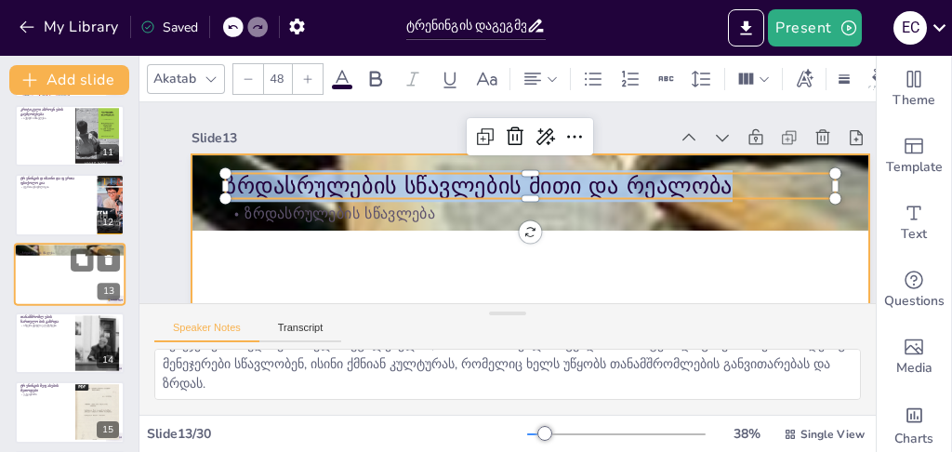
click at [68, 273] on div at bounding box center [70, 274] width 112 height 63
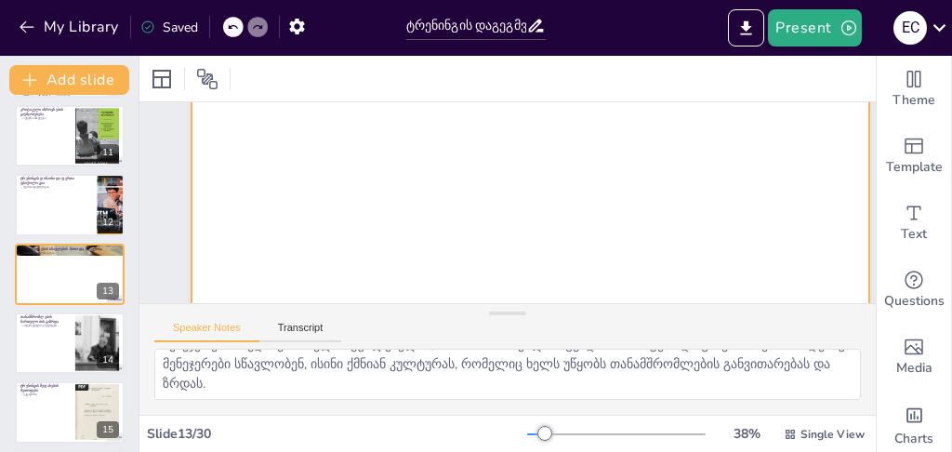
scroll to position [0, 0]
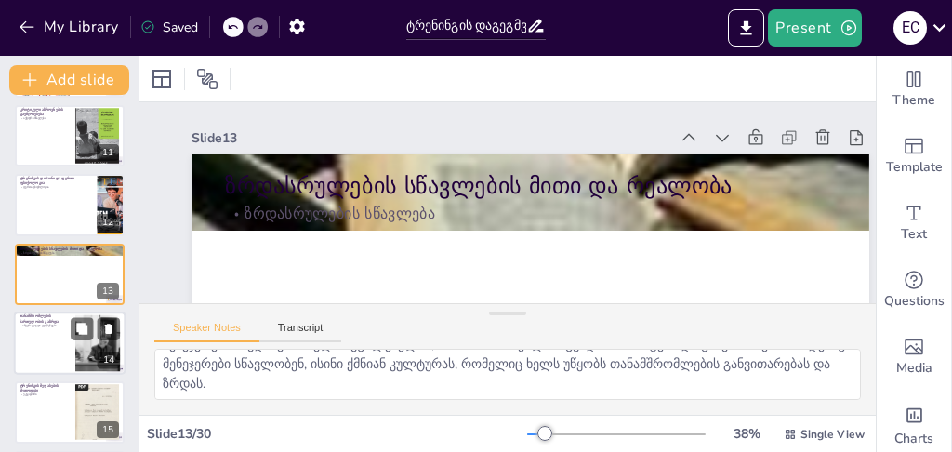
click at [61, 338] on div at bounding box center [70, 343] width 112 height 63
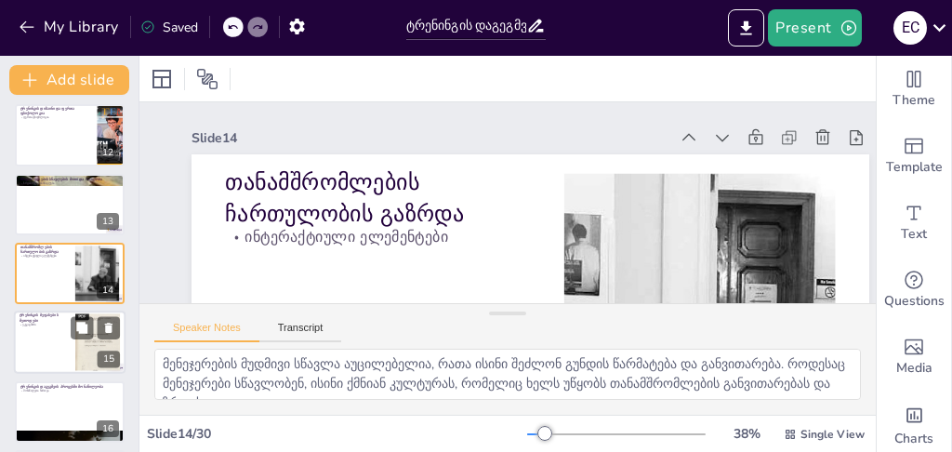
click at [72, 344] on div at bounding box center [70, 343] width 112 height 63
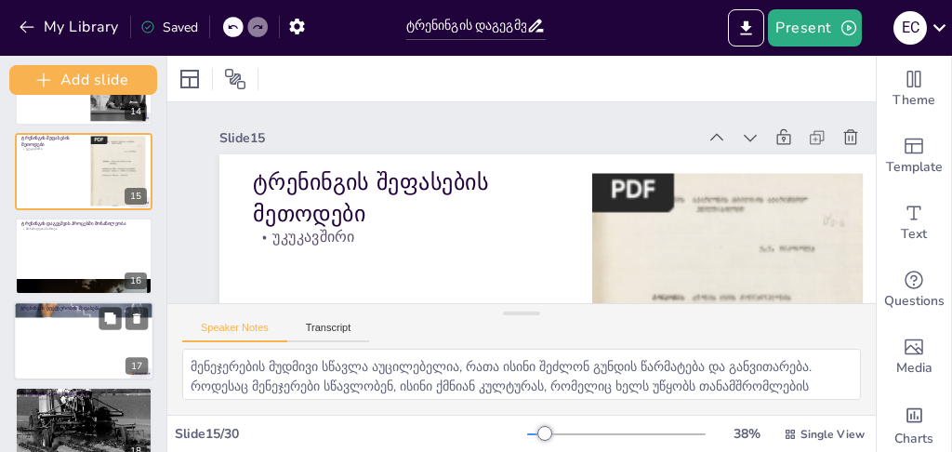
scroll to position [1201, 0]
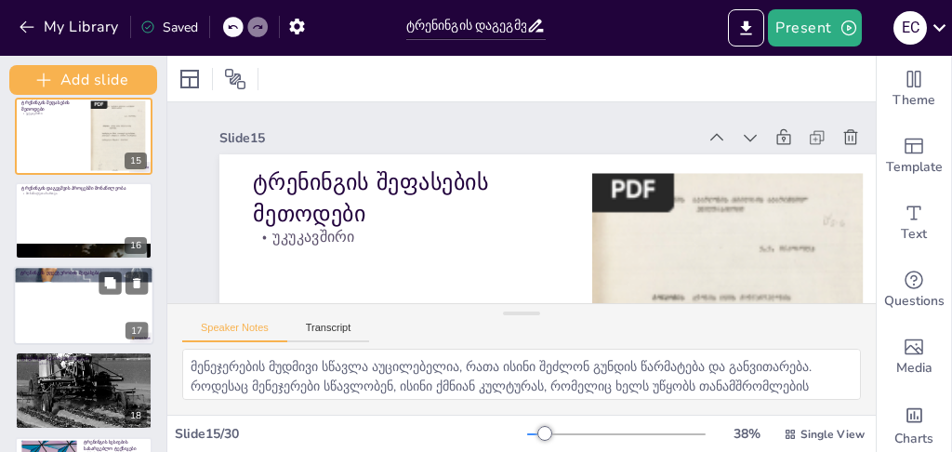
drag, startPoint x: 135, startPoint y: 253, endPoint x: 137, endPoint y: 321, distance: 67.9
click at [137, 321] on div "Add slide ტრენინგის დაგეგმვის საიდუმლოებები: როგორ მივაღწიოთ საუკეთესო შედეგებს…" at bounding box center [83, 254] width 167 height 396
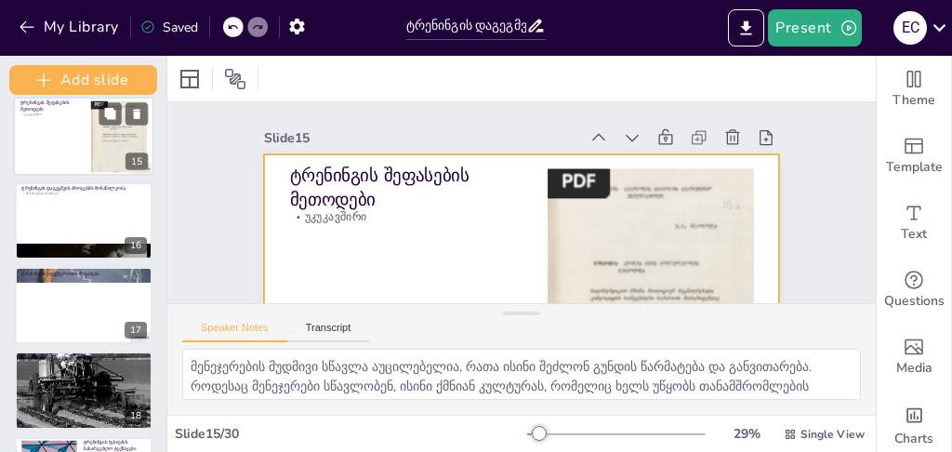
click at [66, 126] on div at bounding box center [84, 136] width 140 height 79
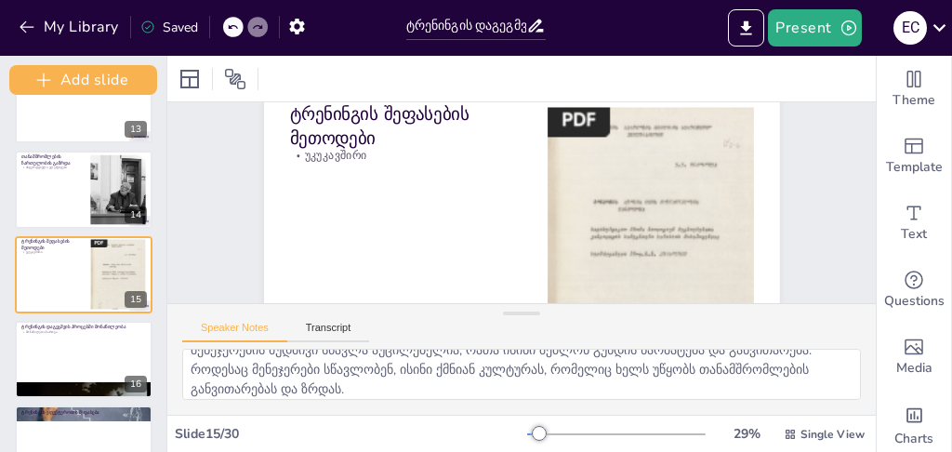
scroll to position [0, 0]
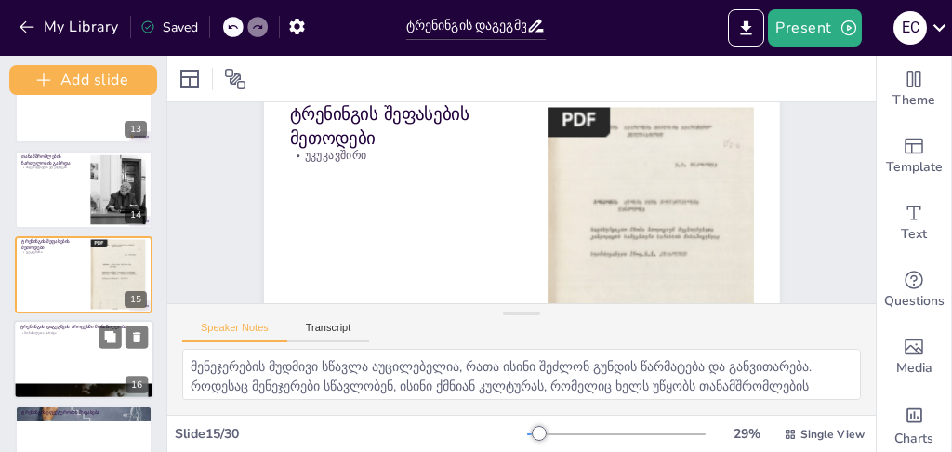
click at [83, 357] on div at bounding box center [84, 359] width 140 height 79
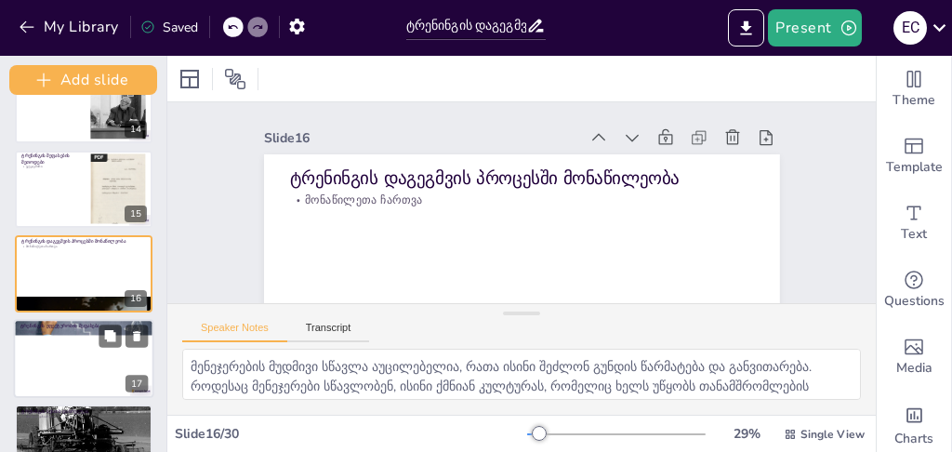
click at [74, 343] on div at bounding box center [84, 358] width 140 height 79
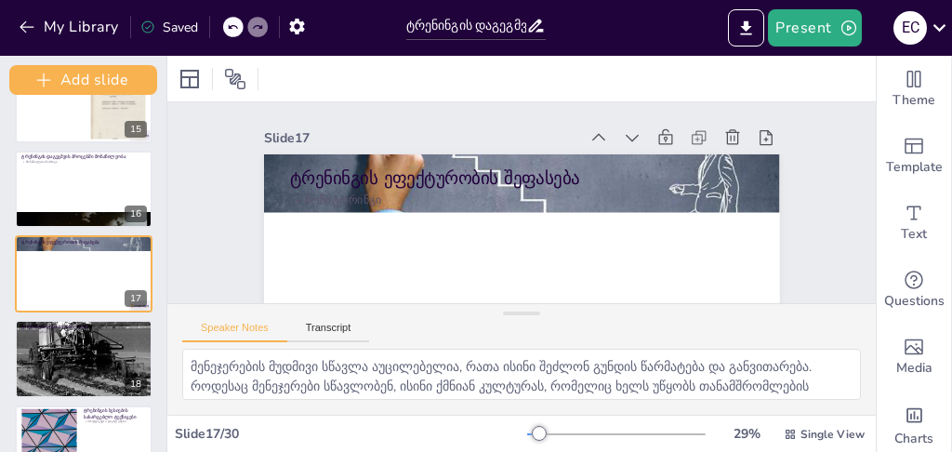
scroll to position [22, 0]
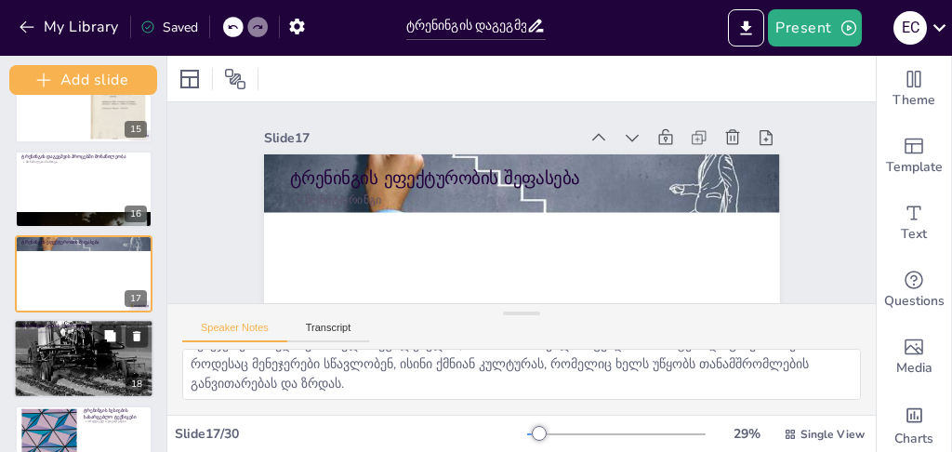
click at [54, 343] on div at bounding box center [84, 359] width 140 height 126
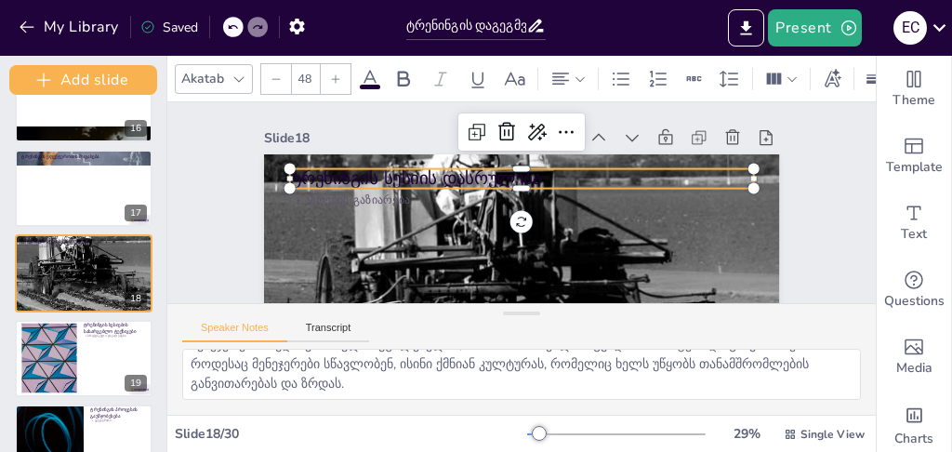
click at [343, 182] on p "ტრენინგის სესიის დასრულება" at bounding box center [521, 178] width 464 height 24
click at [343, 180] on p "ტრენინგის სესიის დასრულება" at bounding box center [521, 178] width 464 height 24
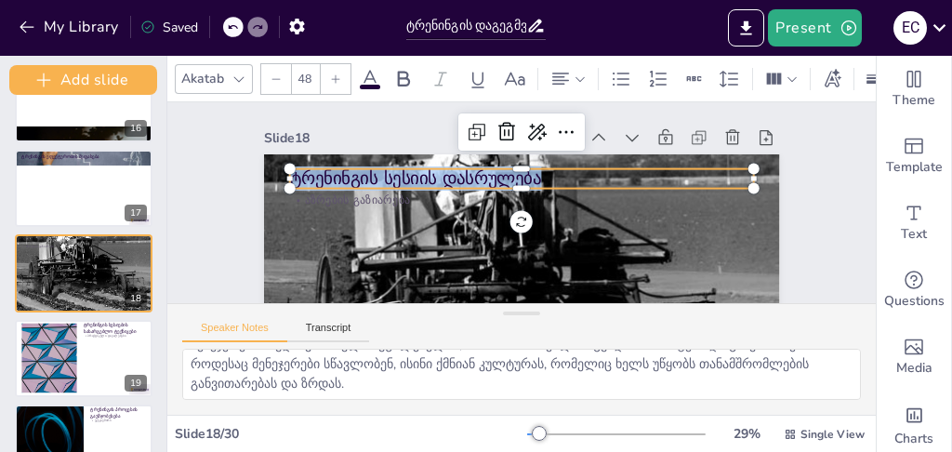
click at [343, 180] on p "ტრენინგის სესიის დასრულება" at bounding box center [521, 178] width 464 height 24
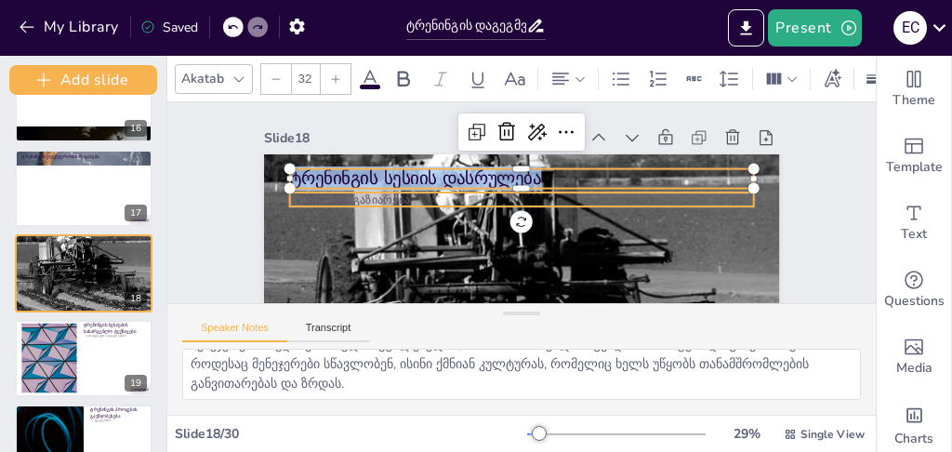
click at [366, 201] on p "აზრების გაზიარება" at bounding box center [521, 200] width 464 height 16
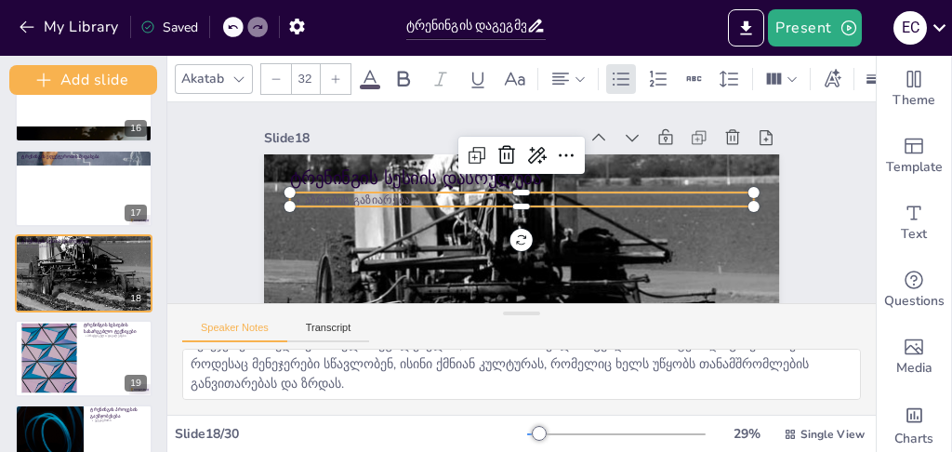
click at [366, 201] on p "აზრების გაზიარება" at bounding box center [521, 200] width 464 height 16
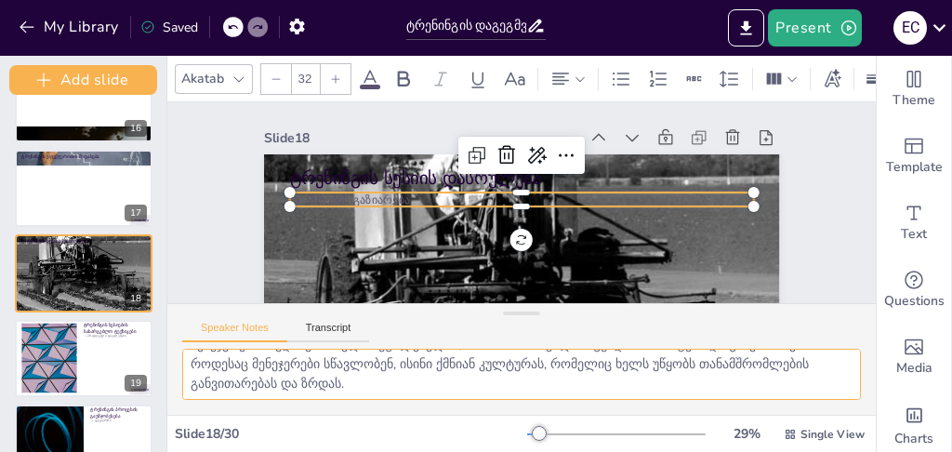
click at [294, 370] on textarea "ტრენინგის სესიის დასრულებისას მონაწილეთა აზრების და გამოცდილების გაზიარება მნიშ…" at bounding box center [521, 374] width 679 height 51
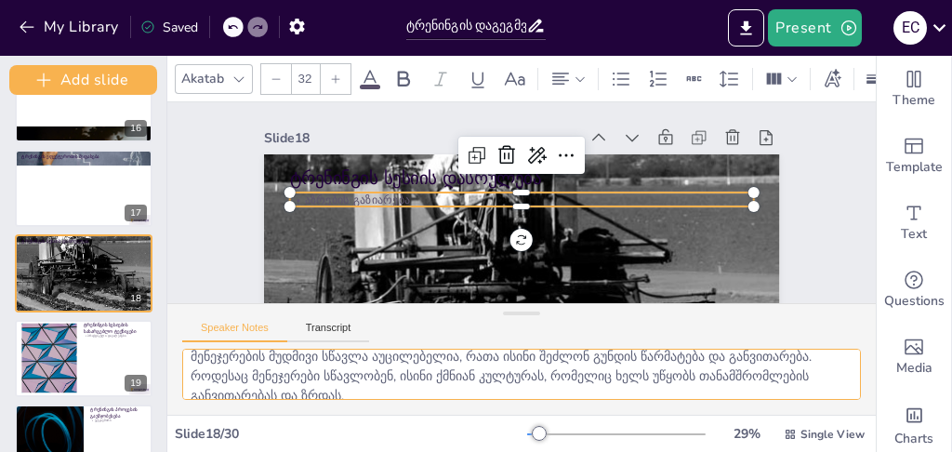
scroll to position [0, 0]
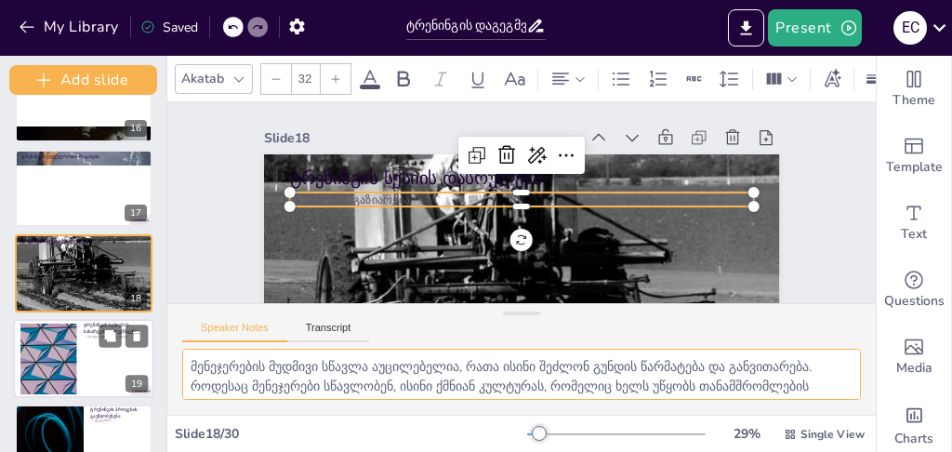
click at [60, 340] on div at bounding box center [48, 358] width 126 height 71
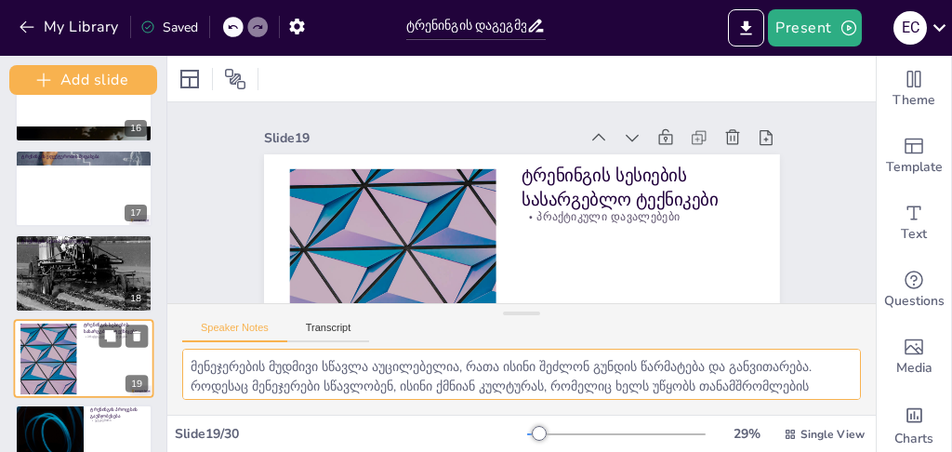
scroll to position [1403, 0]
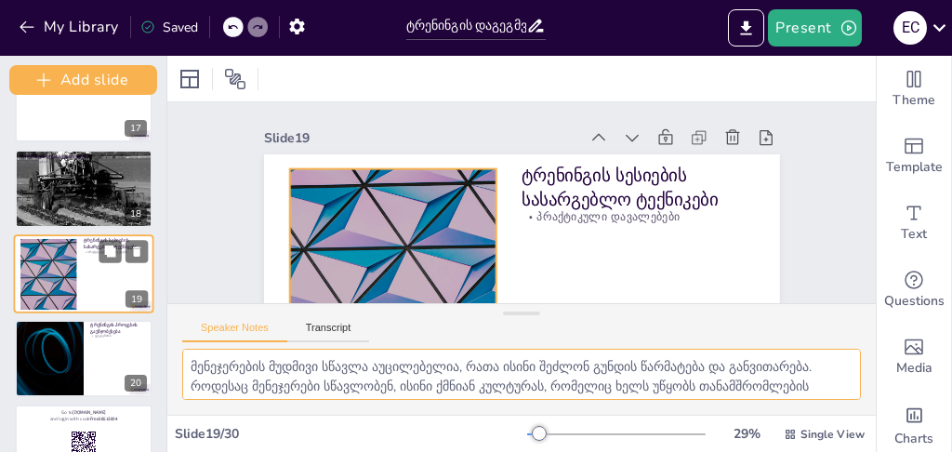
click at [75, 284] on div at bounding box center [48, 273] width 126 height 71
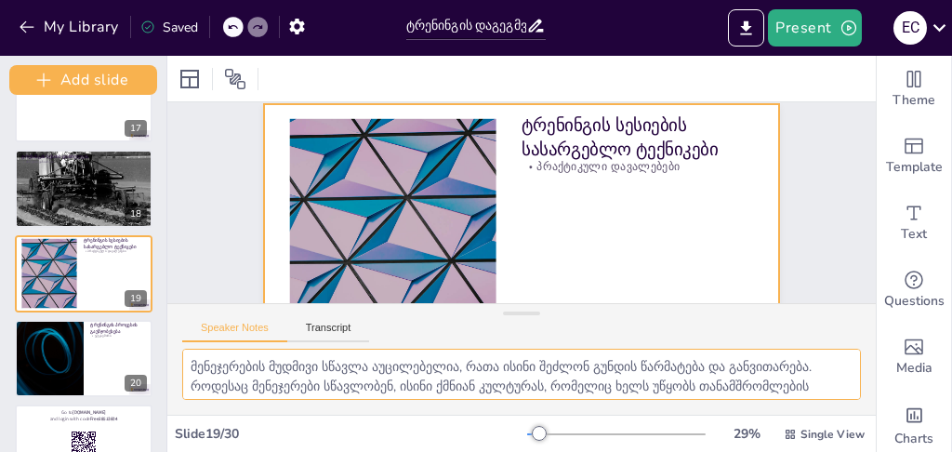
scroll to position [0, 0]
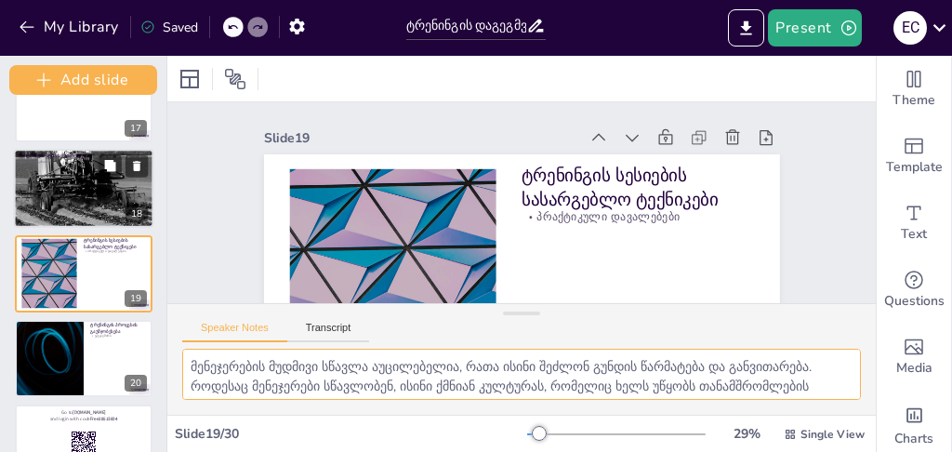
click at [80, 186] on div at bounding box center [84, 189] width 140 height 126
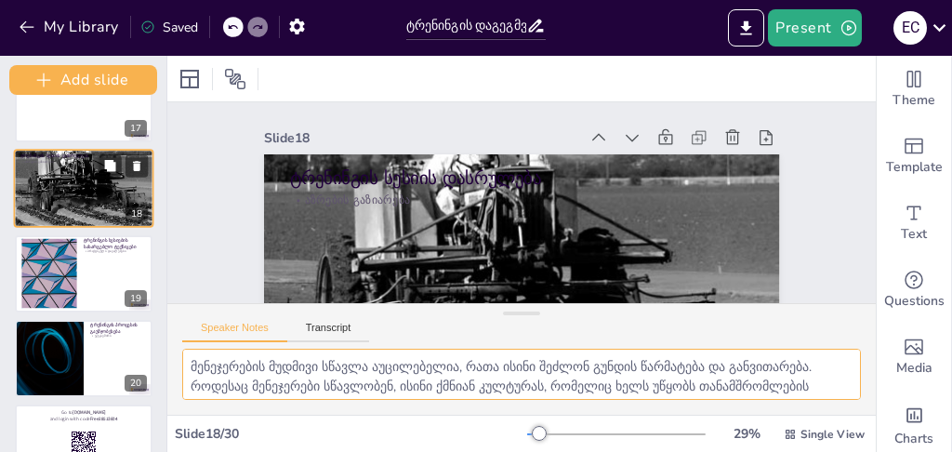
scroll to position [1318, 0]
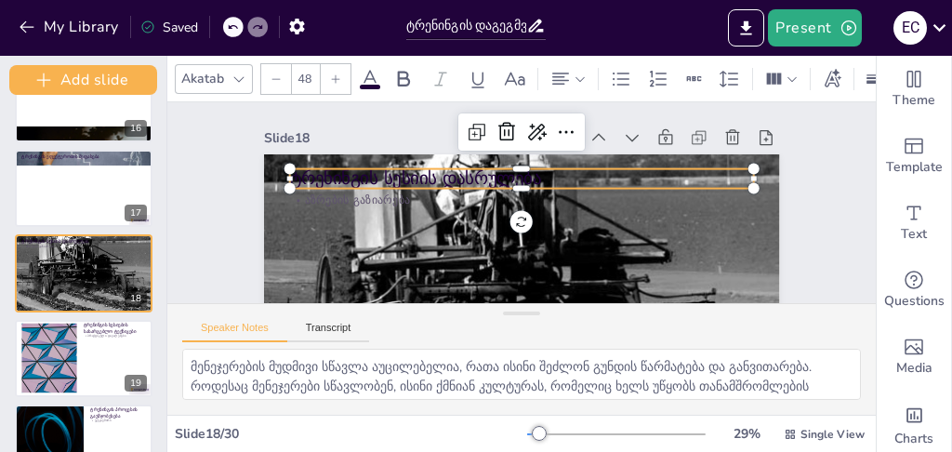
click at [336, 173] on p "ტრენინგის სესიის დასრულება" at bounding box center [521, 178] width 464 height 24
click at [333, 174] on p "ტრენინგის სესიის დასრულება" at bounding box center [521, 178] width 464 height 24
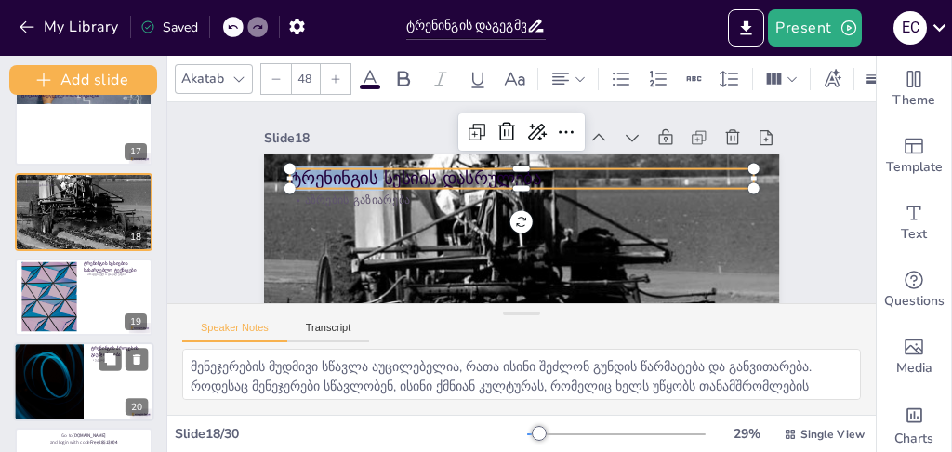
click at [79, 381] on div at bounding box center [49, 381] width 140 height 79
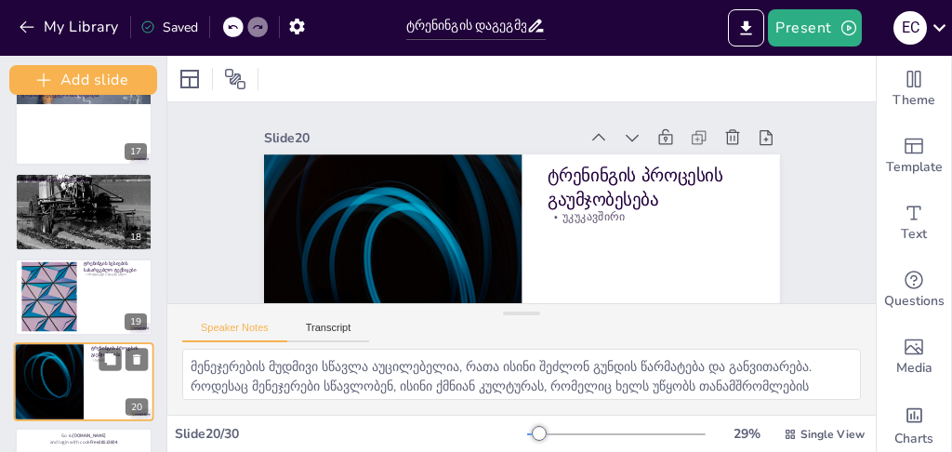
scroll to position [1487, 0]
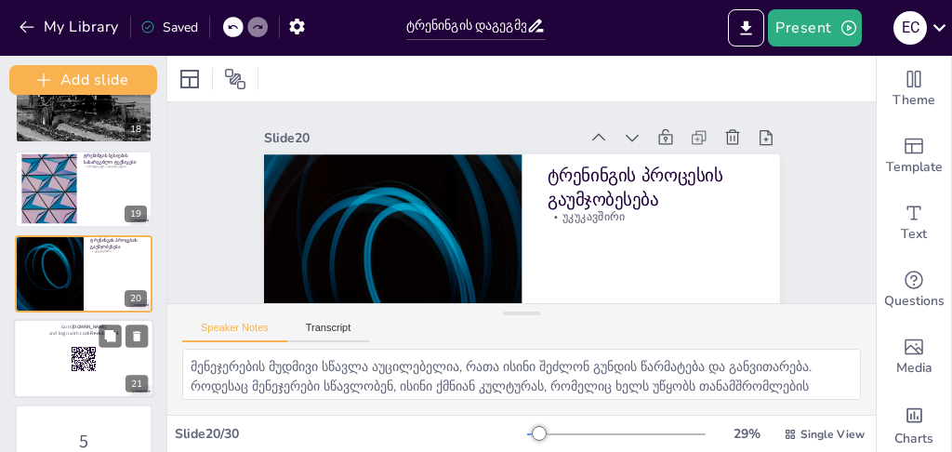
click at [33, 344] on div at bounding box center [84, 358] width 140 height 79
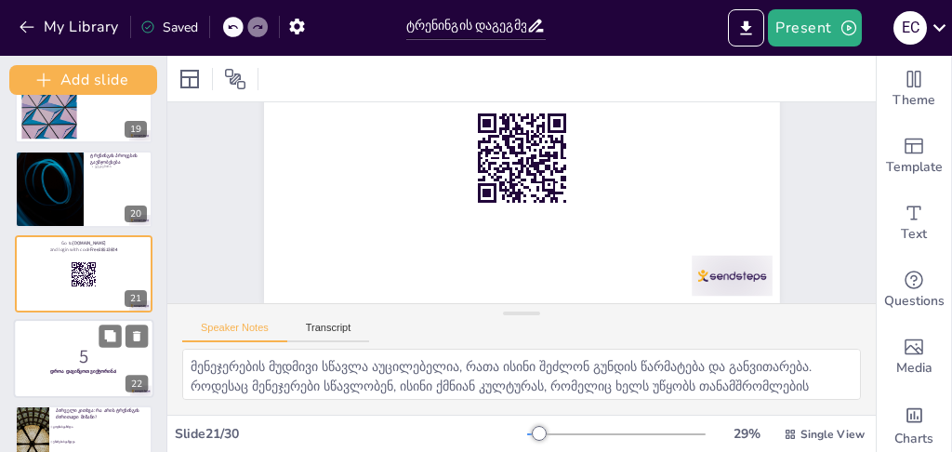
scroll to position [151, 0]
click at [60, 345] on p "5" at bounding box center [83, 356] width 126 height 26
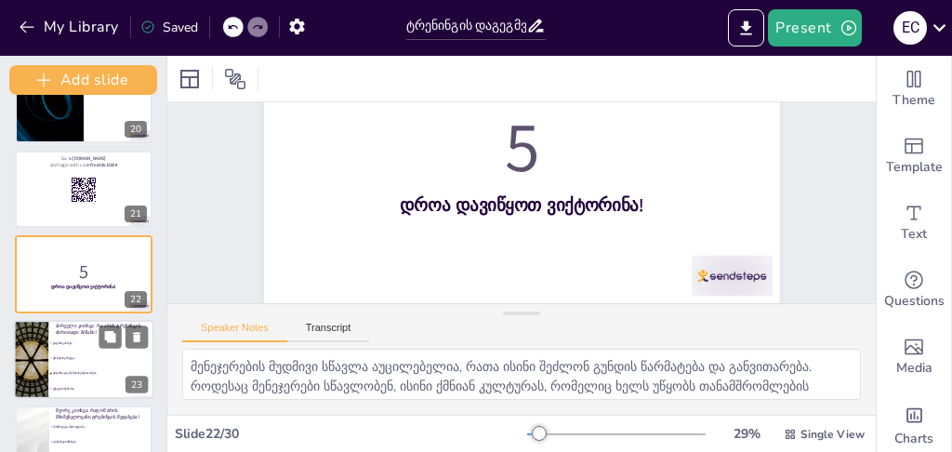
click at [53, 352] on li "უნარების გაწვდვა" at bounding box center [100, 357] width 105 height 15
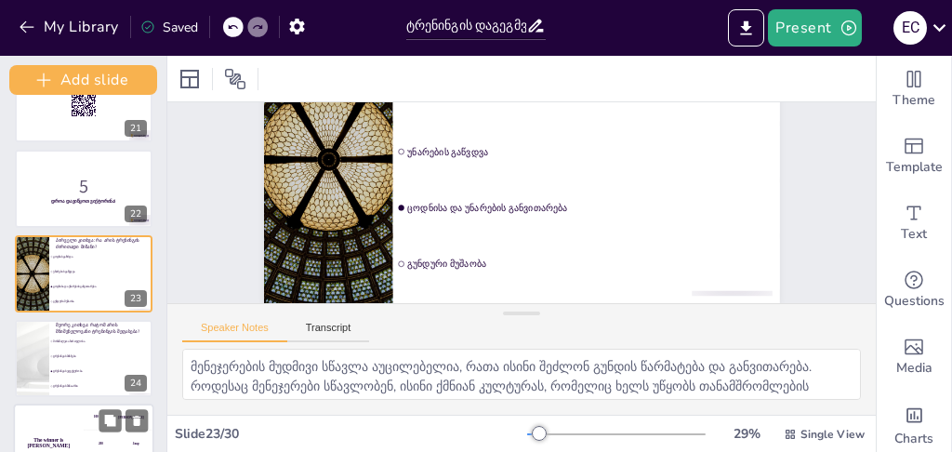
click at [95, 348] on li "მონაწილეთა ჩართულობა" at bounding box center [100, 342] width 103 height 14
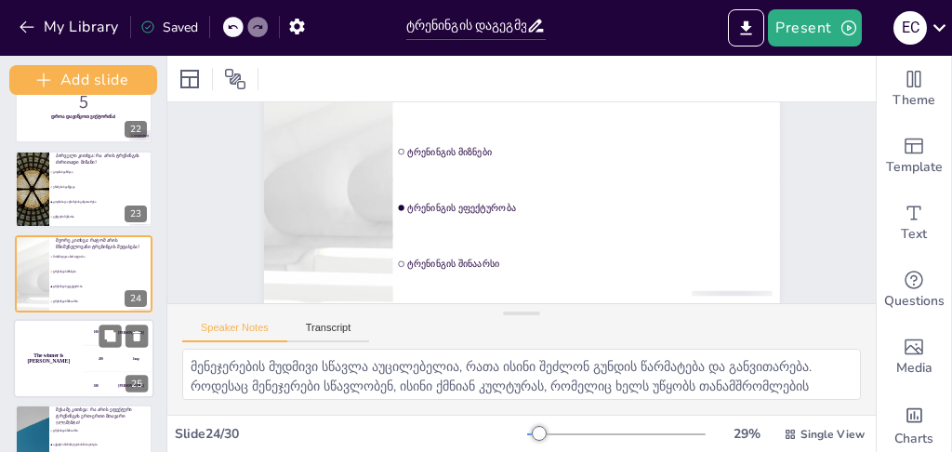
click at [55, 361] on h4 "The winner is [PERSON_NAME]" at bounding box center [49, 358] width 70 height 12
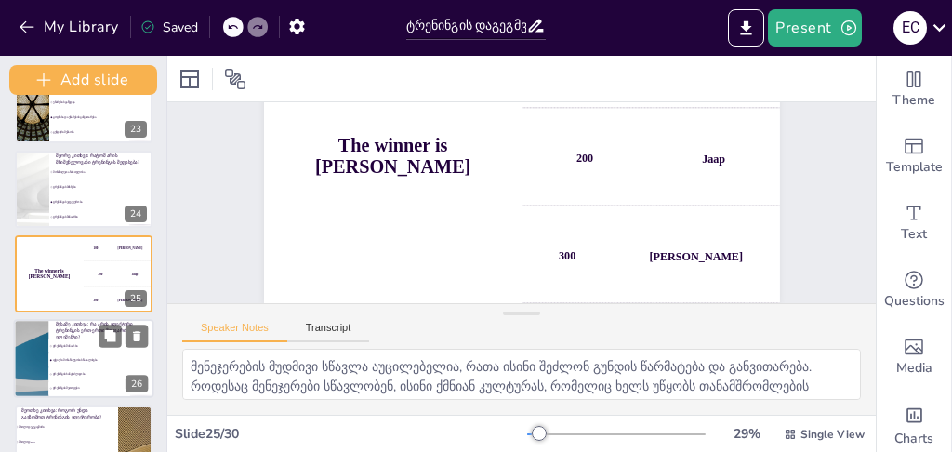
click at [52, 353] on li "აქტიური მონაწილეობის წახალისება" at bounding box center [100, 360] width 105 height 14
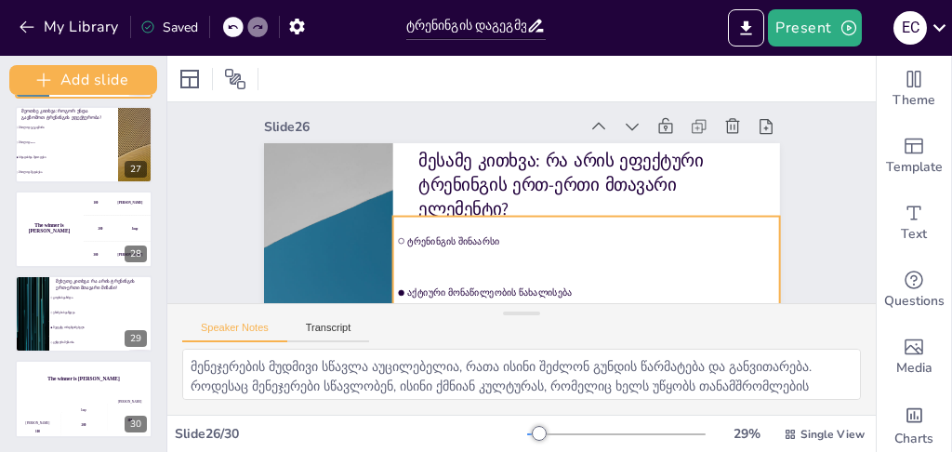
scroll to position [0, 0]
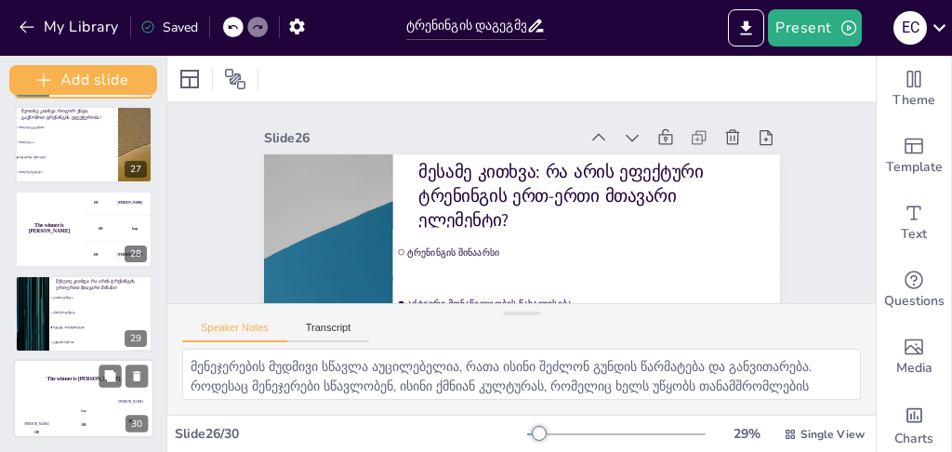
click at [82, 394] on div "The winner is [PERSON_NAME]" at bounding box center [84, 379] width 140 height 40
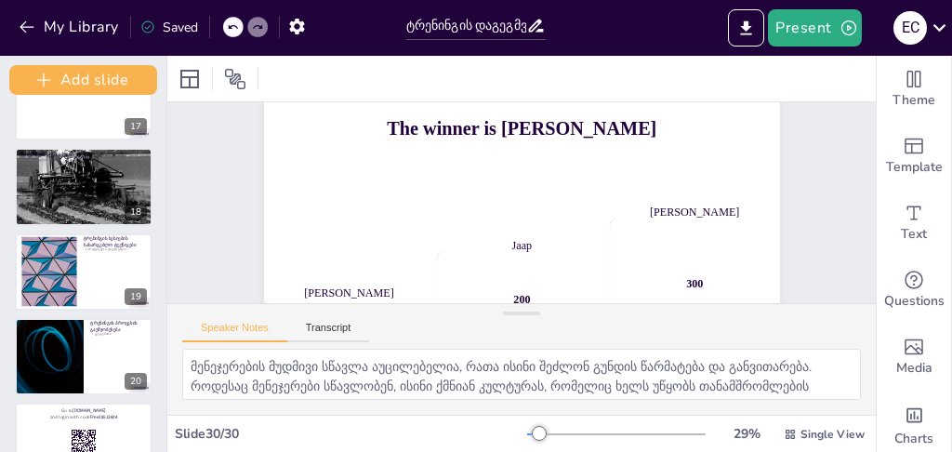
scroll to position [1281, 0]
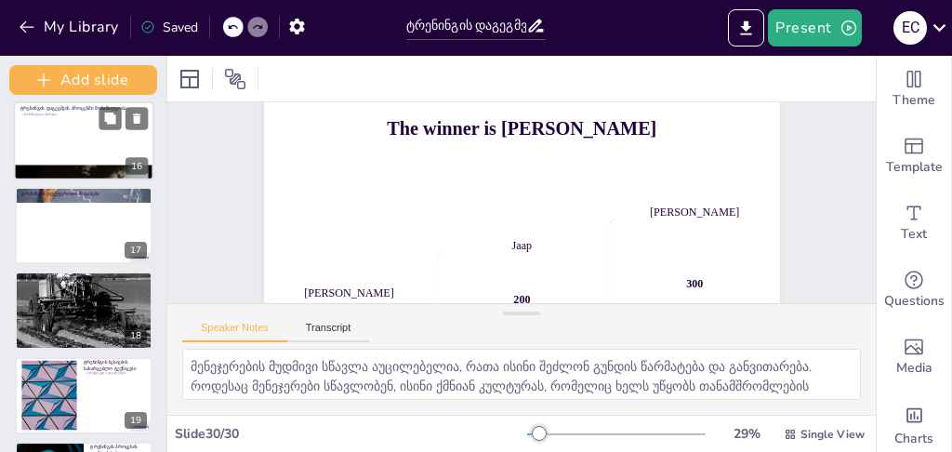
click at [61, 144] on div at bounding box center [84, 140] width 140 height 79
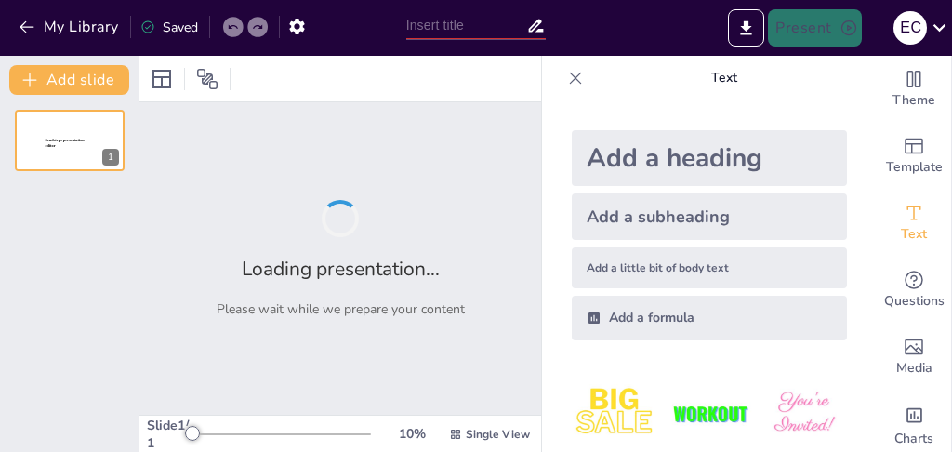
type input "ტრენინგის დაგეგმვის საიდუმლოებები: როგორ მივაღწიოთ საუკეთესო შედეგებს?"
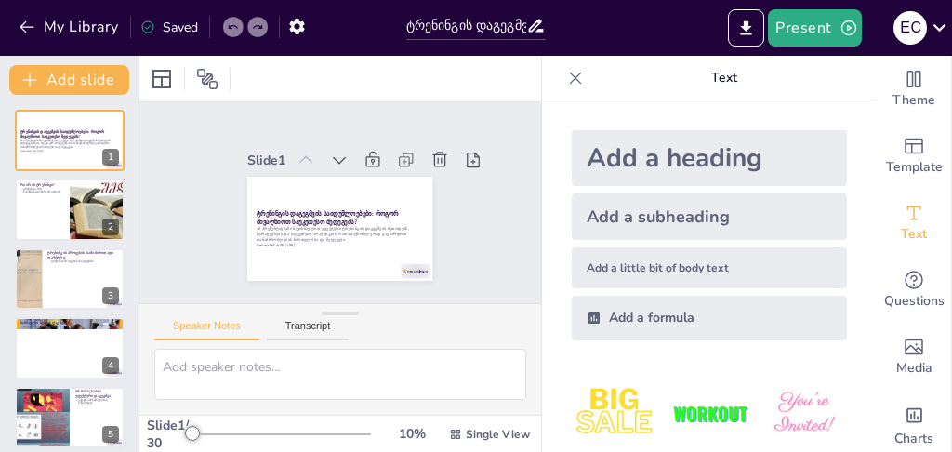
checkbox input "true"
